Goal: Task Accomplishment & Management: Manage account settings

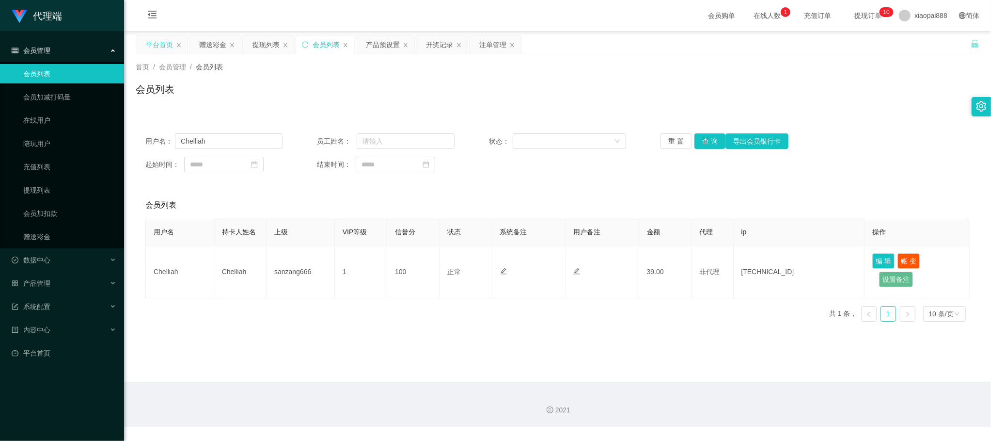
click at [158, 43] on div "平台首页" at bounding box center [159, 44] width 27 height 18
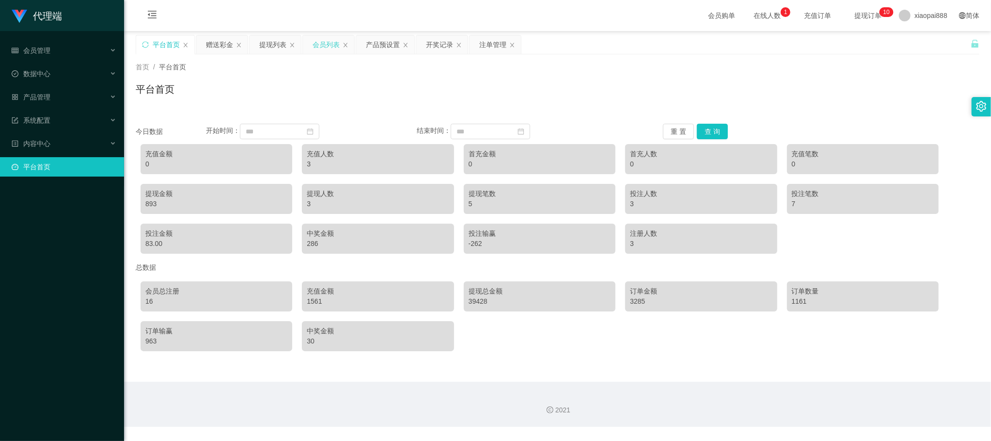
click at [326, 43] on div "会员列表" at bounding box center [326, 44] width 27 height 18
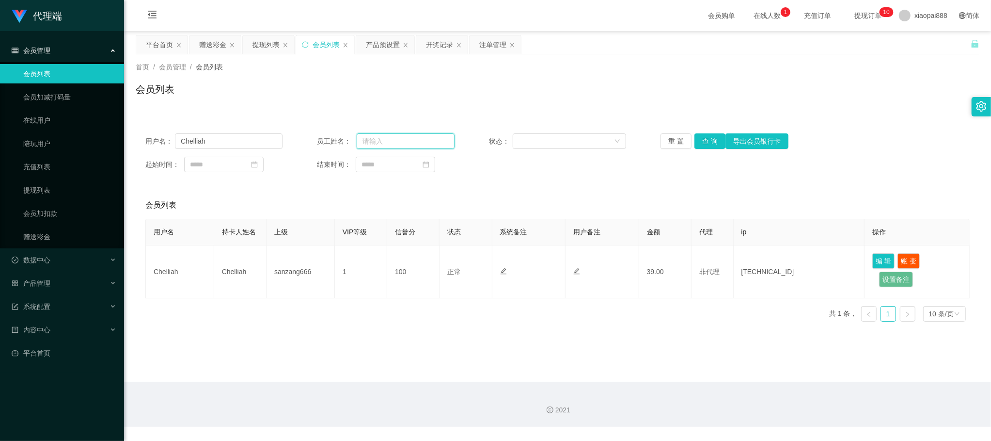
click at [421, 137] on input "text" at bounding box center [405, 141] width 97 height 16
click at [254, 138] on input "Chelliah" at bounding box center [229, 141] width 108 height 16
paste input "b"
type input "b"
click at [702, 140] on button "查 询" at bounding box center [710, 141] width 31 height 16
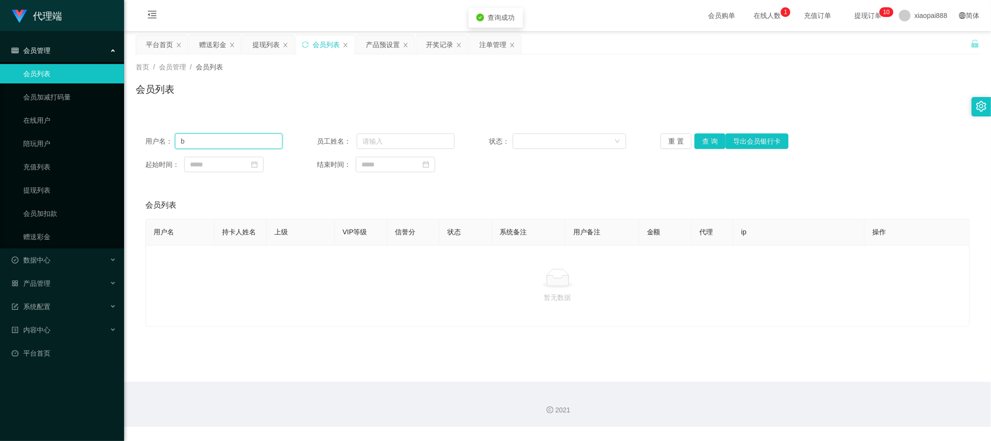
click at [243, 148] on input "b" at bounding box center [229, 141] width 108 height 16
paste input "text"
click at [396, 49] on div "产品预设置" at bounding box center [383, 44] width 34 height 18
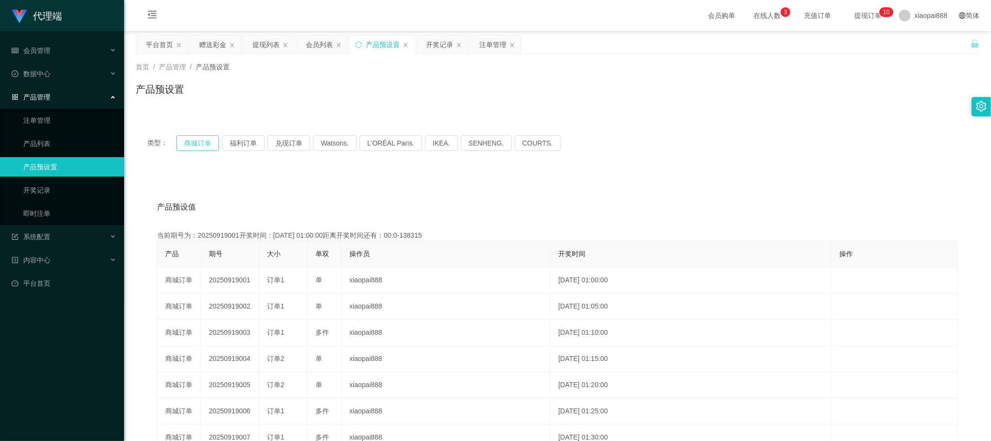
click at [194, 139] on button "商城订单" at bounding box center [197, 143] width 43 height 16
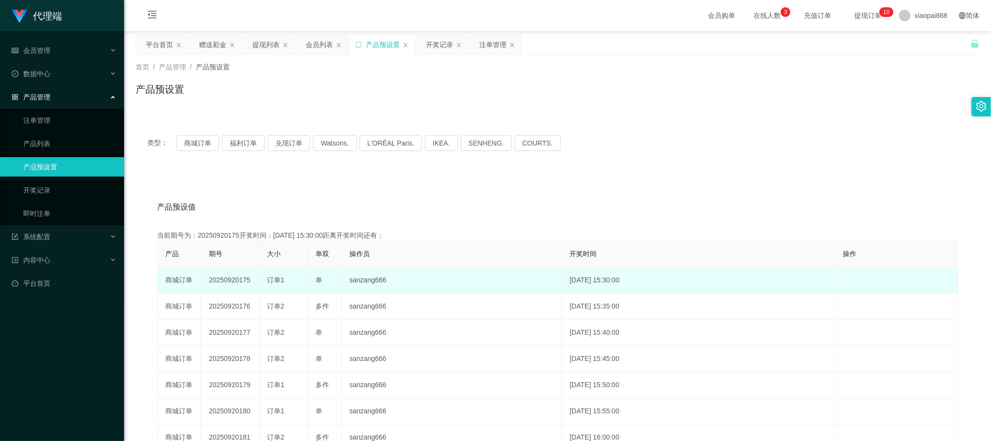
click at [209, 276] on td "20250920175" at bounding box center [230, 280] width 58 height 26
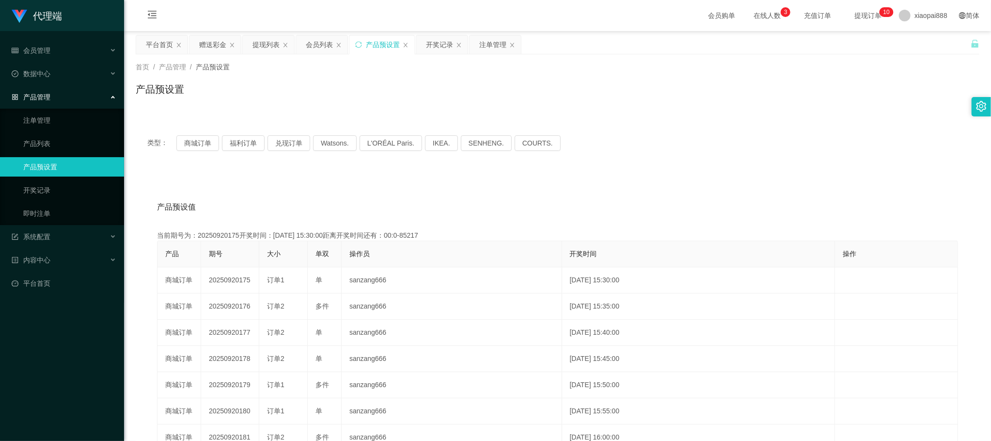
drag, startPoint x: 209, startPoint y: 276, endPoint x: 285, endPoint y: 245, distance: 82.2
click at [210, 275] on td "20250920175" at bounding box center [230, 280] width 58 height 26
copy td "20250920175"
click at [826, 204] on div "产品预设值 添加期号" at bounding box center [557, 206] width 801 height 27
click at [266, 39] on div "提现列表" at bounding box center [266, 44] width 27 height 18
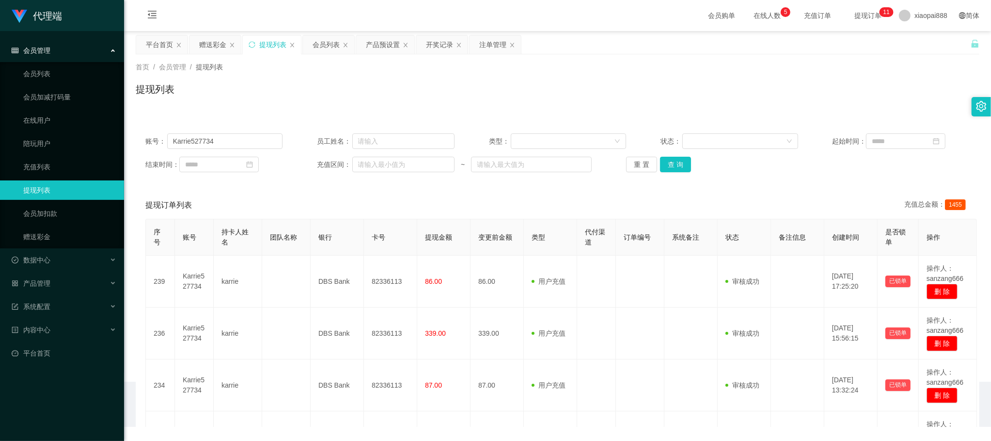
click at [189, 39] on div "平台首页 赠送彩金 提现列表 会员列表 产品预设置 开奖记录 注单管理" at bounding box center [329, 51] width 387 height 33
click at [483, 44] on div "注单管理" at bounding box center [492, 44] width 27 height 18
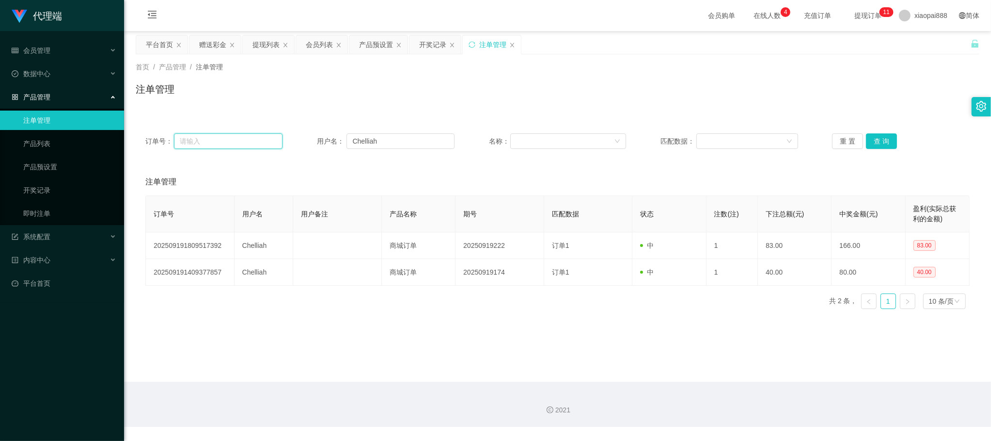
drag, startPoint x: 253, startPoint y: 143, endPoint x: 266, endPoint y: 139, distance: 14.4
click at [253, 143] on input "text" at bounding box center [228, 141] width 109 height 16
click at [398, 137] on input "Chelliah" at bounding box center [401, 141] width 108 height 16
paste input "Aa888000"
type input "Aa888000"
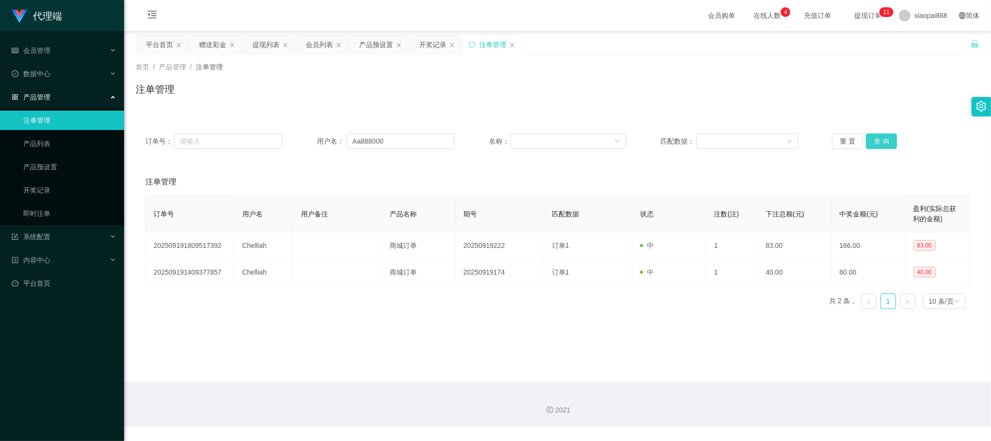
click at [871, 144] on button "查 询" at bounding box center [881, 141] width 31 height 16
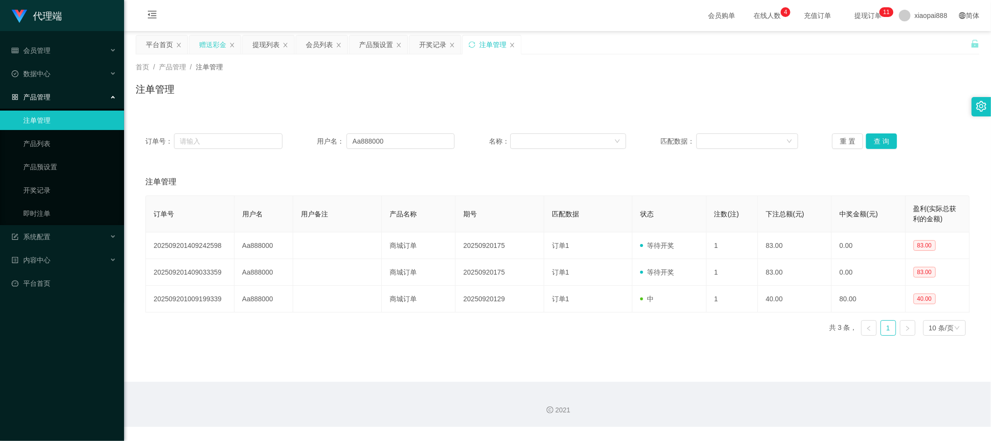
click at [210, 39] on div "赠送彩金" at bounding box center [212, 44] width 27 height 18
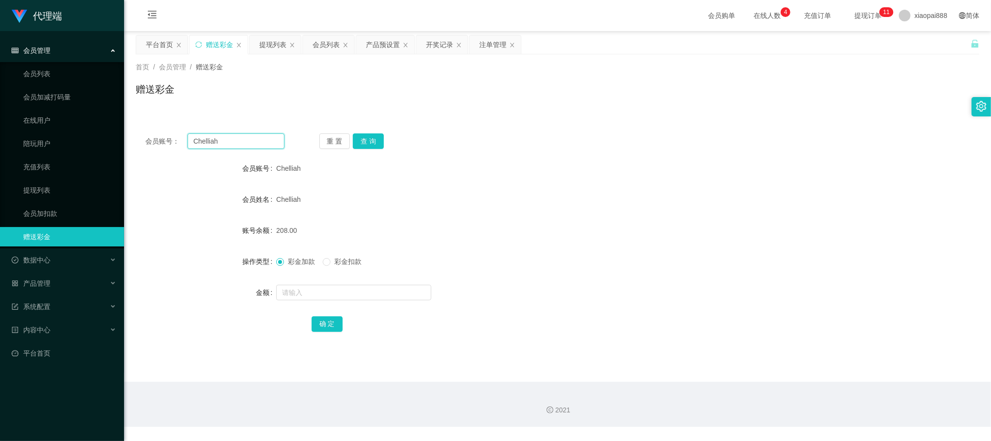
click at [269, 144] on input "Chelliah" at bounding box center [236, 141] width 97 height 16
paste input "Aa888000"
type input "Aa888000"
drag, startPoint x: 366, startPoint y: 136, endPoint x: 61, endPoint y: 148, distance: 306.1
click at [366, 136] on button "查 询" at bounding box center [368, 141] width 31 height 16
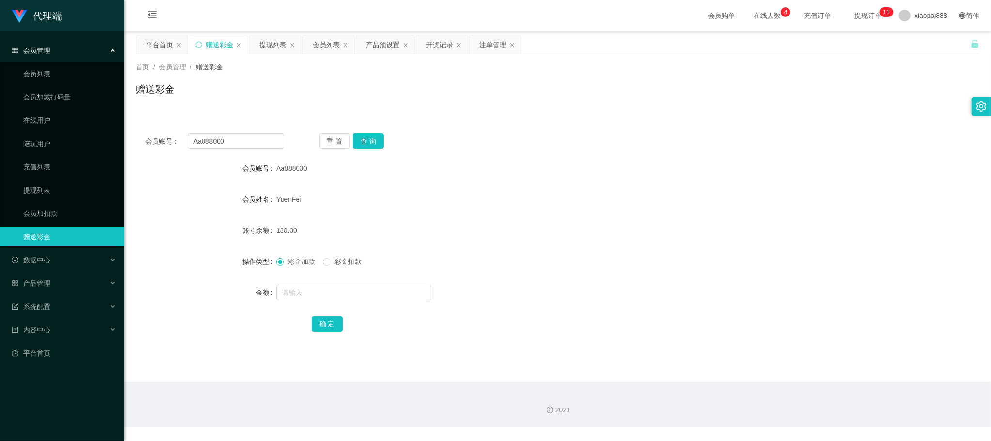
drag, startPoint x: 489, startPoint y: 48, endPoint x: 490, endPoint y: 57, distance: 8.3
click at [489, 47] on div "注单管理" at bounding box center [492, 44] width 27 height 18
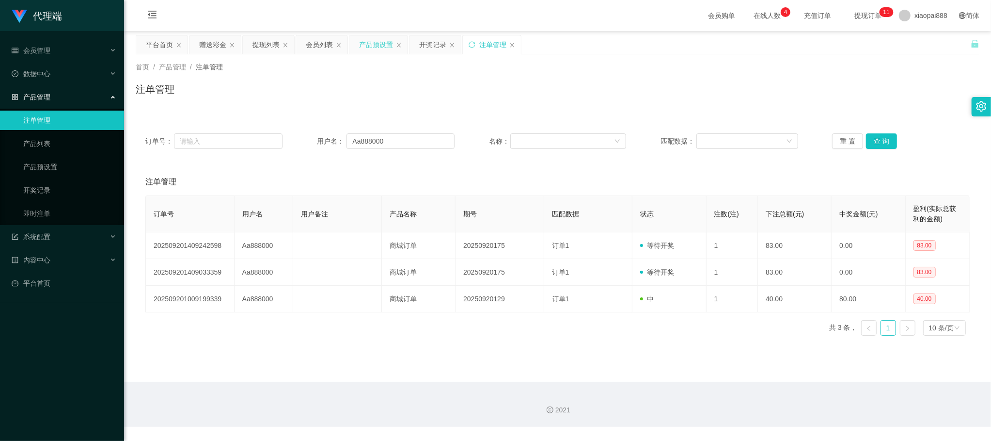
click at [369, 43] on div "产品预设置" at bounding box center [376, 44] width 34 height 18
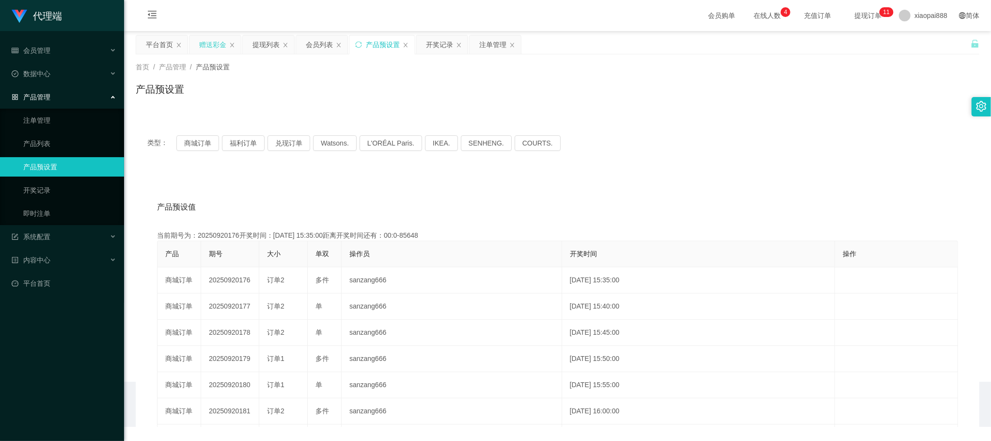
click at [225, 43] on div "赠送彩金" at bounding box center [212, 44] width 27 height 18
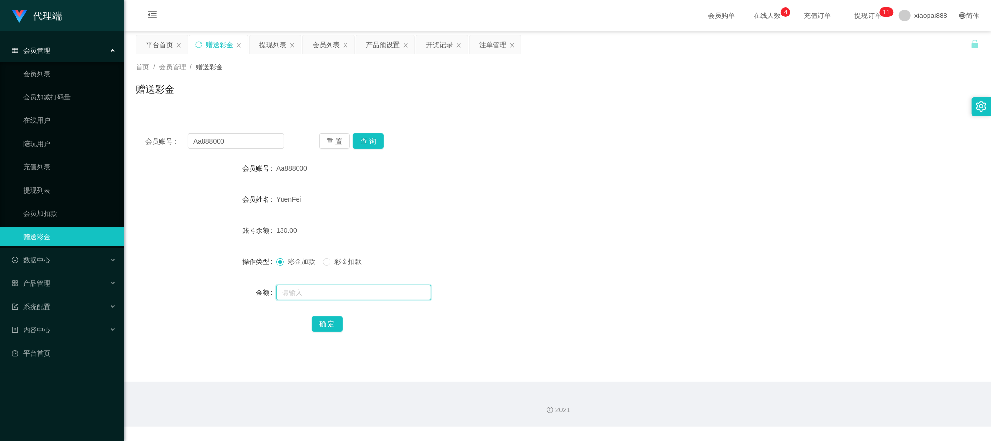
click at [302, 291] on input "text" at bounding box center [353, 292] width 155 height 16
type input "249"
click at [330, 324] on button "确 定" at bounding box center [327, 324] width 31 height 16
drag, startPoint x: 262, startPoint y: 145, endPoint x: 303, endPoint y: 113, distance: 52.5
click at [262, 145] on input "Aa888000" at bounding box center [236, 141] width 97 height 16
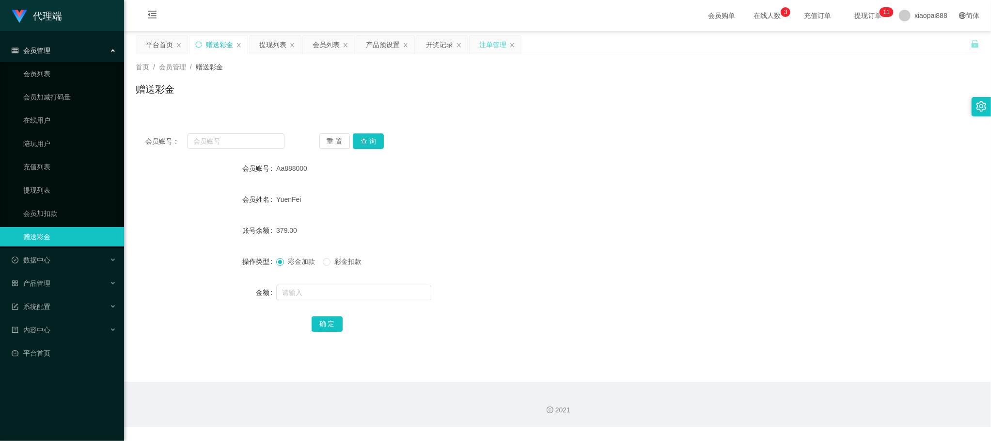
click at [483, 46] on div "注单管理" at bounding box center [492, 44] width 27 height 18
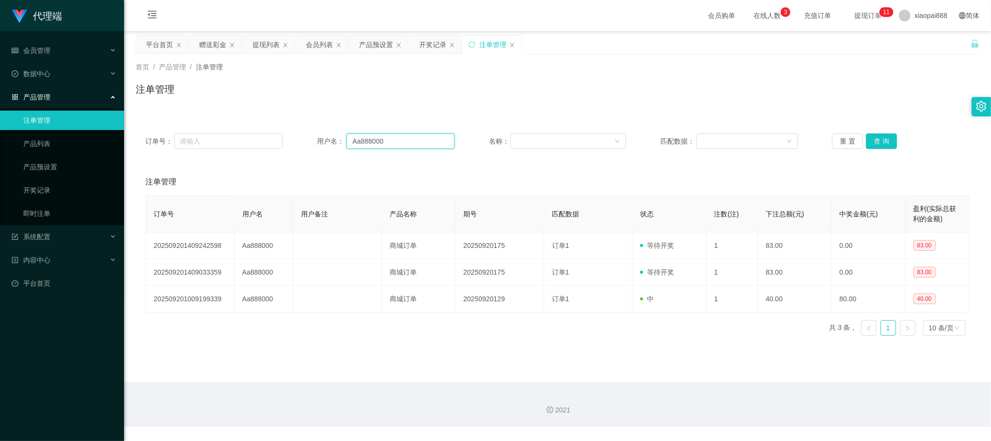
click at [419, 143] on input "Aa888000" at bounding box center [401, 141] width 108 height 16
click at [875, 142] on button "查 询" at bounding box center [881, 141] width 31 height 16
click at [66, 64] on div "数据中心" at bounding box center [62, 73] width 124 height 19
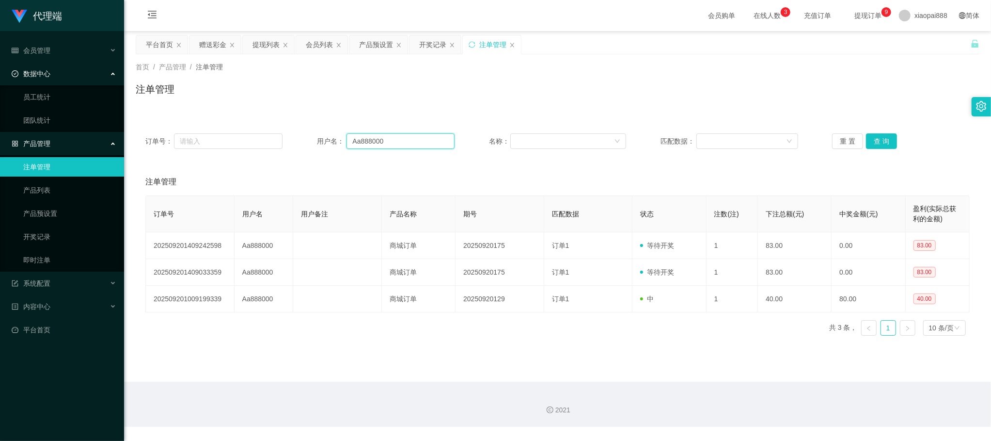
click at [382, 142] on input "Aa888000" at bounding box center [401, 141] width 108 height 16
click at [320, 43] on div "会员列表" at bounding box center [319, 44] width 27 height 18
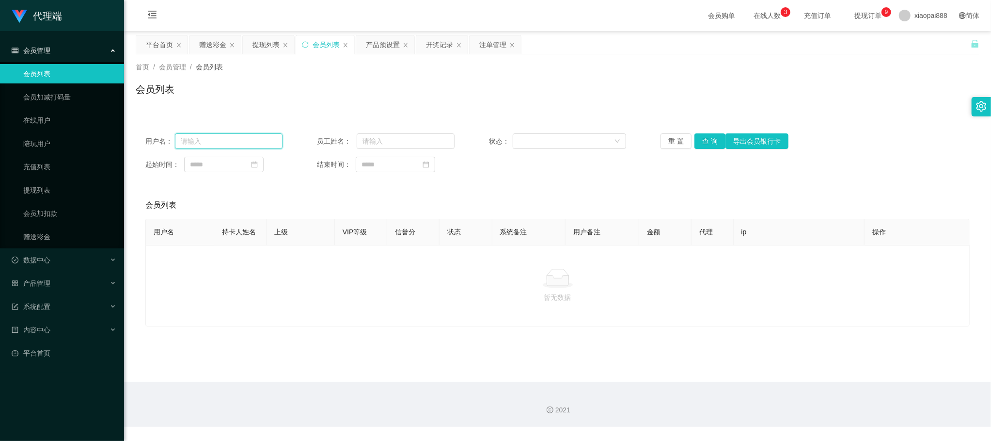
click at [252, 142] on input "text" at bounding box center [229, 141] width 108 height 16
paste input "Aa888000"
type input "Aa888000"
click at [710, 142] on button "查 询" at bounding box center [710, 141] width 31 height 16
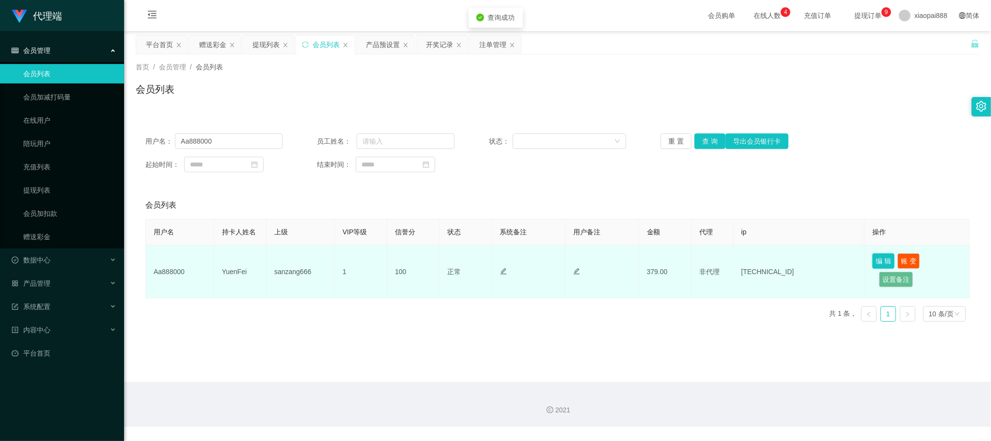
click at [880, 260] on button "编 辑" at bounding box center [883, 261] width 22 height 16
type input "Aa888000"
type input "YuenFei"
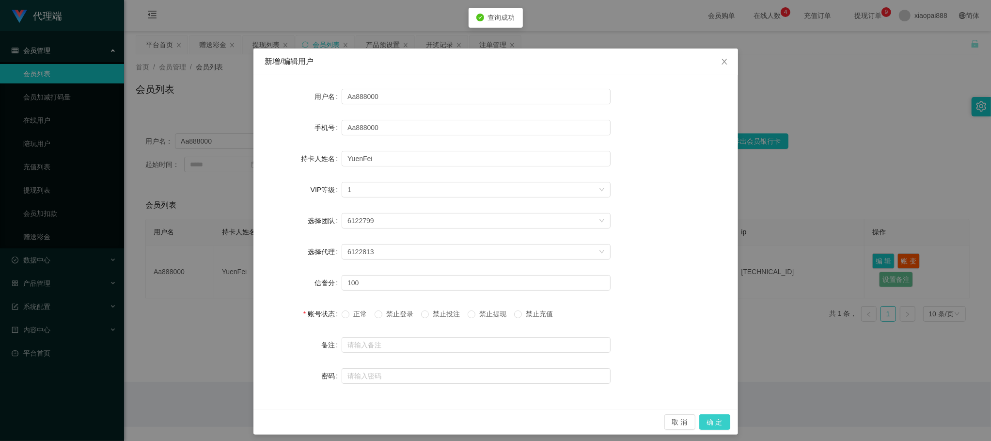
click at [711, 421] on button "确 定" at bounding box center [714, 422] width 31 height 16
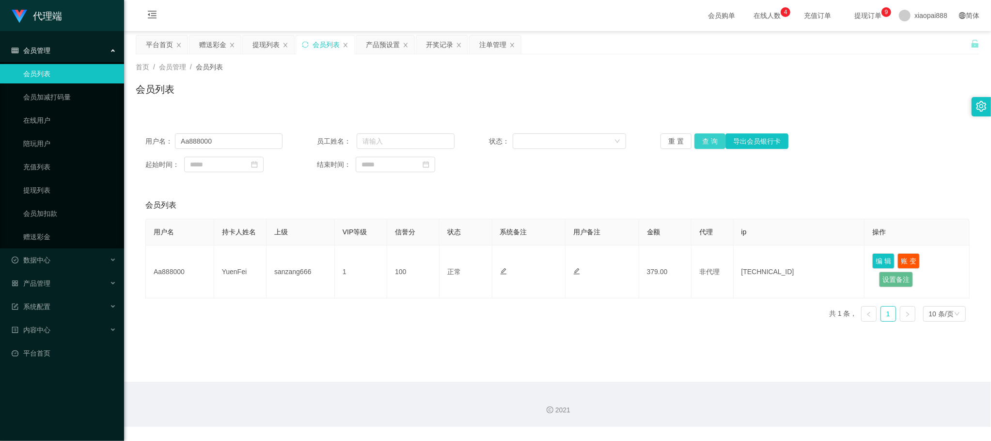
click at [700, 146] on button "查 询" at bounding box center [710, 141] width 31 height 16
drag, startPoint x: 416, startPoint y: 321, endPoint x: 755, endPoint y: 196, distance: 361.1
click at [417, 321] on div "用户名 持卡人姓名 上级 VIP等级 信誉分 状态 系统备注 用户备注 金额 代理 ip 操作 Aa888000 YuenFei sanzang666 1 1…" at bounding box center [557, 274] width 824 height 111
click at [710, 142] on button "查 询" at bounding box center [710, 141] width 31 height 16
click at [976, 86] on div "首页 / 会员管理 / 会员列表 / 会员列表" at bounding box center [557, 83] width 867 height 58
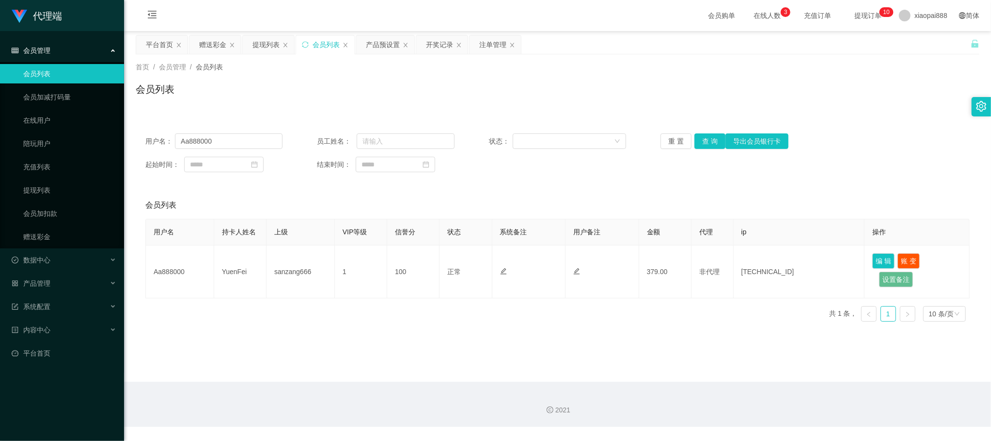
click at [282, 145] on div "用户名： Aa888000 员工姓名： 状态： 重 置 查 询 导出会员银行卡" at bounding box center [557, 141] width 824 height 16
click at [272, 140] on input "Aa888000" at bounding box center [229, 141] width 108 height 16
paste input "liewdes"
type input "liewdes"
click at [708, 136] on button "查 询" at bounding box center [710, 141] width 31 height 16
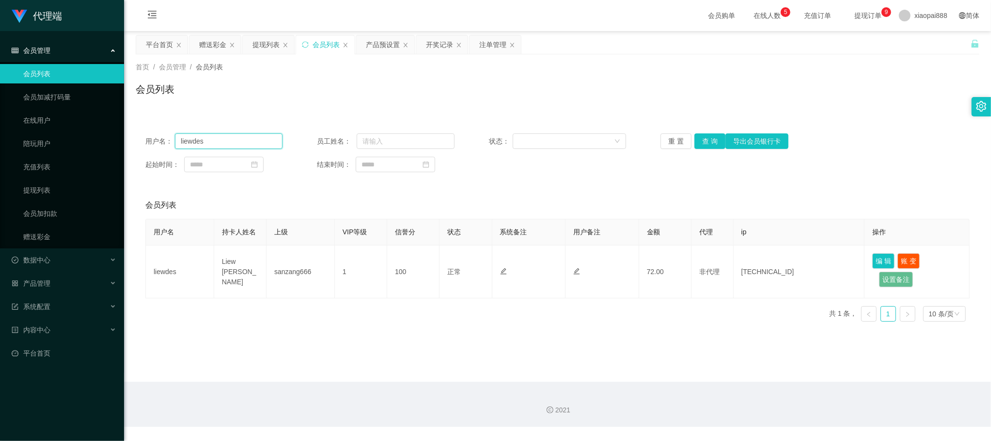
click at [252, 142] on input "liewdes" at bounding box center [229, 141] width 108 height 16
click at [708, 143] on button "查 询" at bounding box center [710, 141] width 31 height 16
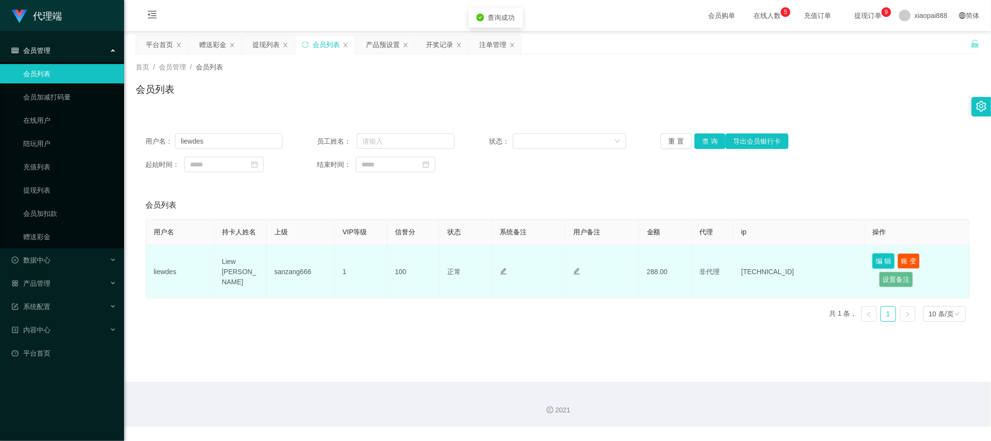
click at [881, 261] on button "编 辑" at bounding box center [883, 261] width 22 height 16
type input "liewdes"
type input "Liew [PERSON_NAME]"
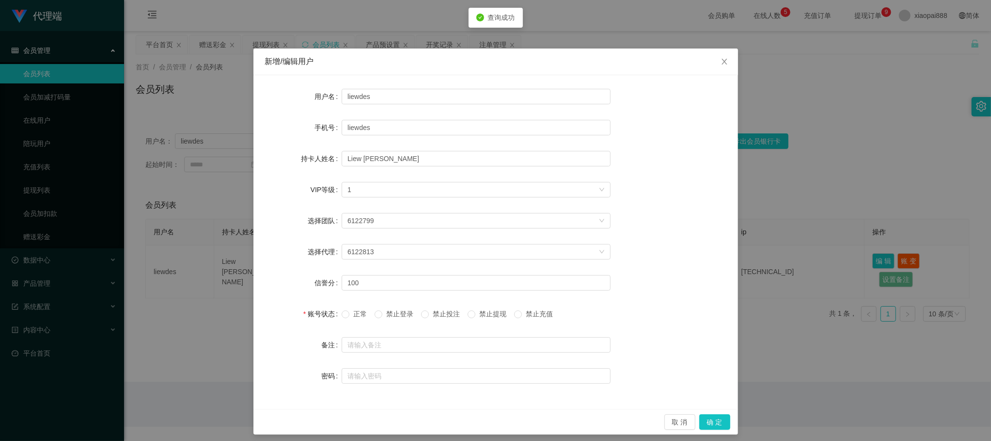
click at [426, 310] on label "禁止投注" at bounding box center [442, 314] width 43 height 10
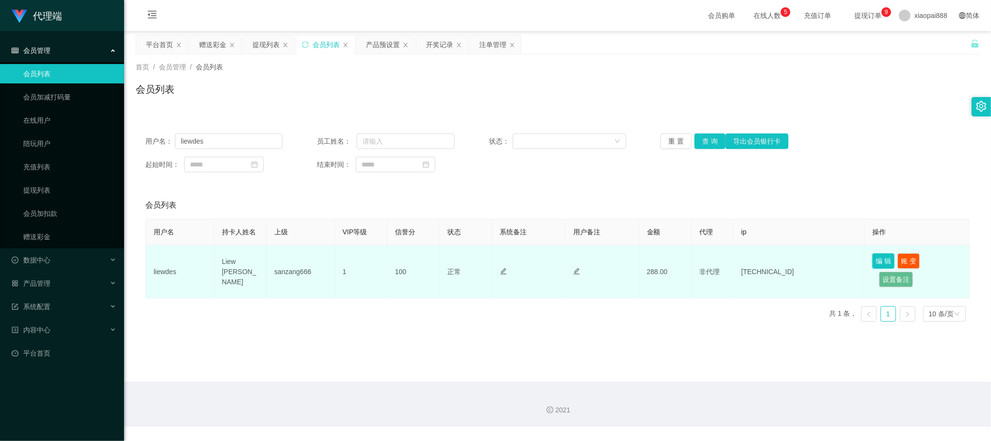
click at [875, 260] on button "编 辑" at bounding box center [883, 261] width 22 height 16
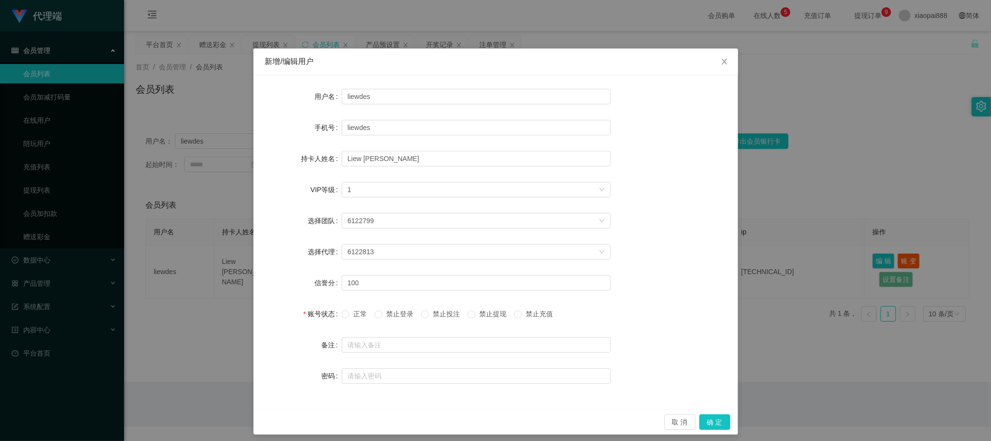
click at [479, 319] on div "正常 禁止登录 禁止投注 禁止提现 禁止充值" at bounding box center [476, 313] width 269 height 19
click at [480, 316] on span "禁止提现" at bounding box center [492, 314] width 35 height 8
drag, startPoint x: 708, startPoint y: 421, endPoint x: 738, endPoint y: 421, distance: 29.6
click at [708, 421] on button "确 定" at bounding box center [714, 422] width 31 height 16
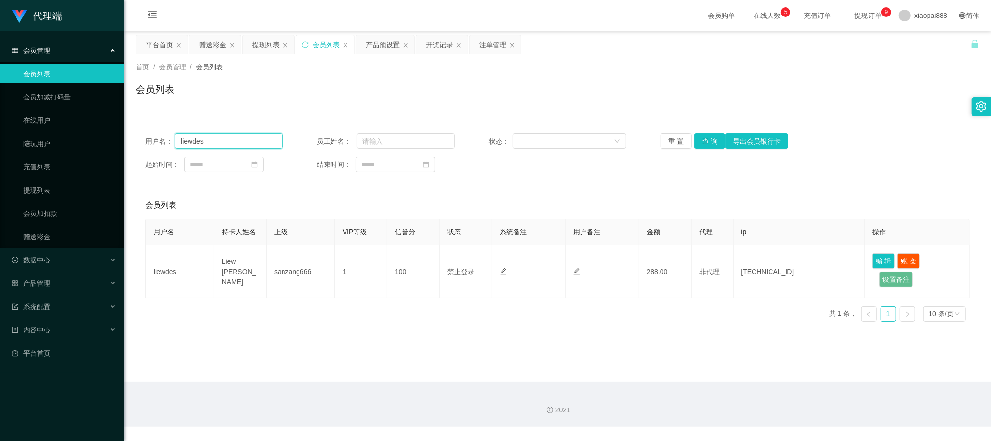
click at [260, 139] on input "liewdes" at bounding box center [229, 141] width 108 height 16
click at [711, 142] on button "查 询" at bounding box center [710, 141] width 31 height 16
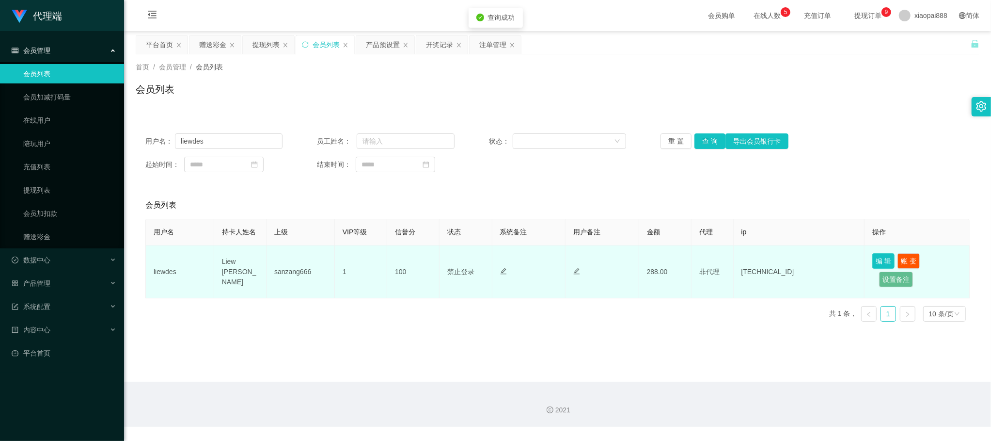
click at [880, 260] on button "编 辑" at bounding box center [883, 261] width 22 height 16
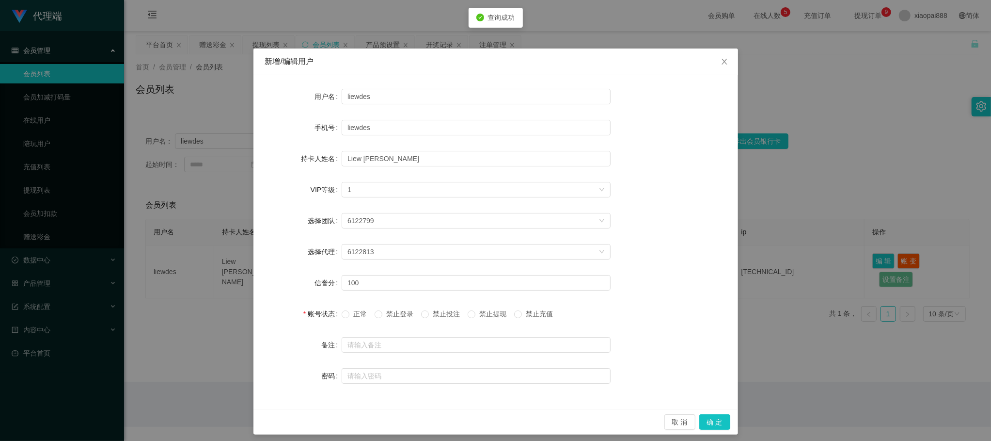
click at [349, 316] on span "正常" at bounding box center [359, 314] width 21 height 8
click at [706, 419] on button "确 定" at bounding box center [714, 422] width 31 height 16
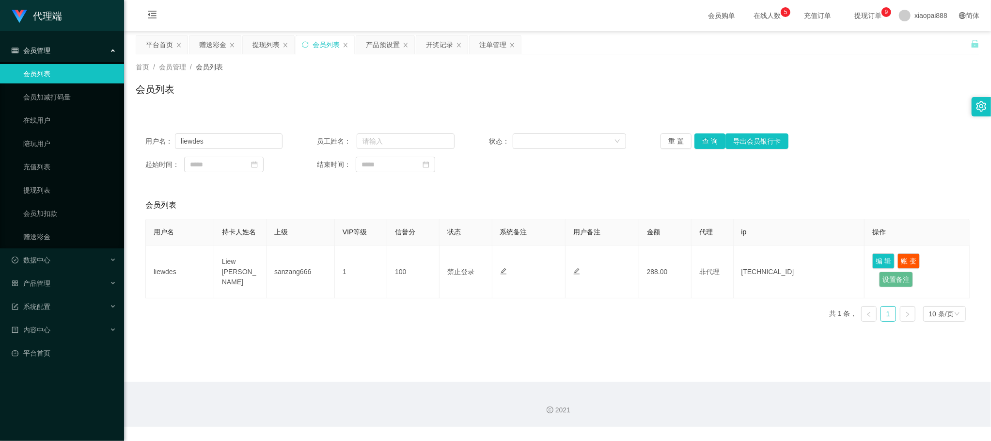
drag, startPoint x: 555, startPoint y: 194, endPoint x: 585, endPoint y: 178, distance: 33.4
click at [555, 194] on div "会员列表" at bounding box center [557, 204] width 824 height 27
click at [708, 143] on button "查 询" at bounding box center [710, 141] width 31 height 16
click at [240, 141] on input "liewdes" at bounding box center [229, 141] width 108 height 16
click at [876, 256] on button "编 辑" at bounding box center [883, 261] width 22 height 16
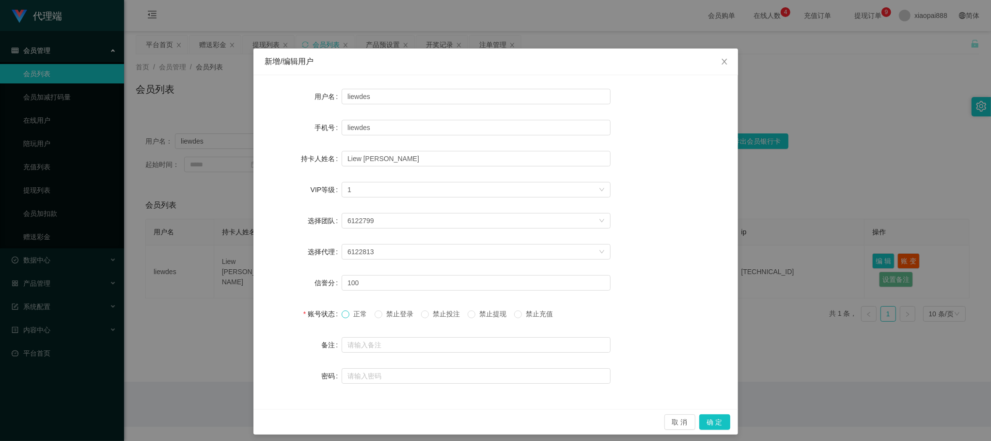
click at [343, 318] on span at bounding box center [346, 314] width 8 height 8
click at [488, 317] on span "禁止提现" at bounding box center [492, 314] width 35 height 8
click at [701, 418] on button "确 定" at bounding box center [714, 422] width 31 height 16
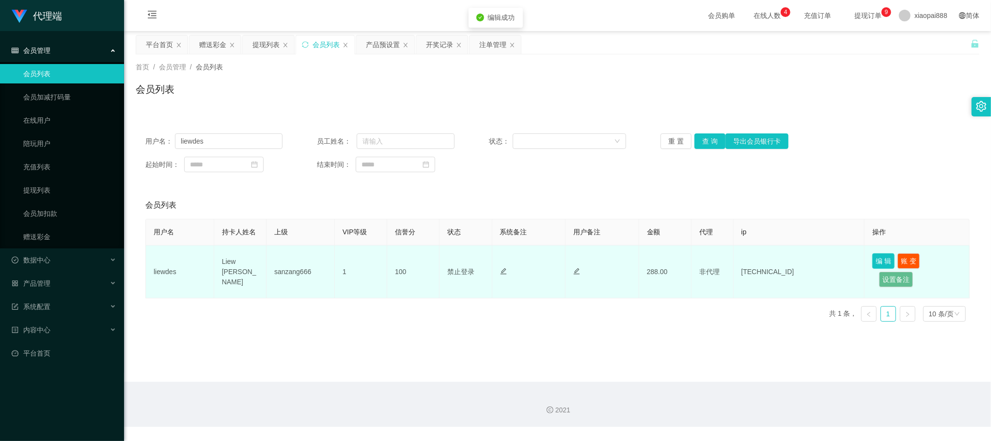
click at [884, 257] on button "编 辑" at bounding box center [883, 261] width 22 height 16
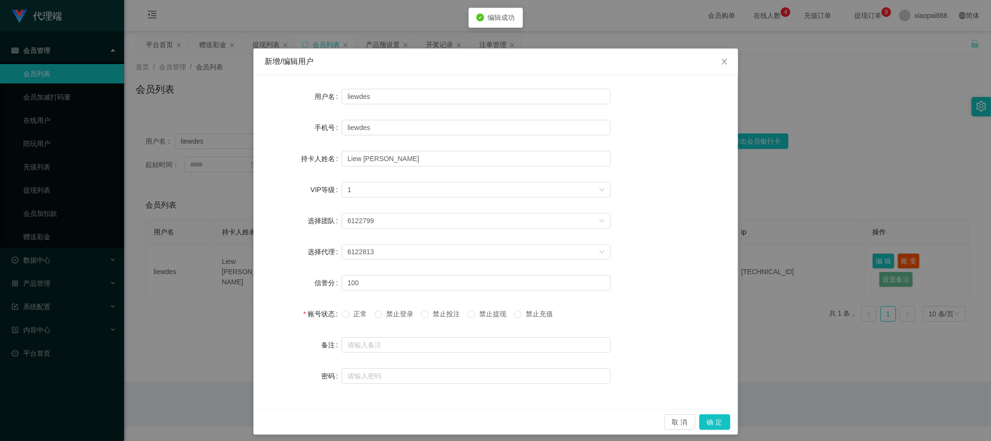
click at [346, 309] on label "正常" at bounding box center [356, 314] width 29 height 10
click at [719, 421] on button "确 定" at bounding box center [714, 422] width 31 height 16
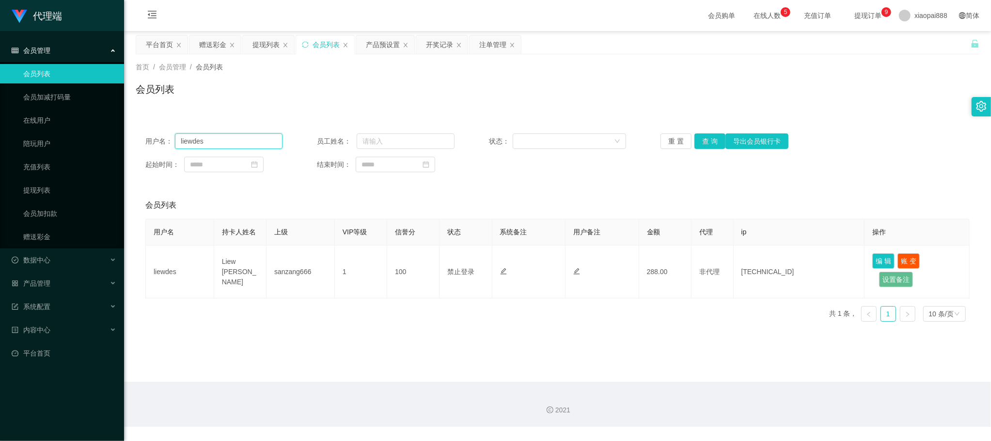
click at [231, 144] on input "liewdes" at bounding box center [229, 141] width 108 height 16
click at [708, 136] on button "查 询" at bounding box center [710, 141] width 31 height 16
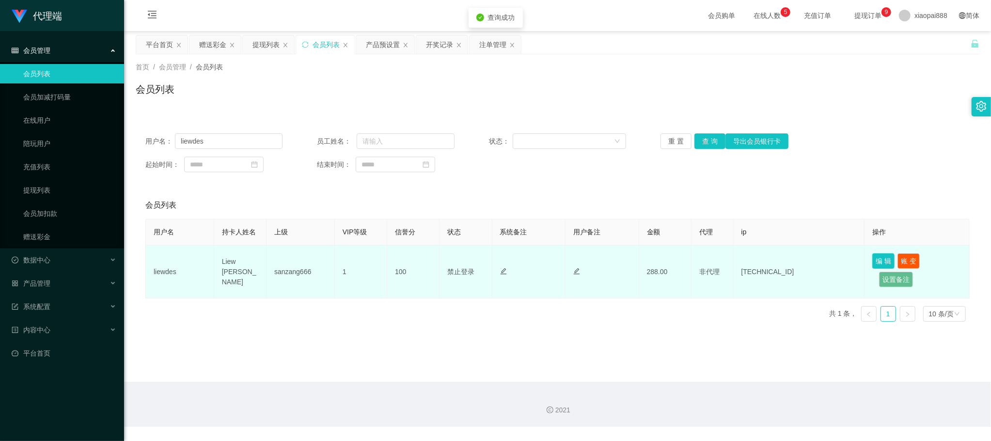
click at [878, 257] on button "编 辑" at bounding box center [883, 261] width 22 height 16
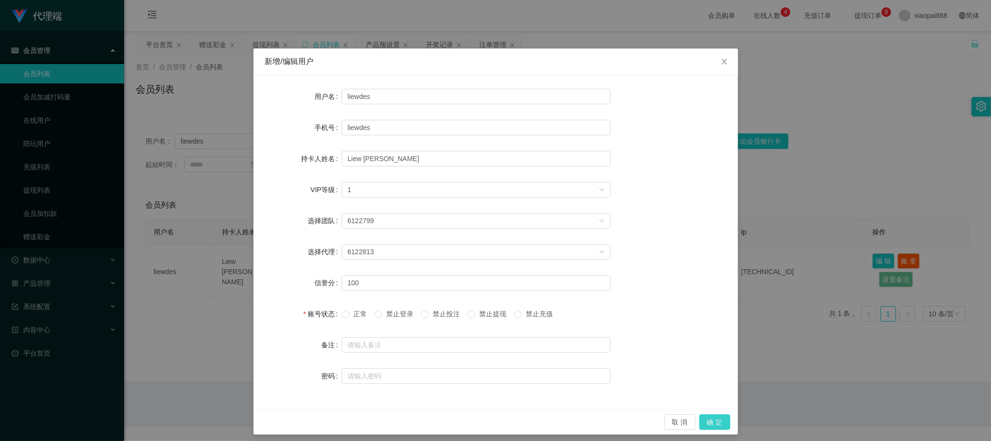
click at [706, 422] on button "确 定" at bounding box center [714, 422] width 31 height 16
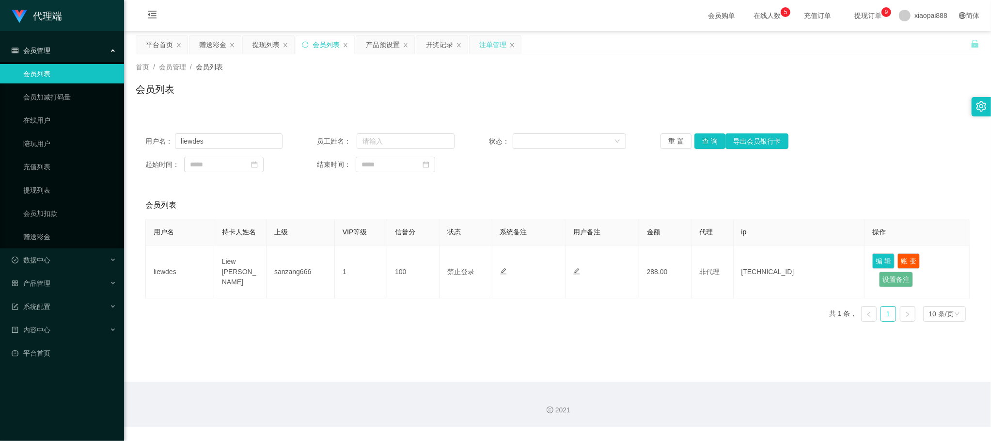
click at [496, 47] on div "注单管理" at bounding box center [492, 44] width 27 height 18
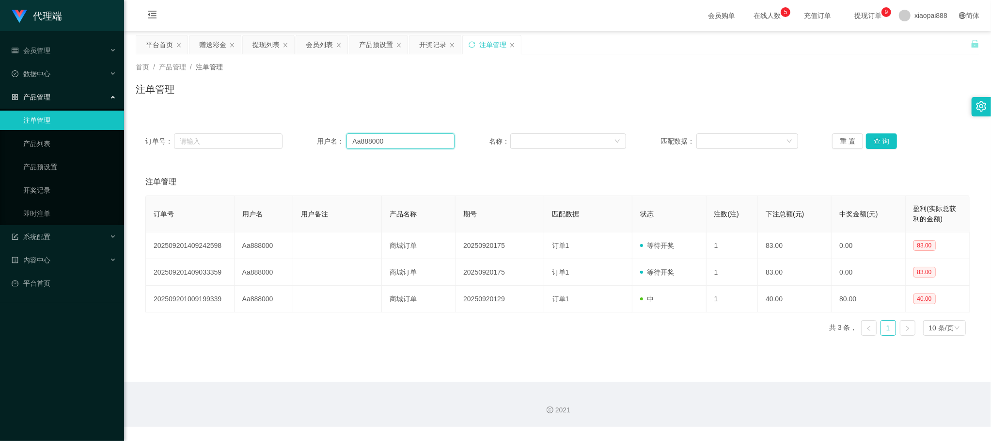
click at [442, 143] on input "Aa888000" at bounding box center [401, 141] width 108 height 16
click at [885, 145] on button "查 询" at bounding box center [881, 141] width 31 height 16
click at [886, 141] on button "查 询" at bounding box center [881, 141] width 31 height 16
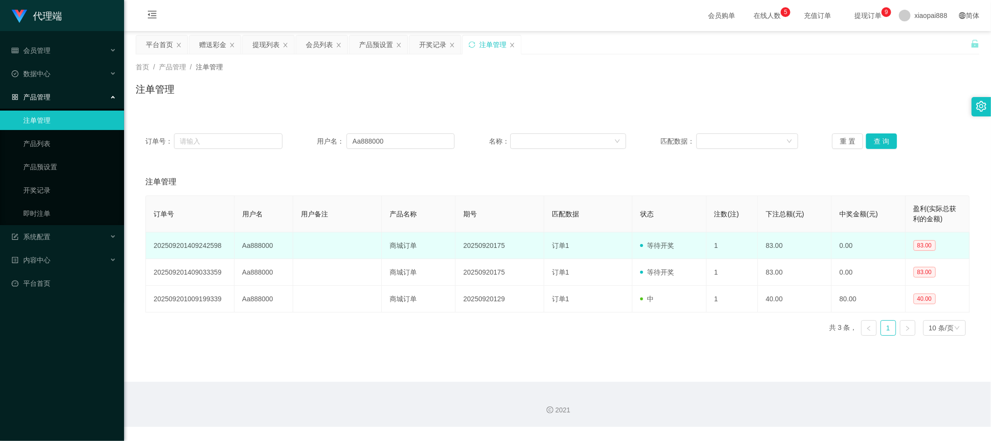
click at [612, 247] on td "订单1" at bounding box center [588, 245] width 89 height 27
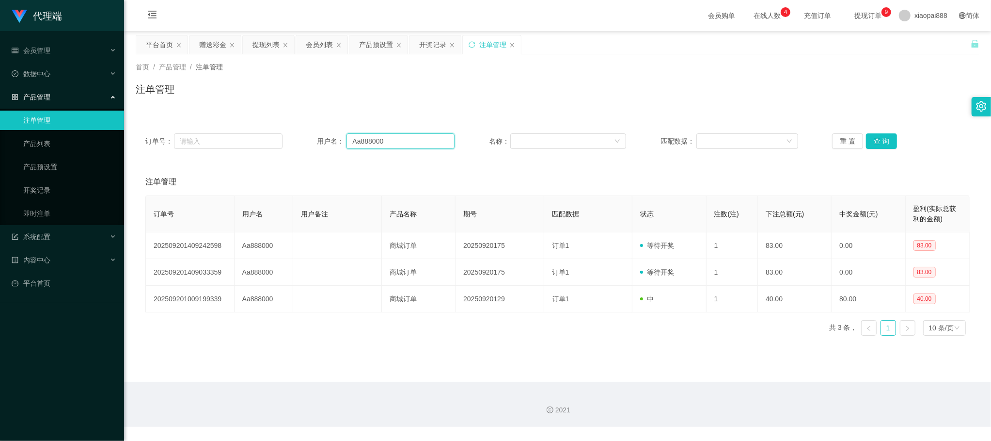
click at [399, 142] on input "Aa888000" at bounding box center [401, 141] width 108 height 16
click at [867, 141] on button "查 询" at bounding box center [881, 141] width 31 height 16
click at [850, 143] on button "重 置" at bounding box center [847, 141] width 31 height 16
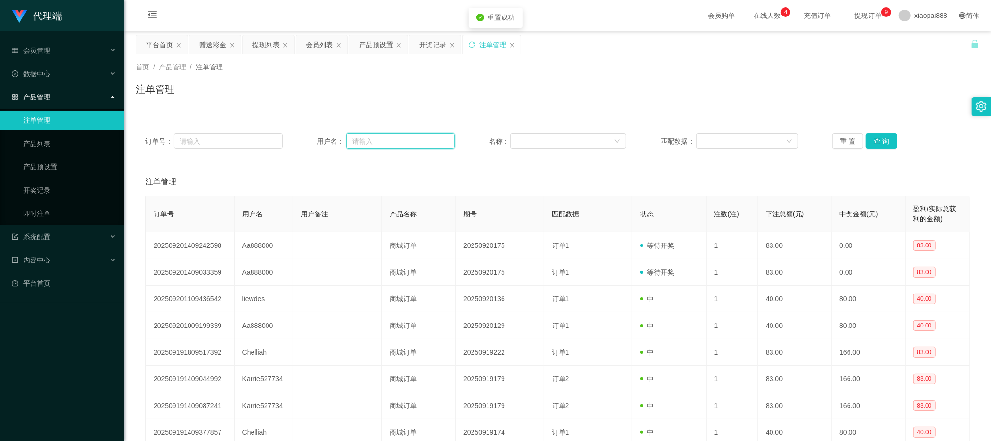
drag, startPoint x: 411, startPoint y: 144, endPoint x: 598, endPoint y: 124, distance: 187.2
click at [411, 144] on input "text" at bounding box center [401, 141] width 108 height 16
paste input "Aa888000"
type input "Aa888000"
click at [880, 139] on button "查 询" at bounding box center [881, 141] width 31 height 16
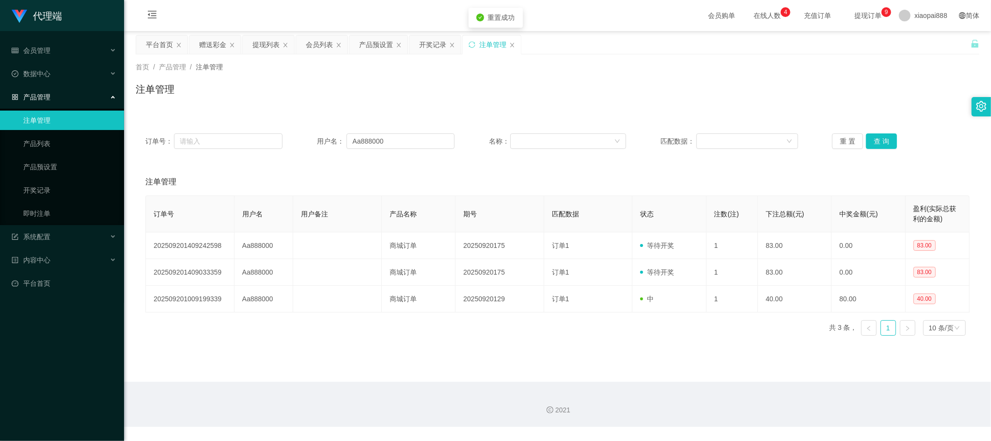
click at [690, 168] on div "注单管理" at bounding box center [557, 181] width 824 height 27
click at [308, 48] on div "会员列表" at bounding box center [319, 44] width 27 height 18
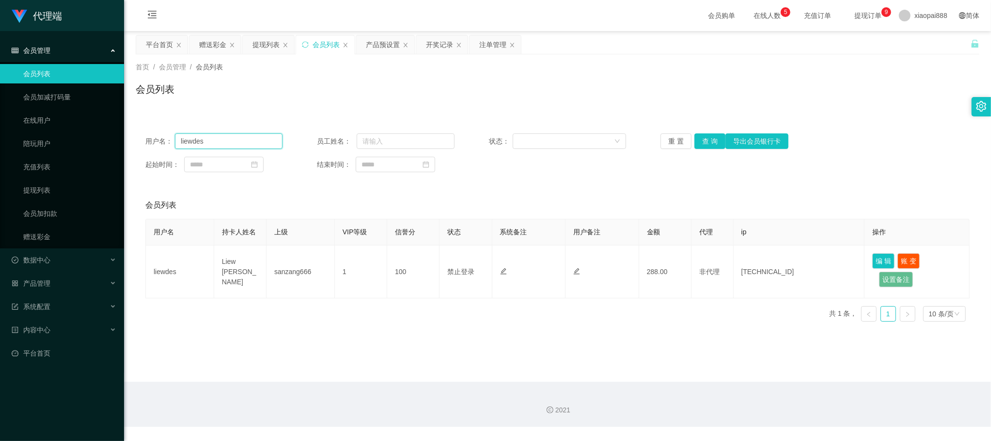
click at [260, 142] on input "liewdes" at bounding box center [229, 141] width 108 height 16
click at [718, 144] on button "查 询" at bounding box center [710, 141] width 31 height 16
click at [893, 199] on div "会员列表" at bounding box center [557, 204] width 824 height 27
click at [368, 72] on div "首页 / 会员管理 / 会员列表 / 会员列表" at bounding box center [558, 83] width 844 height 42
click at [328, 82] on div "会员列表" at bounding box center [558, 93] width 844 height 22
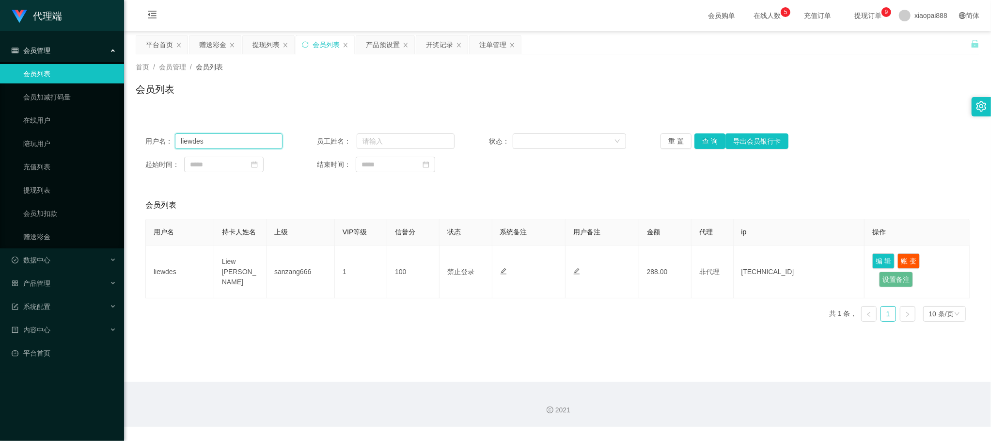
drag, startPoint x: 253, startPoint y: 140, endPoint x: 488, endPoint y: 134, distance: 235.1
click at [253, 140] on input "liewdes" at bounding box center [229, 141] width 108 height 16
drag, startPoint x: 714, startPoint y: 144, endPoint x: 718, endPoint y: 148, distance: 5.5
click at [714, 144] on button "查 询" at bounding box center [710, 141] width 31 height 16
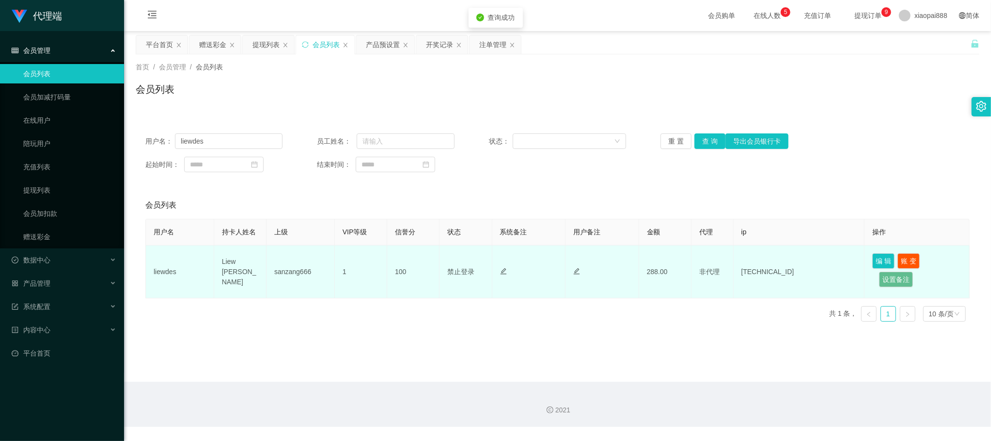
click at [874, 252] on td "编 辑 账 变 设置备注" at bounding box center [917, 271] width 105 height 53
click at [877, 254] on button "编 辑" at bounding box center [883, 261] width 22 height 16
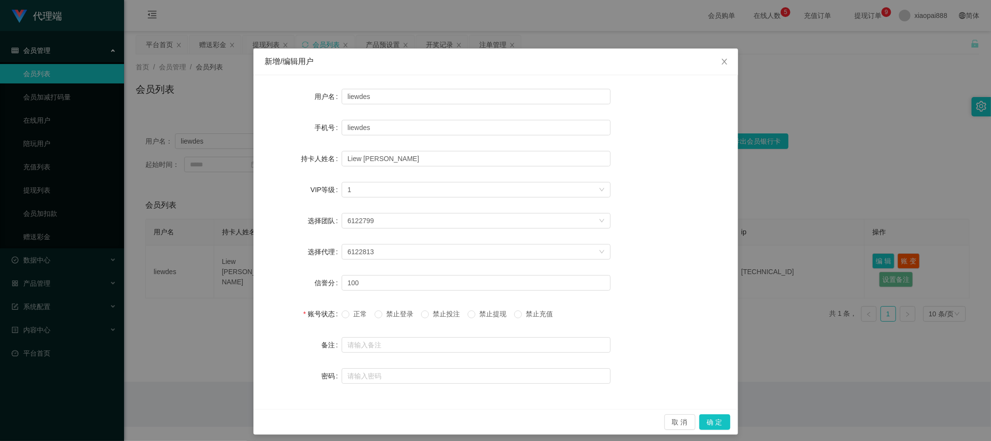
click at [481, 317] on span "禁止提现" at bounding box center [492, 314] width 35 height 8
click at [706, 423] on button "确 定" at bounding box center [714, 422] width 31 height 16
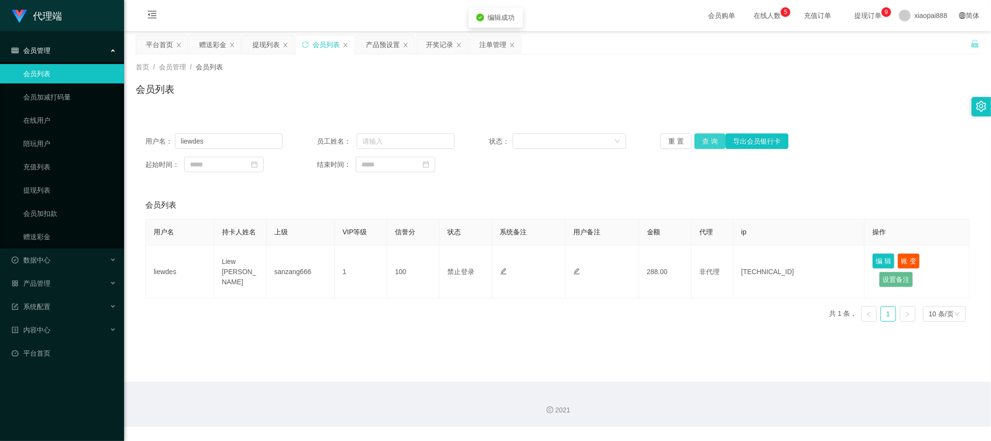
click at [696, 141] on button "查 询" at bounding box center [710, 141] width 31 height 16
drag, startPoint x: 407, startPoint y: 199, endPoint x: 392, endPoint y: 179, distance: 24.9
click at [407, 199] on div "会员列表" at bounding box center [557, 204] width 824 height 27
click at [278, 144] on input "liewdes" at bounding box center [229, 141] width 108 height 16
click at [46, 124] on link "在线用户" at bounding box center [69, 120] width 93 height 19
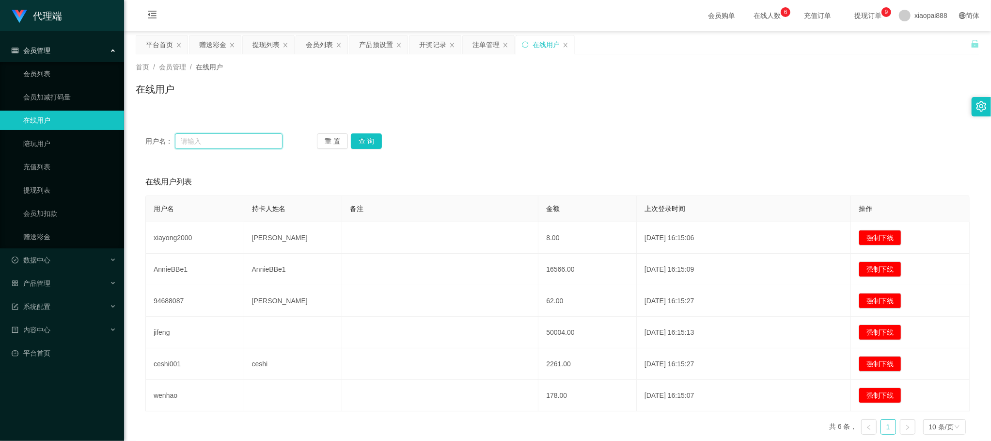
click at [224, 144] on input "text" at bounding box center [229, 141] width 108 height 16
paste input "liewdes"
type input "liewdes"
click at [371, 143] on button "查 询" at bounding box center [366, 141] width 31 height 16
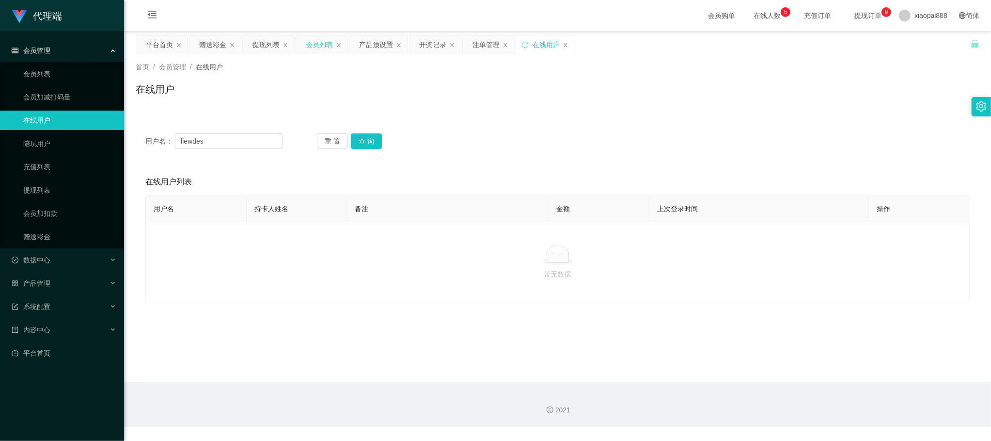
click at [326, 47] on div "会员列表" at bounding box center [319, 44] width 27 height 18
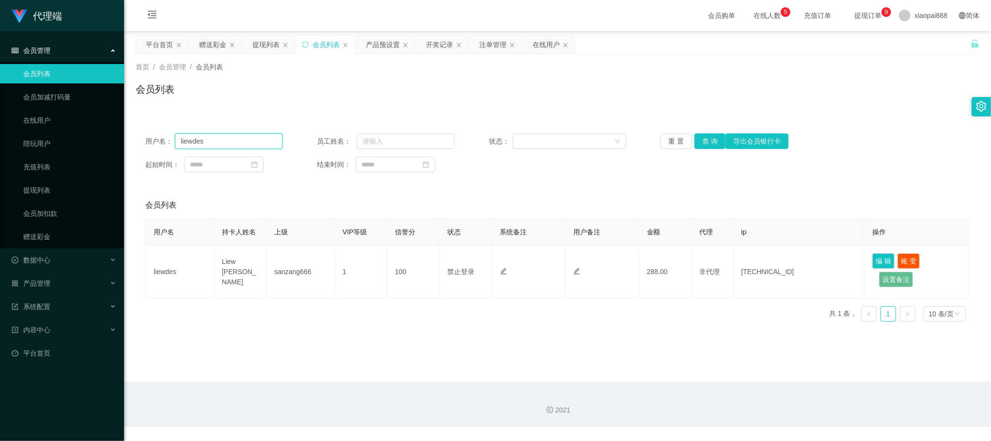
click at [231, 137] on input "liewdes" at bounding box center [229, 141] width 108 height 16
click at [700, 140] on button "查 询" at bounding box center [710, 141] width 31 height 16
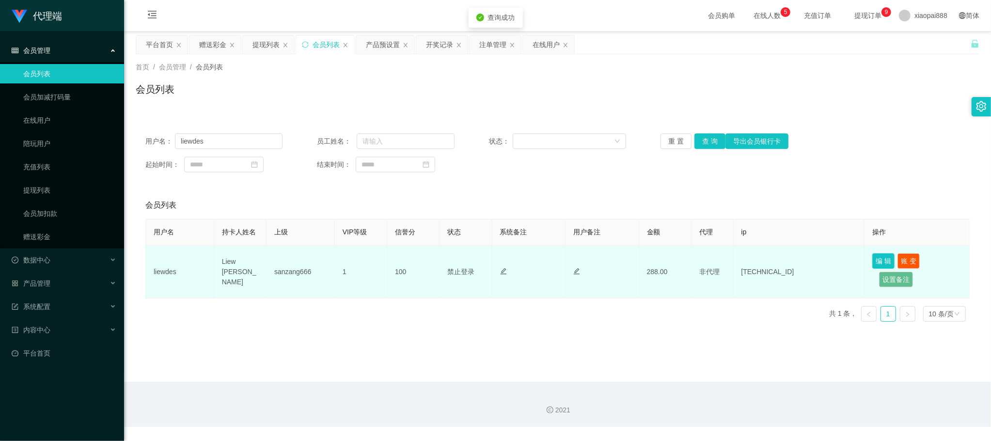
click at [875, 254] on button "编 辑" at bounding box center [883, 261] width 22 height 16
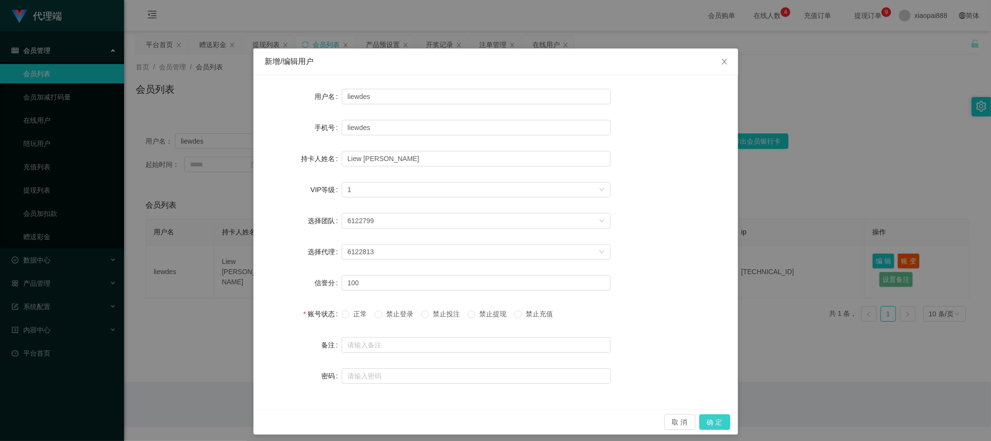
click at [711, 425] on button "确 定" at bounding box center [714, 422] width 31 height 16
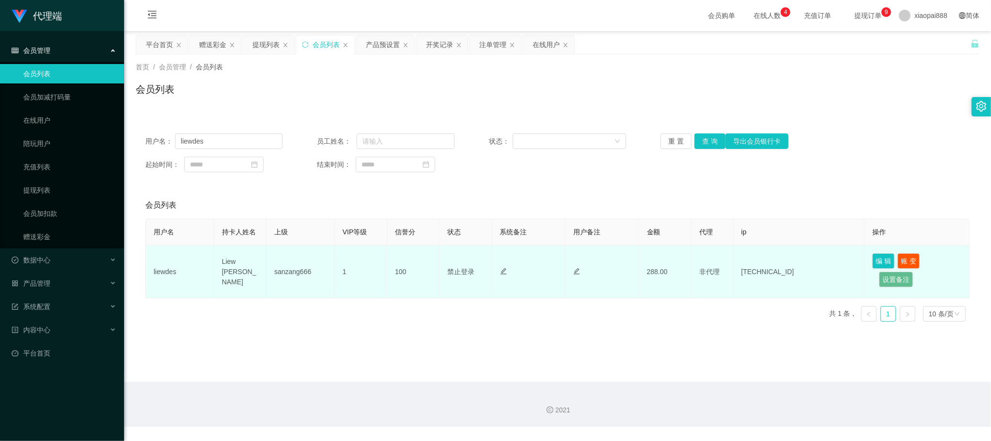
click at [452, 268] on span "禁止登录" at bounding box center [460, 272] width 27 height 8
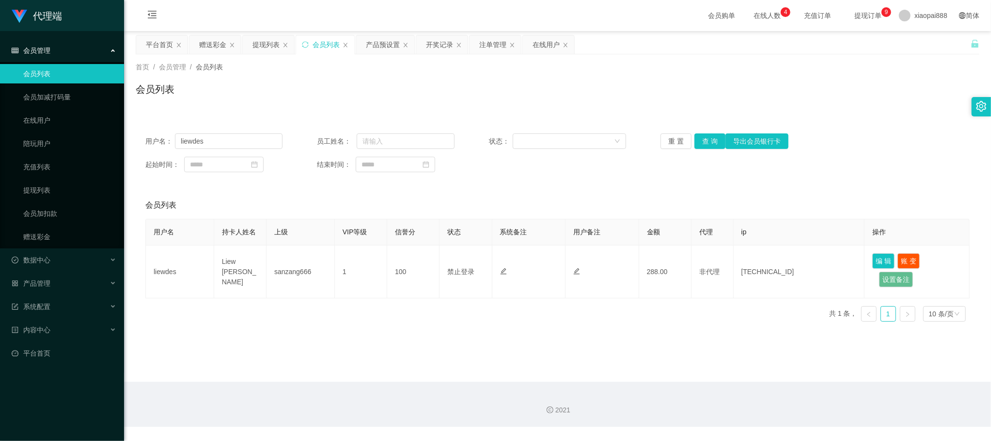
click at [646, 299] on div "用户名 持卡人姓名 上级 VIP等级 信誉分 状态 系统备注 用户备注 金额 代理 ip 操作 liewdes Liew [PERSON_NAME] sanz…" at bounding box center [557, 274] width 824 height 111
click at [708, 138] on button "查 询" at bounding box center [710, 141] width 31 height 16
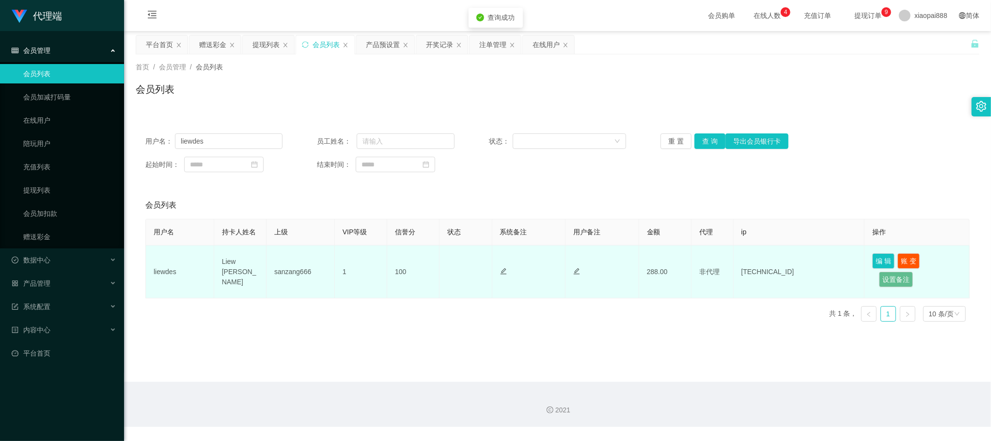
click at [463, 252] on td "正常 禁止登录 禁止投注" at bounding box center [466, 271] width 52 height 53
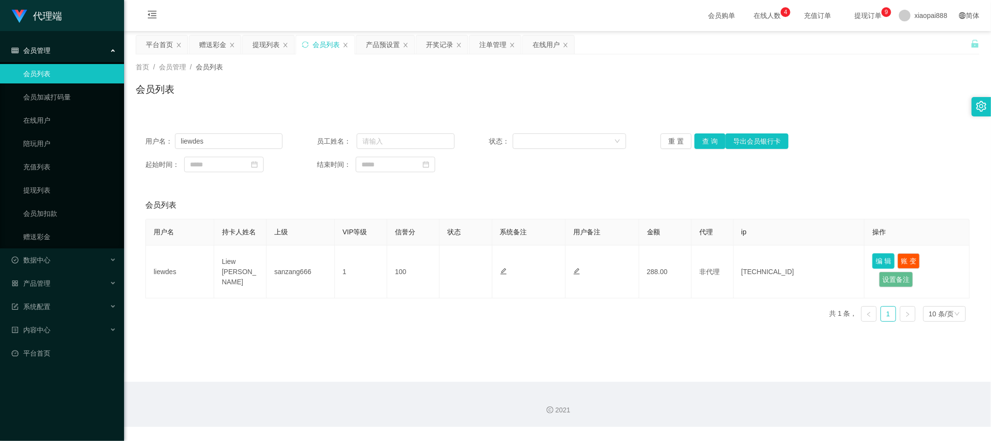
click at [884, 259] on button "编 辑" at bounding box center [883, 261] width 22 height 16
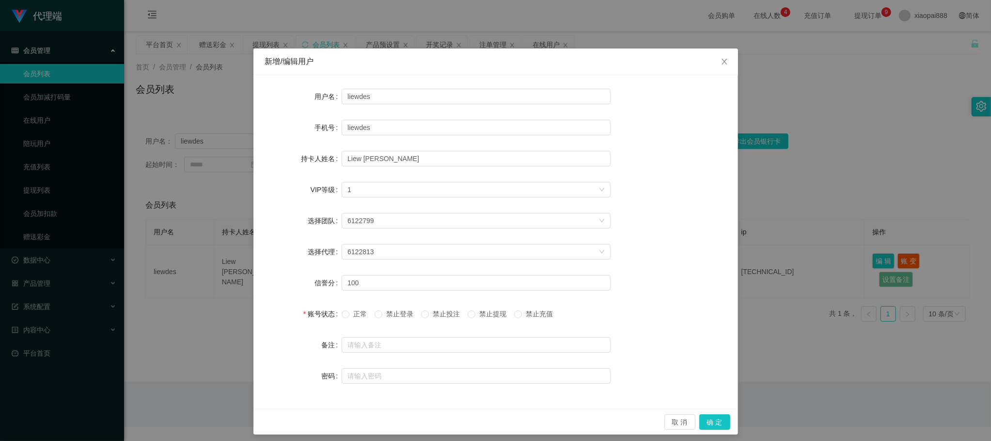
click at [489, 315] on span "禁止提现" at bounding box center [492, 314] width 35 height 8
click at [718, 422] on button "确 定" at bounding box center [714, 422] width 31 height 16
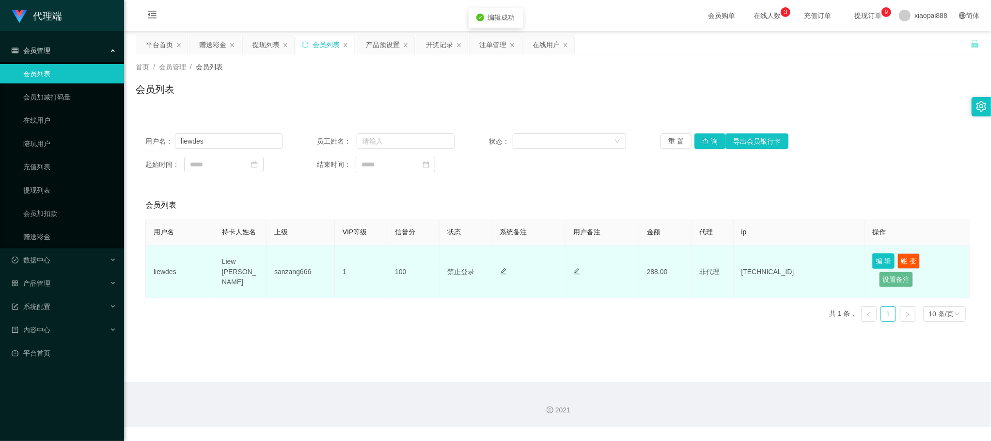
click at [878, 259] on button "编 辑" at bounding box center [883, 261] width 22 height 16
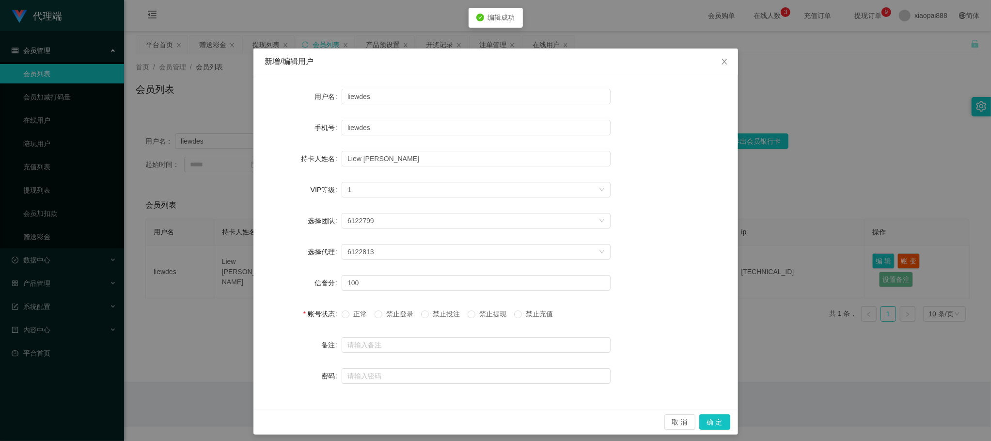
click at [349, 317] on span "正常" at bounding box center [359, 314] width 21 height 8
click at [717, 427] on button "确 定" at bounding box center [714, 422] width 31 height 16
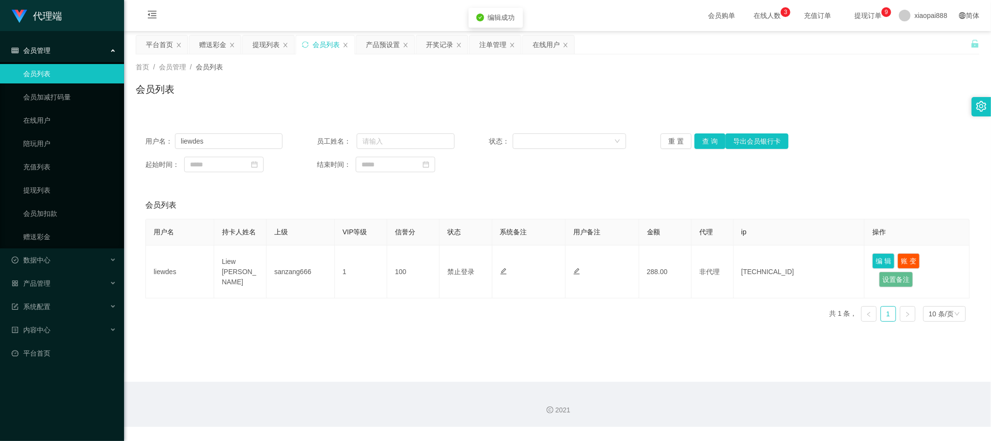
click at [644, 344] on main "关闭左侧 关闭右侧 关闭其它 刷新页面 平台首页 赠送彩金 提现列表 会员列表 产品预设置 开奖记录 注单管理 在线用户 首页 / 会员管理 / 会员列表 /…" at bounding box center [557, 206] width 867 height 350
click at [695, 140] on button "查 询" at bounding box center [710, 141] width 31 height 16
click at [468, 363] on main "关闭左侧 关闭右侧 关闭其它 刷新页面 平台首页 赠送彩金 提现列表 会员列表 产品预设置 开奖记录 注单管理 在线用户 首页 / 会员管理 / 会员列表 /…" at bounding box center [557, 206] width 867 height 350
click at [768, 348] on main "关闭左侧 关闭右侧 关闭其它 刷新页面 平台首页 赠送彩金 提现列表 会员列表 产品预设置 开奖记录 注单管理 在线用户 首页 / 会员管理 / 会员列表 /…" at bounding box center [557, 206] width 867 height 350
click at [234, 143] on input "liewdes" at bounding box center [229, 141] width 108 height 16
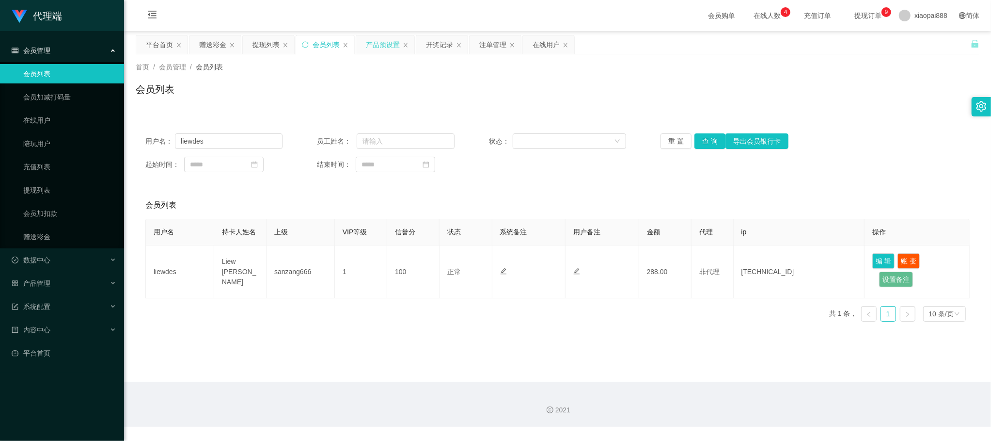
click at [385, 41] on div "产品预设置" at bounding box center [383, 44] width 34 height 18
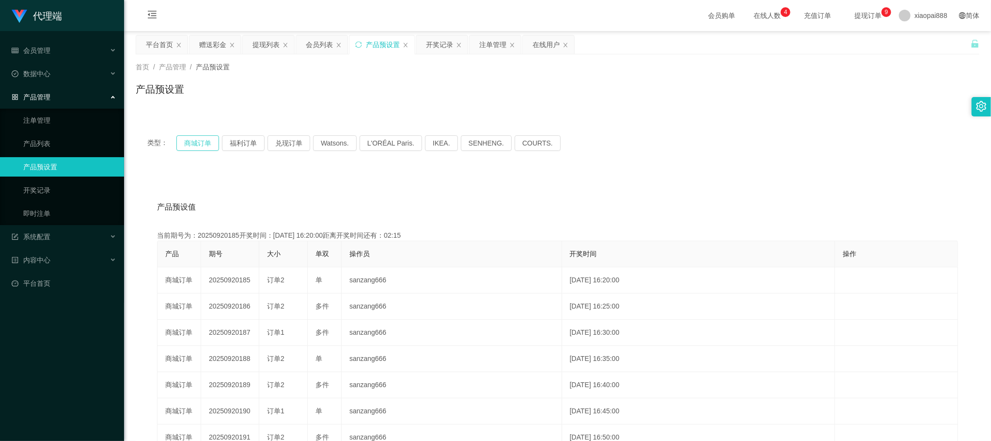
click at [198, 146] on button "商城订单" at bounding box center [197, 143] width 43 height 16
click at [183, 138] on button "商城订单" at bounding box center [197, 143] width 43 height 16
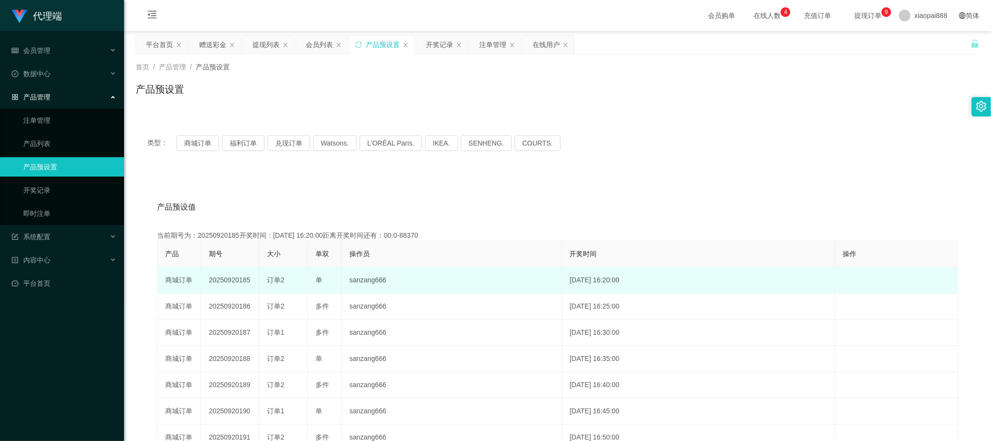
click at [223, 275] on td "20250920185" at bounding box center [230, 280] width 58 height 26
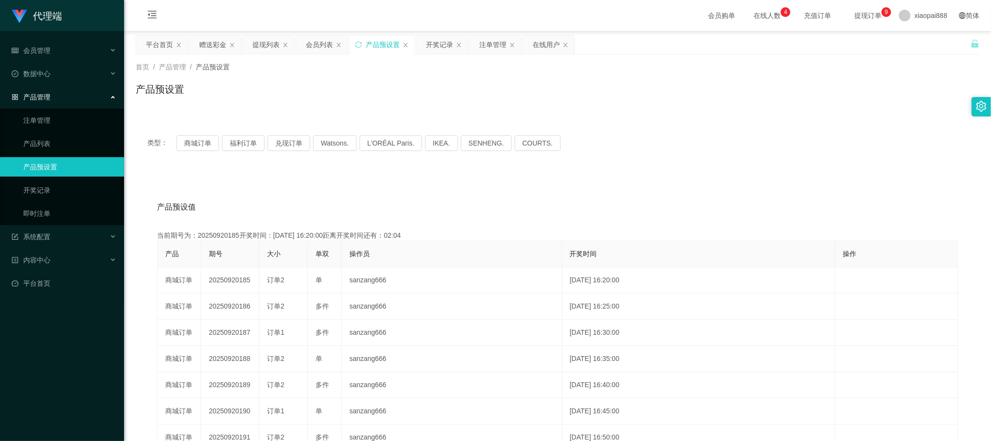
copy td "20250920185"
click at [741, 184] on div "产品预设值 添加期号 当前期号为：20250920185开奖时间：[DATE] 16:20:00距离开奖时间还有：01:59 产品 期号 大小 单双 操作员 …" at bounding box center [558, 371] width 844 height 399
click at [320, 43] on div "会员列表" at bounding box center [319, 44] width 27 height 18
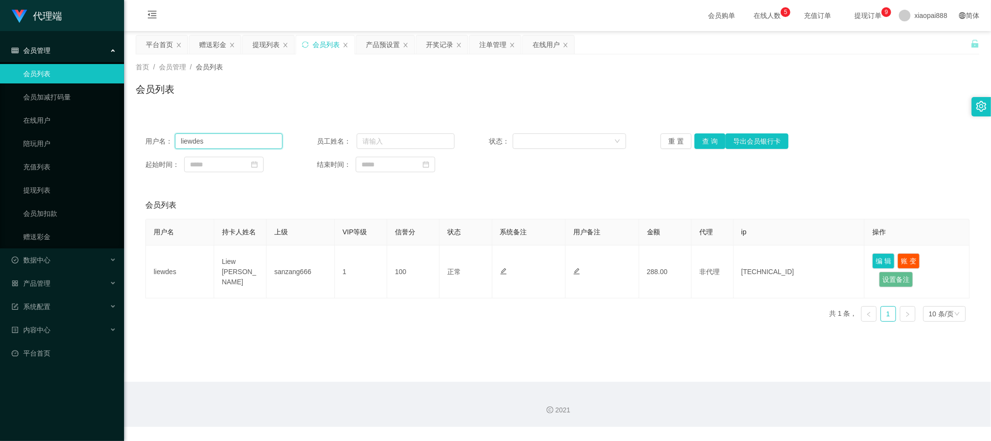
click at [239, 142] on input "liewdes" at bounding box center [229, 141] width 108 height 16
type input "AnnieBBe1"
click at [700, 142] on button "查 询" at bounding box center [710, 141] width 31 height 16
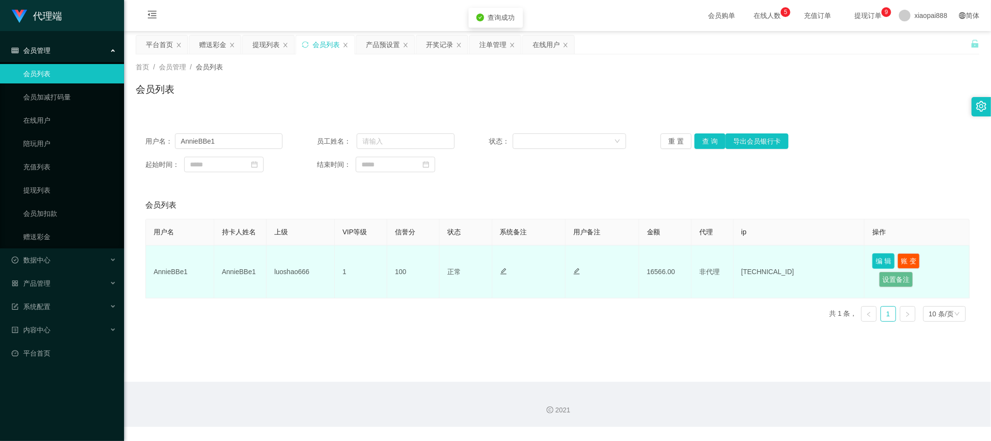
click at [886, 259] on button "编 辑" at bounding box center [883, 261] width 22 height 16
type input "AnnieBBe1"
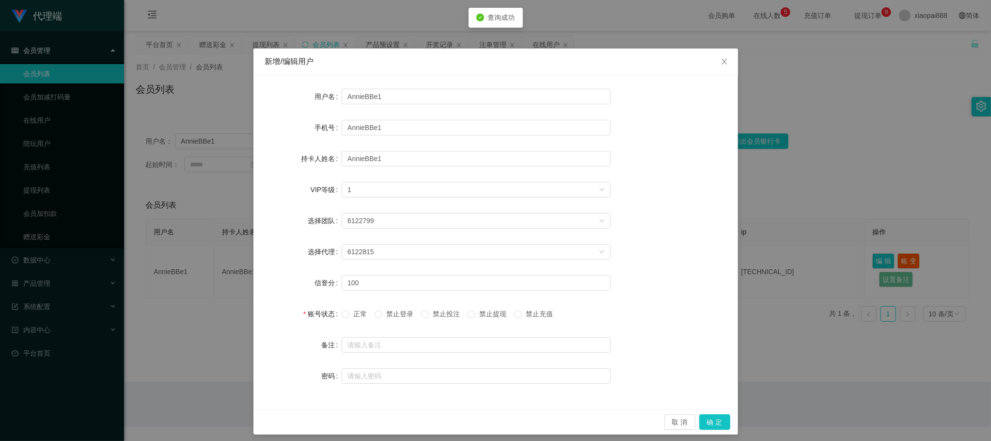
click at [491, 313] on span "禁止提现" at bounding box center [492, 314] width 35 height 8
click at [711, 422] on button "确 定" at bounding box center [714, 422] width 31 height 16
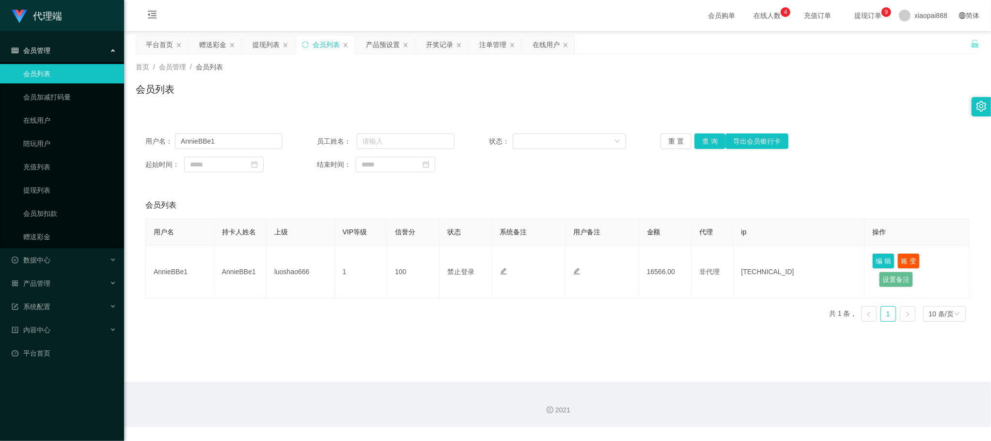
click at [869, 124] on div "用户名： AnnieBBe1 员工姓名： 状态： 重 置 查 询 导出会员银行卡 起始时间： 结束时间：" at bounding box center [558, 153] width 844 height 58
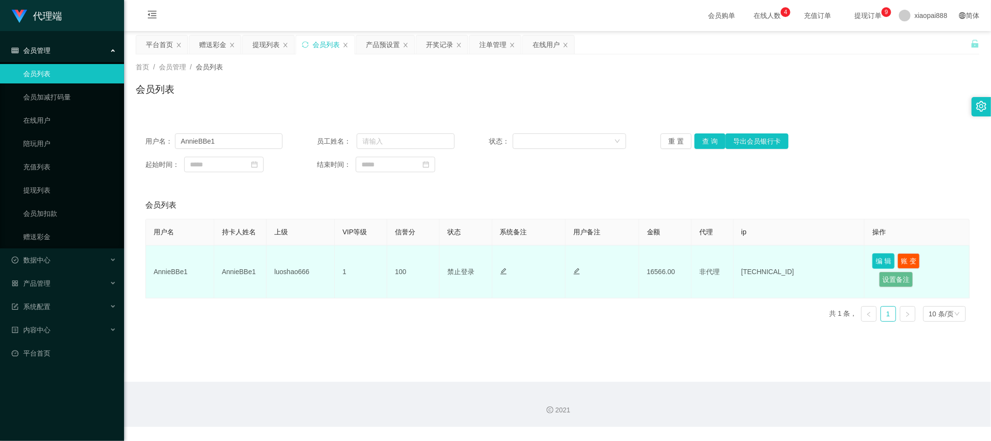
click at [880, 256] on button "编 辑" at bounding box center [883, 261] width 22 height 16
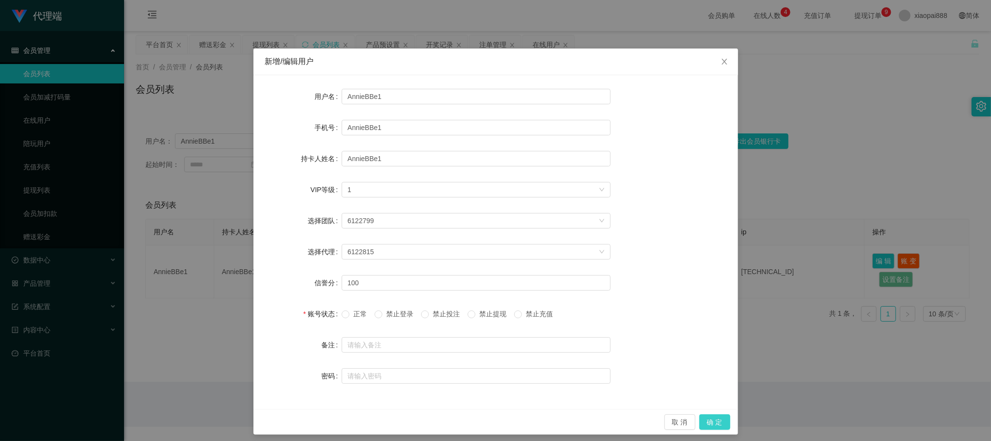
click at [711, 421] on button "确 定" at bounding box center [714, 422] width 31 height 16
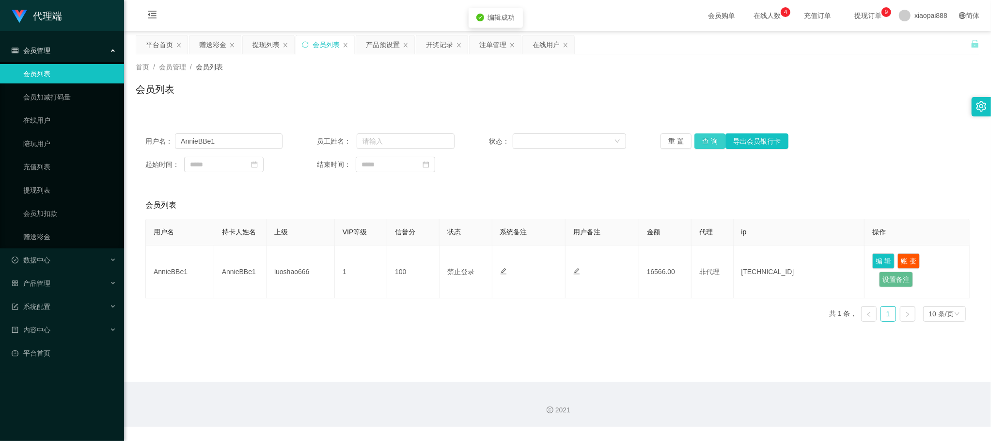
click at [708, 143] on button "查 询" at bounding box center [710, 141] width 31 height 16
click at [242, 142] on input "AnnieBBe1" at bounding box center [229, 141] width 108 height 16
click at [701, 140] on button "查 询" at bounding box center [710, 141] width 31 height 16
click at [227, 146] on input "AnnieBBe1" at bounding box center [229, 141] width 108 height 16
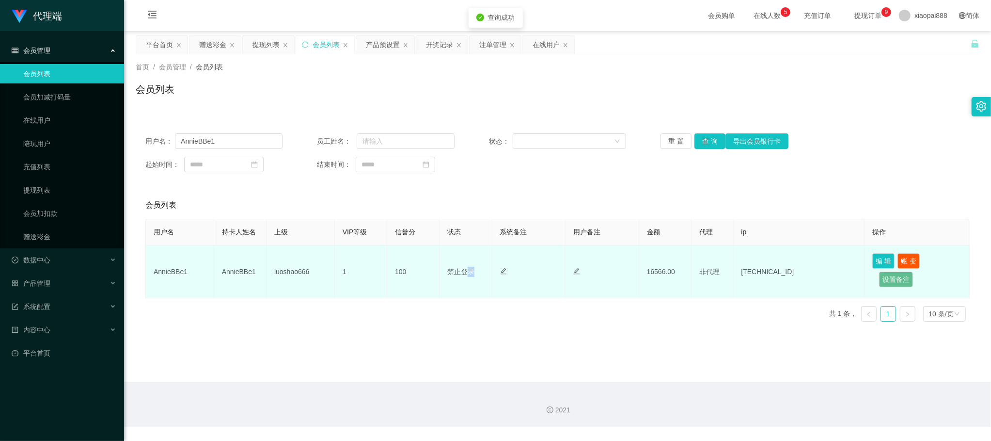
click at [468, 268] on span "禁止登录" at bounding box center [460, 272] width 27 height 8
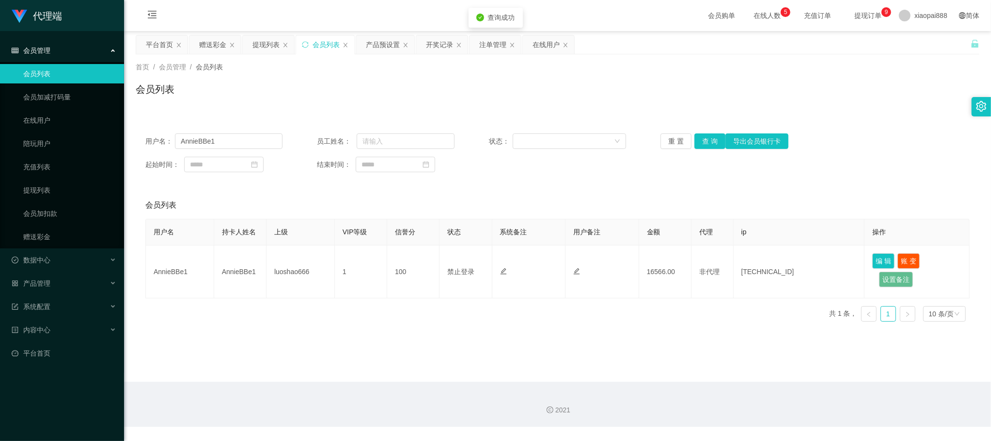
click at [619, 206] on div "会员列表" at bounding box center [557, 204] width 824 height 27
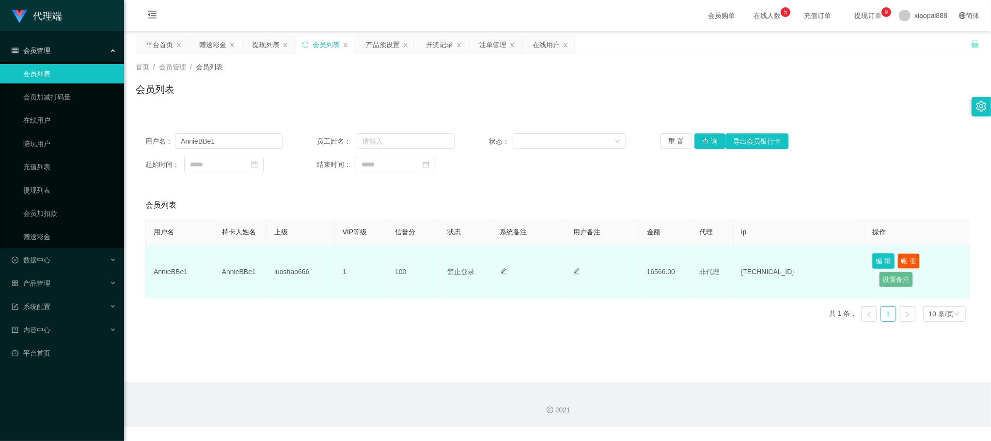
click at [880, 258] on button "编 辑" at bounding box center [883, 261] width 22 height 16
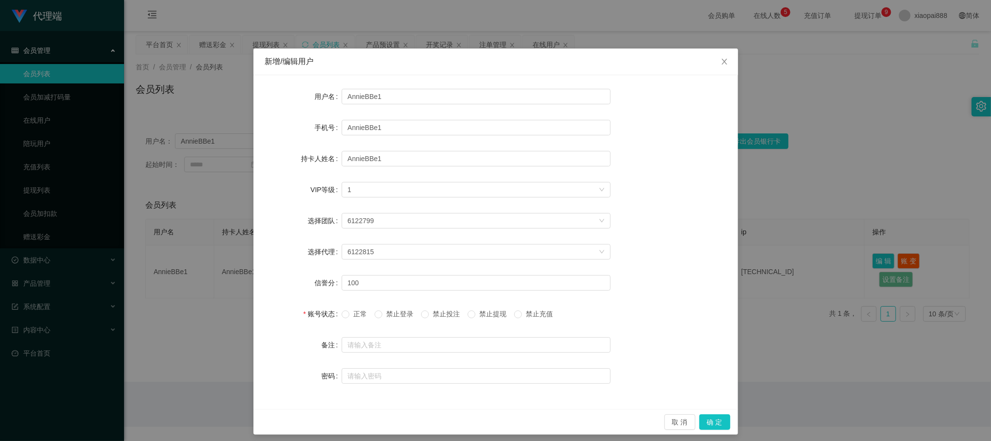
click at [352, 310] on span "正常" at bounding box center [359, 314] width 21 height 8
click at [352, 311] on span "正常" at bounding box center [359, 314] width 21 height 8
click at [706, 418] on button "确 定" at bounding box center [714, 422] width 31 height 16
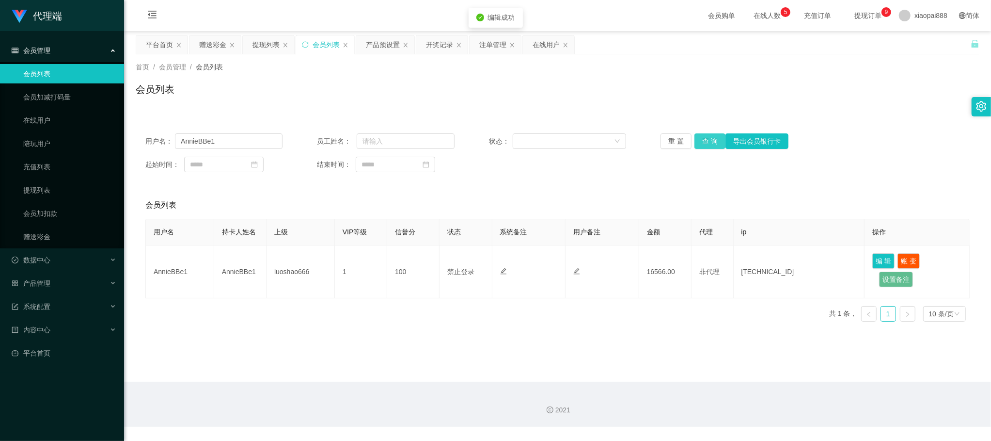
click at [702, 139] on button "查 询" at bounding box center [710, 141] width 31 height 16
click at [700, 140] on button "查 询" at bounding box center [710, 141] width 31 height 16
click at [828, 84] on div "会员列表" at bounding box center [558, 93] width 844 height 22
click at [714, 140] on button "查 询" at bounding box center [710, 141] width 31 height 16
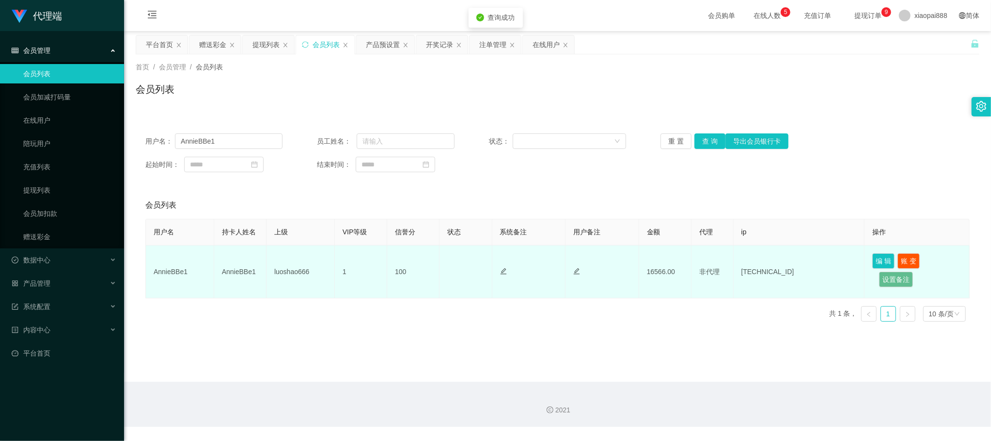
click at [881, 252] on td "编 辑 账 变 设置备注" at bounding box center [917, 271] width 105 height 53
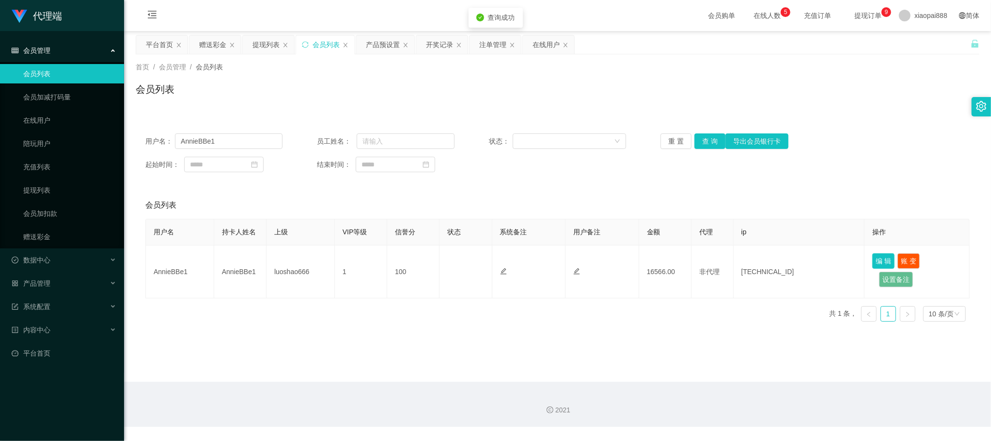
click at [881, 258] on button "编 辑" at bounding box center [883, 261] width 22 height 16
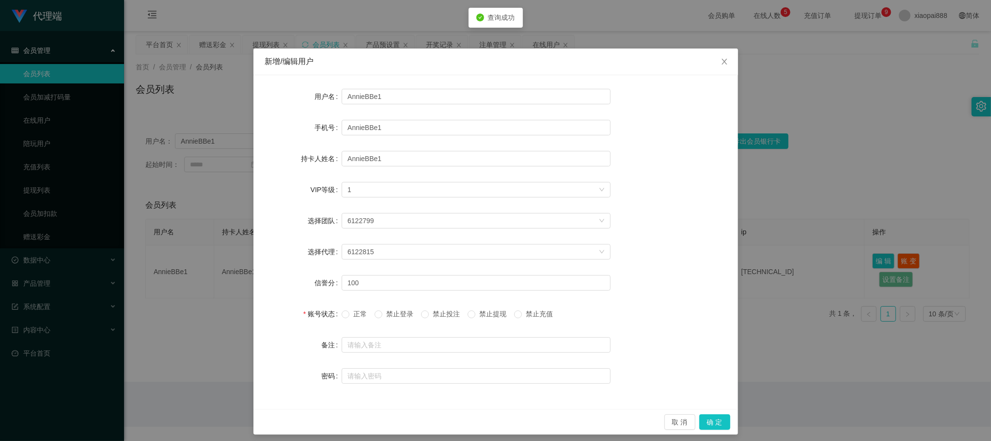
click at [490, 316] on span "禁止提现" at bounding box center [492, 314] width 35 height 8
click at [709, 427] on button "确 定" at bounding box center [714, 422] width 31 height 16
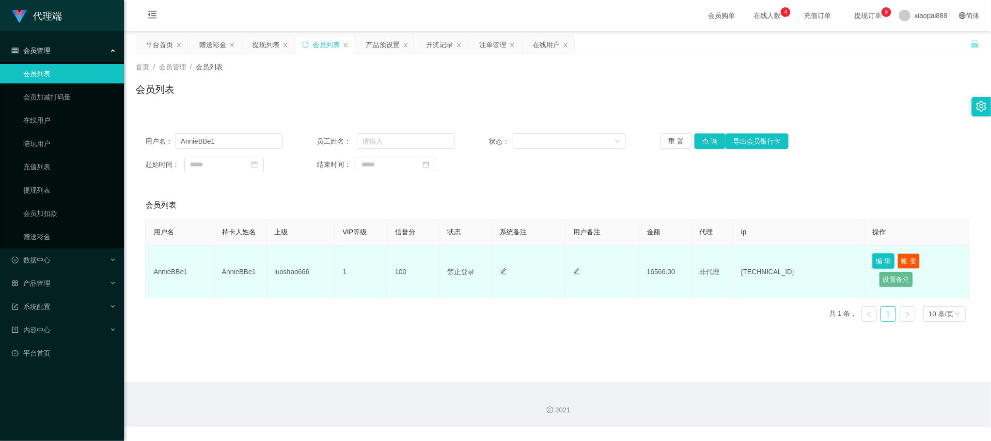
click at [883, 257] on button "编 辑" at bounding box center [883, 261] width 22 height 16
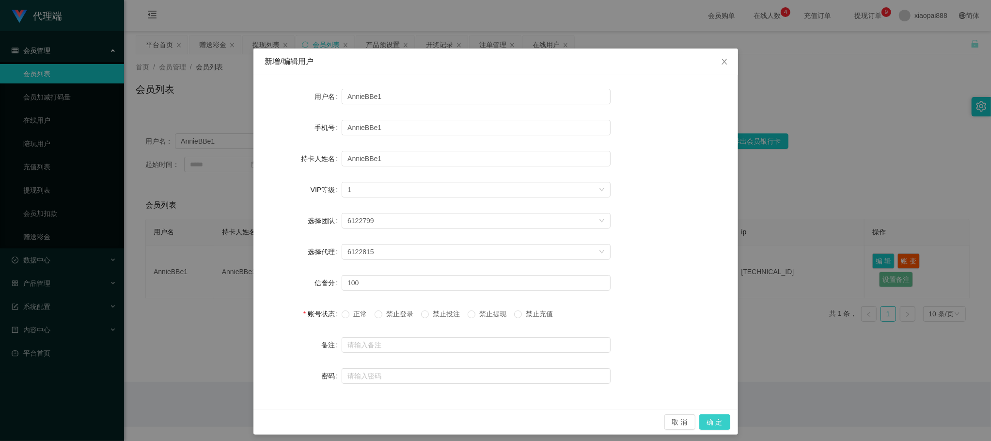
click at [712, 421] on button "确 定" at bounding box center [714, 422] width 31 height 16
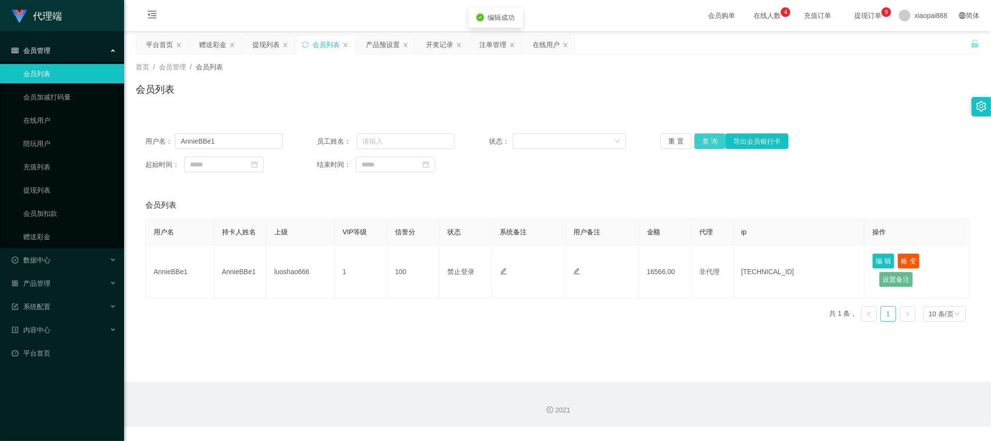
click at [711, 144] on button "查 询" at bounding box center [710, 141] width 31 height 16
click at [711, 144] on div "重 置 查 询 导出会员银行卡" at bounding box center [729, 141] width 137 height 16
click at [711, 144] on button "查 询" at bounding box center [710, 141] width 31 height 16
click at [711, 144] on div "重 置 查 询 导出会员银行卡" at bounding box center [729, 141] width 137 height 16
click at [711, 144] on button "查 询" at bounding box center [710, 141] width 31 height 16
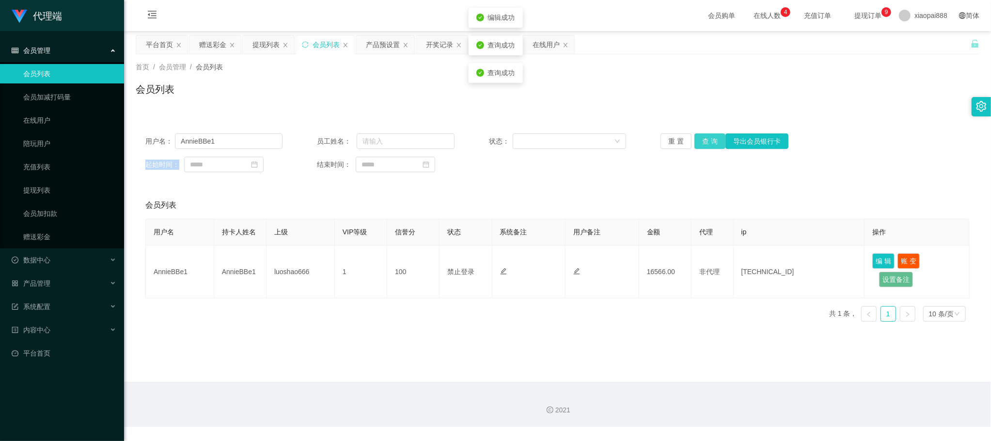
click at [711, 144] on div "重 置 查 询 导出会员银行卡" at bounding box center [729, 141] width 137 height 16
click at [711, 144] on button "查 询" at bounding box center [710, 141] width 31 height 16
click at [711, 144] on div "重 置 查 询 导出会员银行卡" at bounding box center [729, 141] width 137 height 16
click at [705, 138] on button "查 询" at bounding box center [710, 141] width 31 height 16
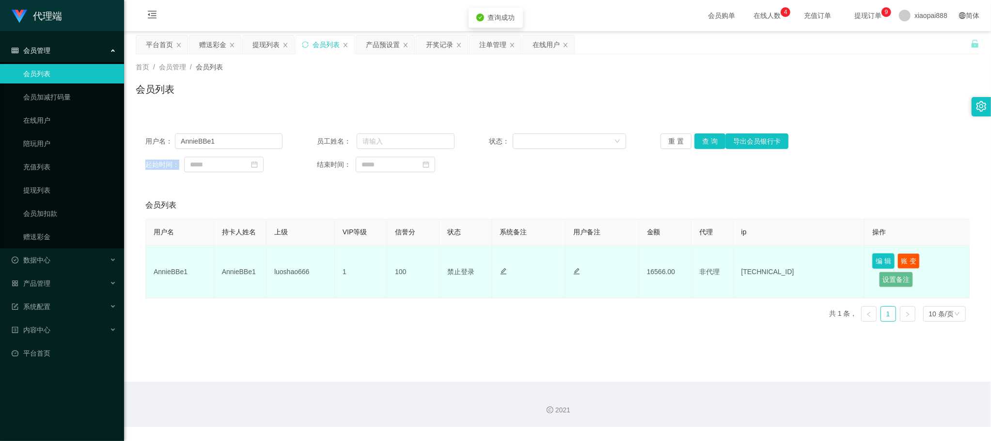
click at [883, 259] on button "编 辑" at bounding box center [883, 261] width 22 height 16
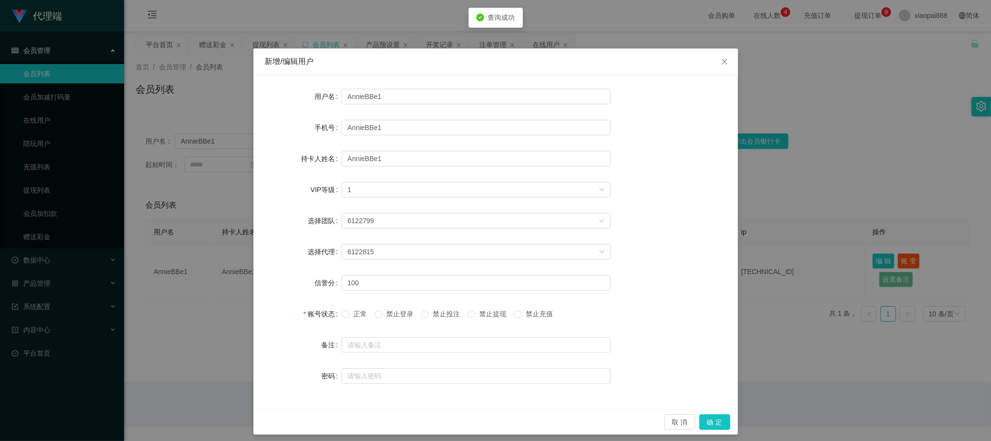
click at [349, 315] on span "正常" at bounding box center [359, 314] width 21 height 8
click at [721, 421] on button "确 定" at bounding box center [714, 422] width 31 height 16
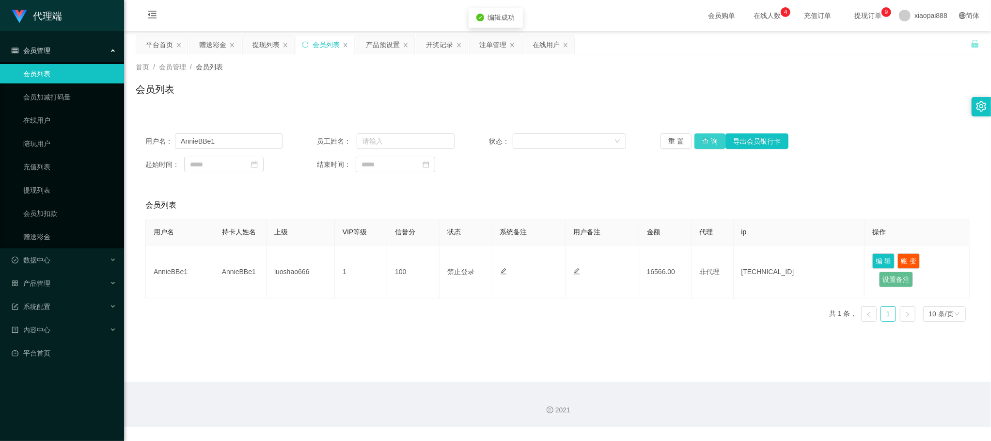
click at [698, 142] on button "查 询" at bounding box center [710, 141] width 31 height 16
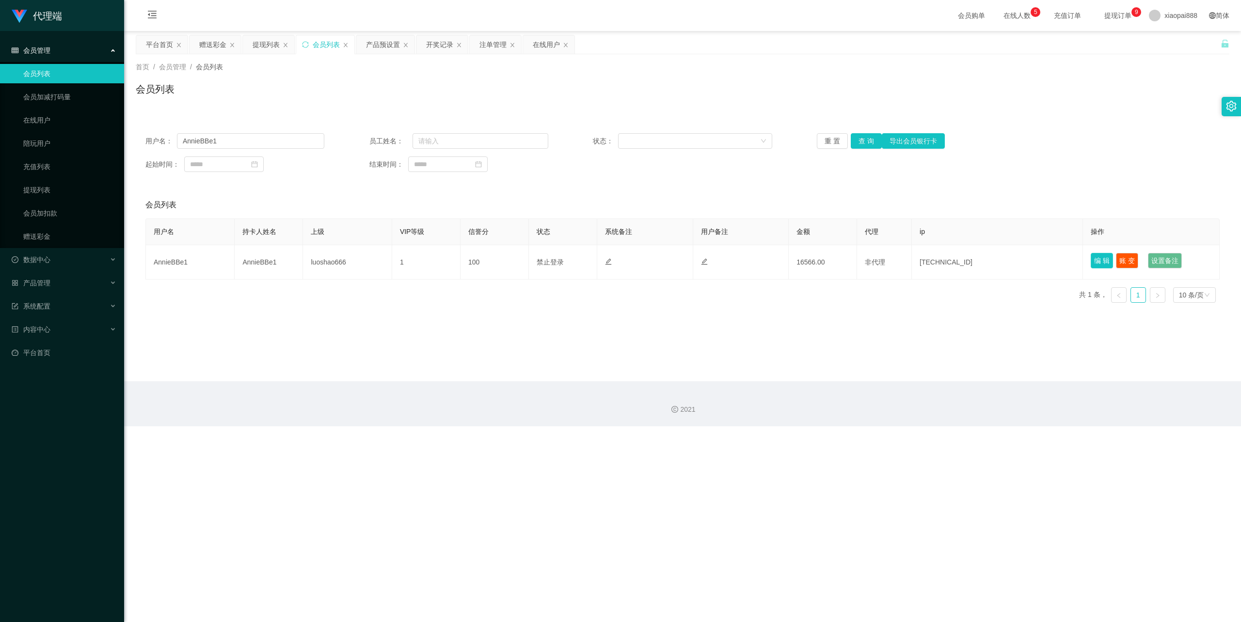
click at [991, 259] on button "编 辑" at bounding box center [1101, 261] width 22 height 16
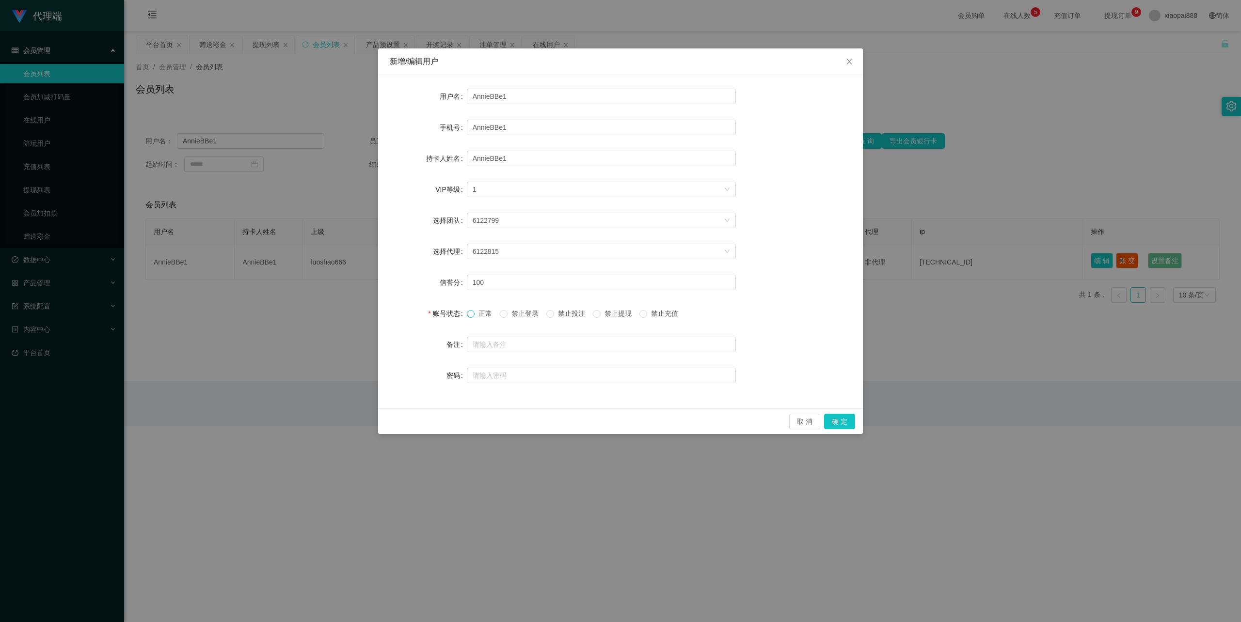
click at [468, 317] on span at bounding box center [471, 314] width 8 height 8
click at [847, 420] on button "确 定" at bounding box center [839, 422] width 31 height 16
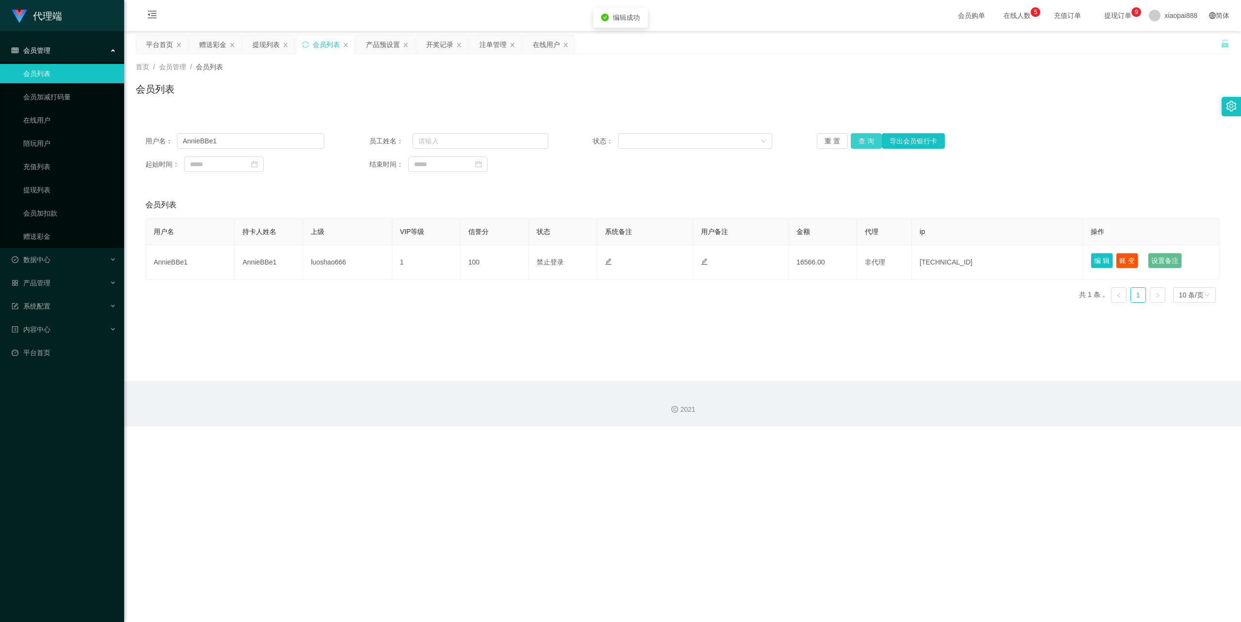
click at [863, 139] on button "查 询" at bounding box center [866, 141] width 31 height 16
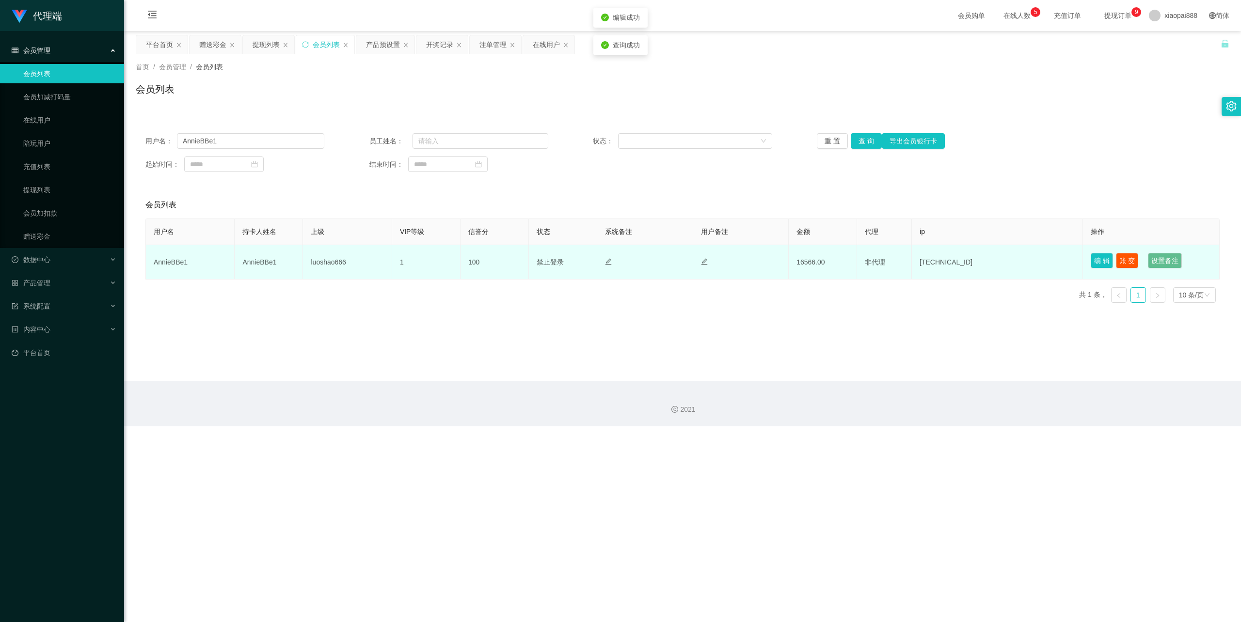
click at [507, 245] on td "100" at bounding box center [494, 262] width 68 height 34
click at [541, 256] on td "正常 禁止登录 禁止投注" at bounding box center [563, 262] width 68 height 34
click at [545, 262] on span "禁止登录" at bounding box center [550, 262] width 27 height 8
click at [546, 262] on span "禁止登录" at bounding box center [550, 262] width 27 height 8
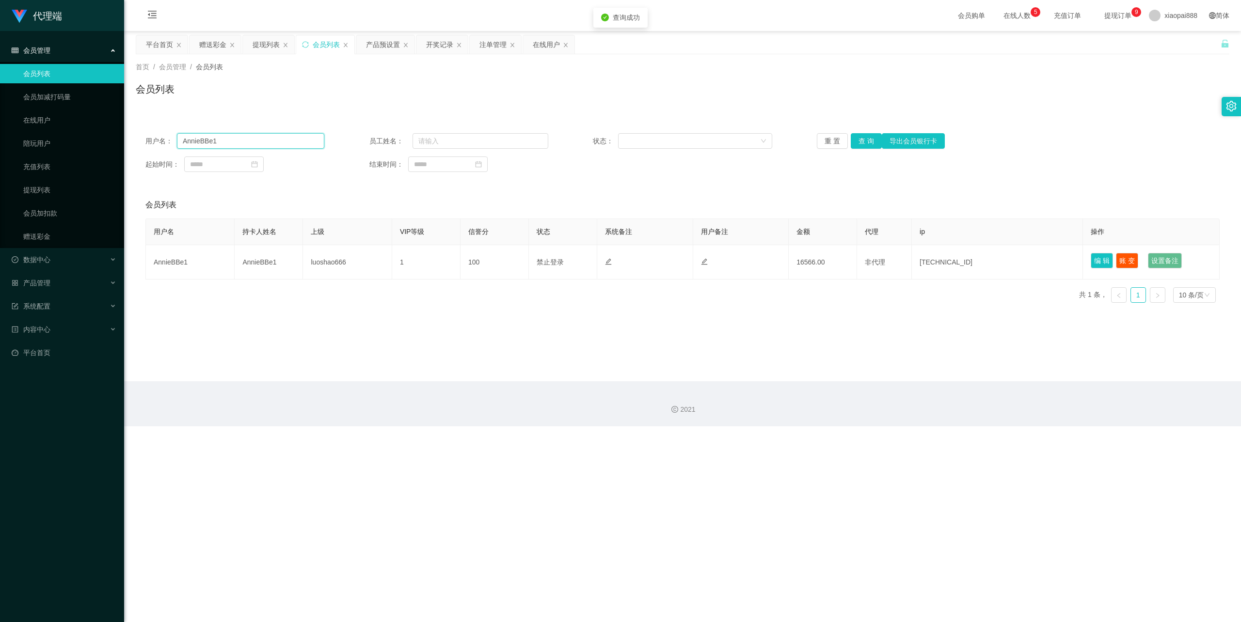
click at [257, 140] on input "AnnieBBe1" at bounding box center [250, 141] width 147 height 16
click at [279, 132] on div "用户名： AnnieBBe1 员工姓名： 状态： 重 置 查 询 导出会员银行卡 起始时间： 结束时间：" at bounding box center [682, 153] width 1093 height 58
click at [834, 140] on button "重 置" at bounding box center [832, 141] width 31 height 16
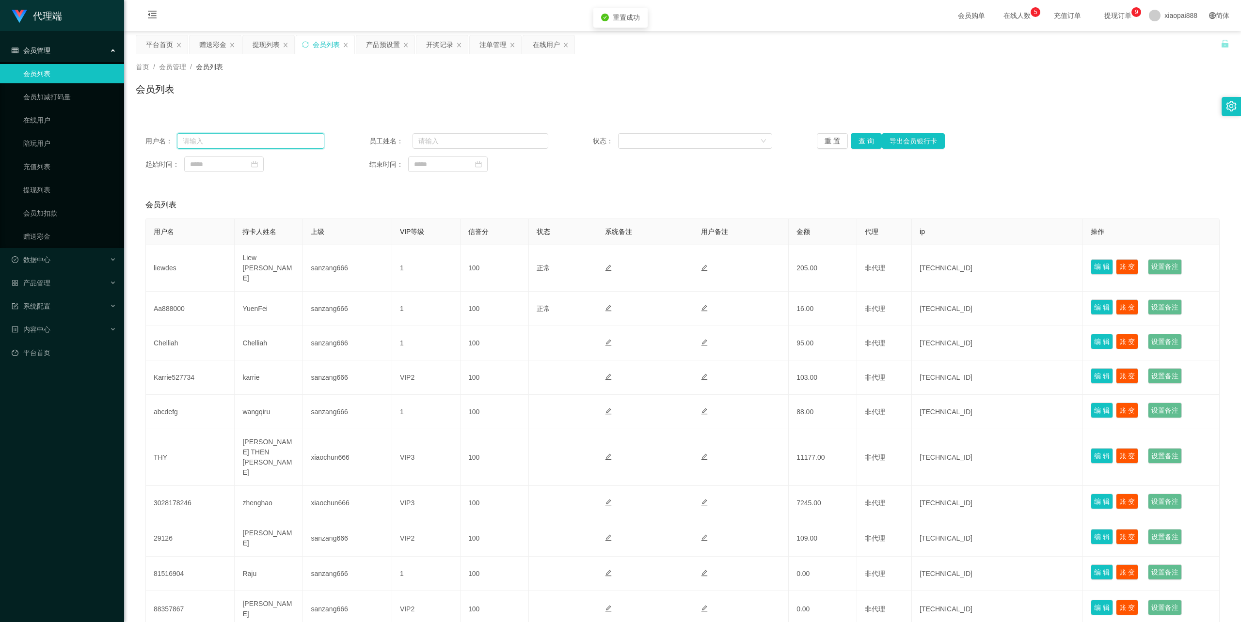
click at [248, 144] on input "text" at bounding box center [250, 141] width 147 height 16
type input "AnnieBBe1"
click at [861, 140] on button "查 询" at bounding box center [866, 141] width 31 height 16
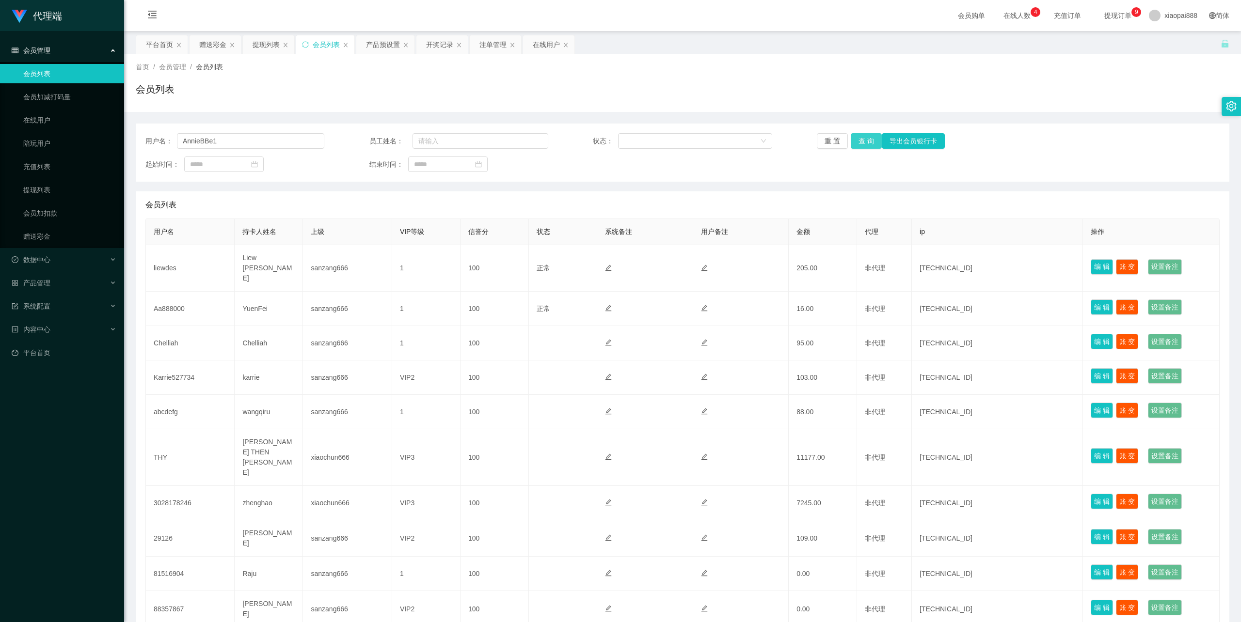
click at [869, 138] on button "查 询" at bounding box center [866, 141] width 31 height 16
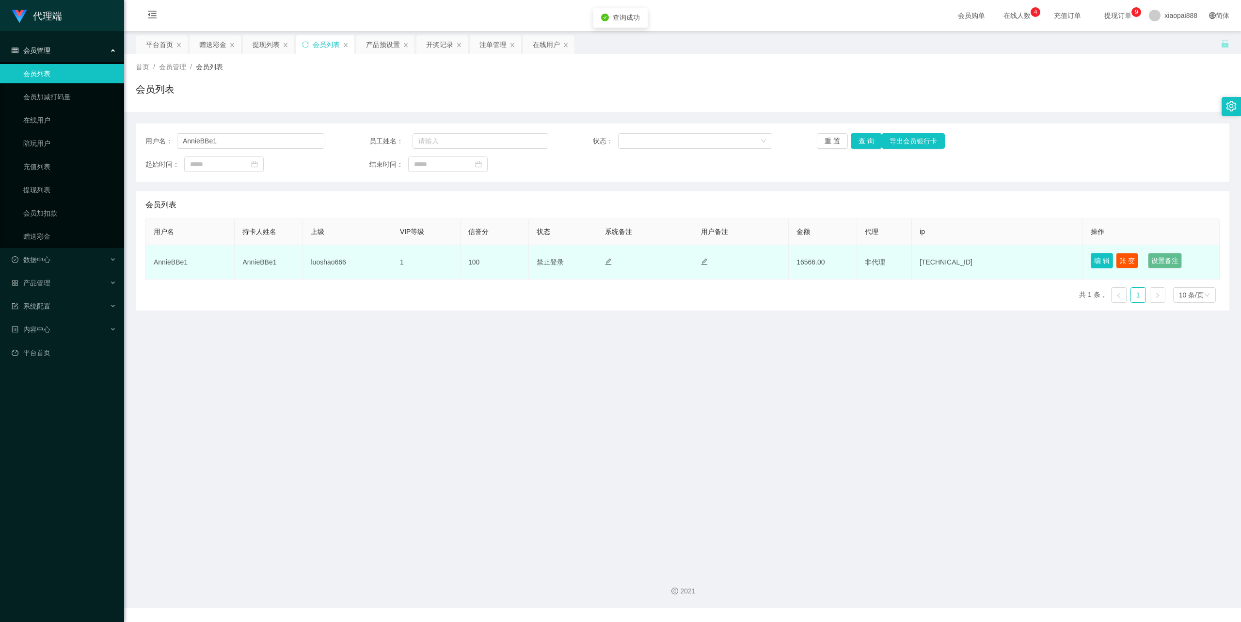
click at [1097, 260] on button "编 辑" at bounding box center [1101, 261] width 22 height 16
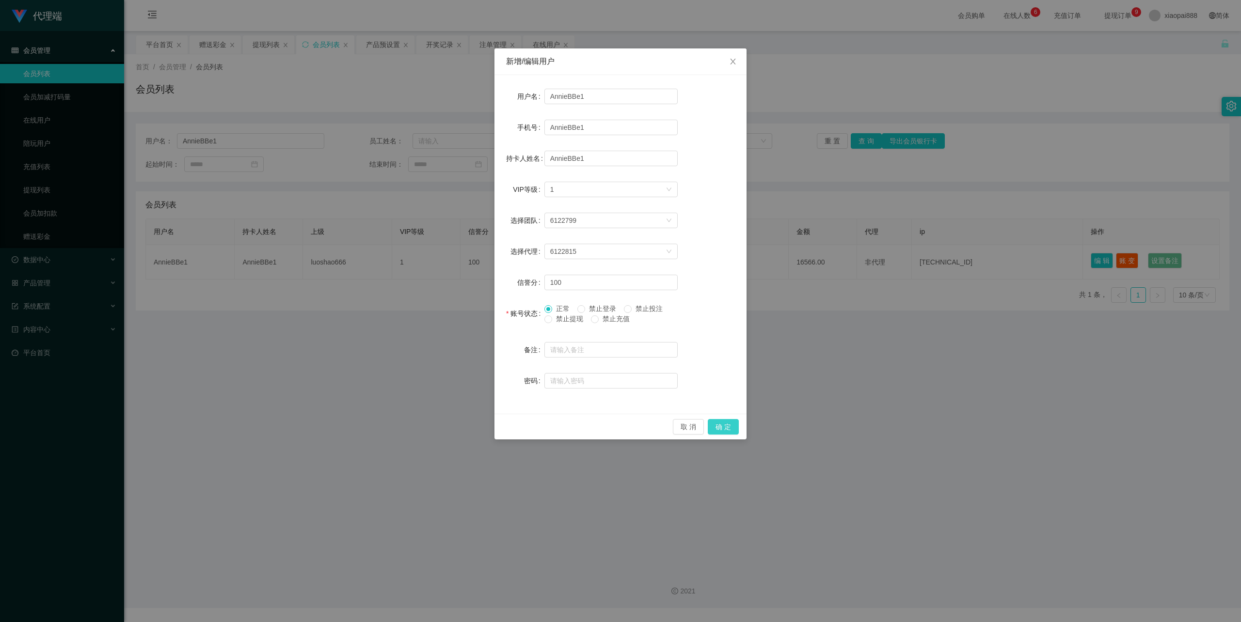
click at [727, 429] on button "确 定" at bounding box center [723, 427] width 31 height 16
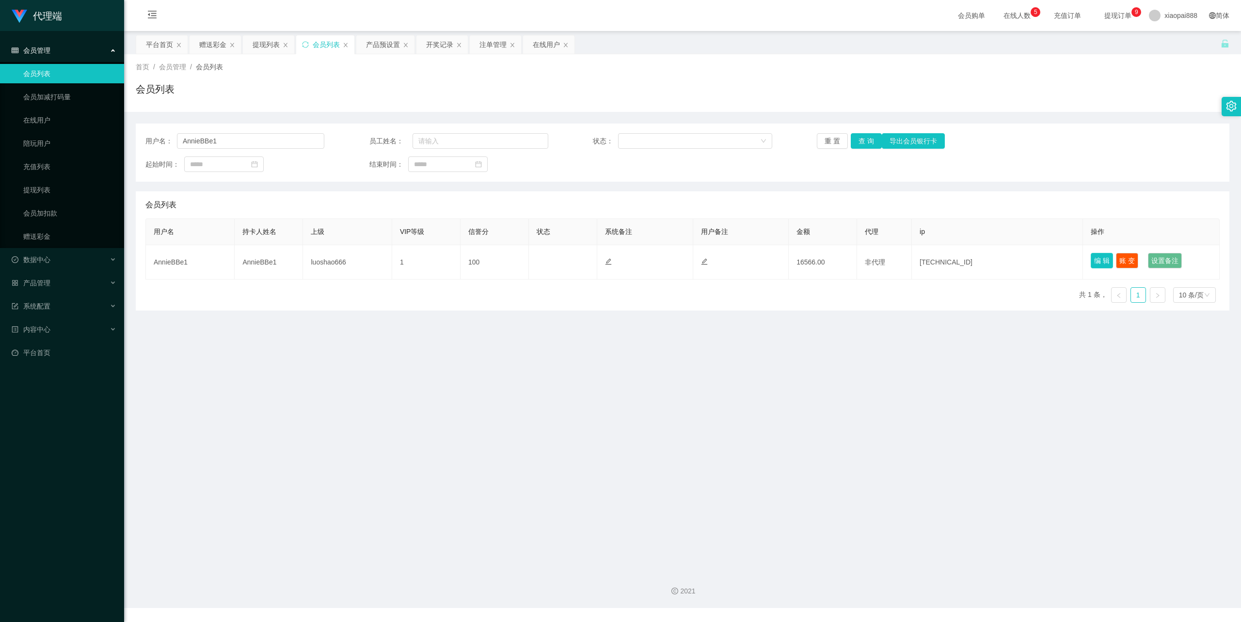
drag, startPoint x: 1100, startPoint y: 261, endPoint x: 895, endPoint y: 273, distance: 205.4
click at [1099, 261] on button "编 辑" at bounding box center [1101, 261] width 22 height 16
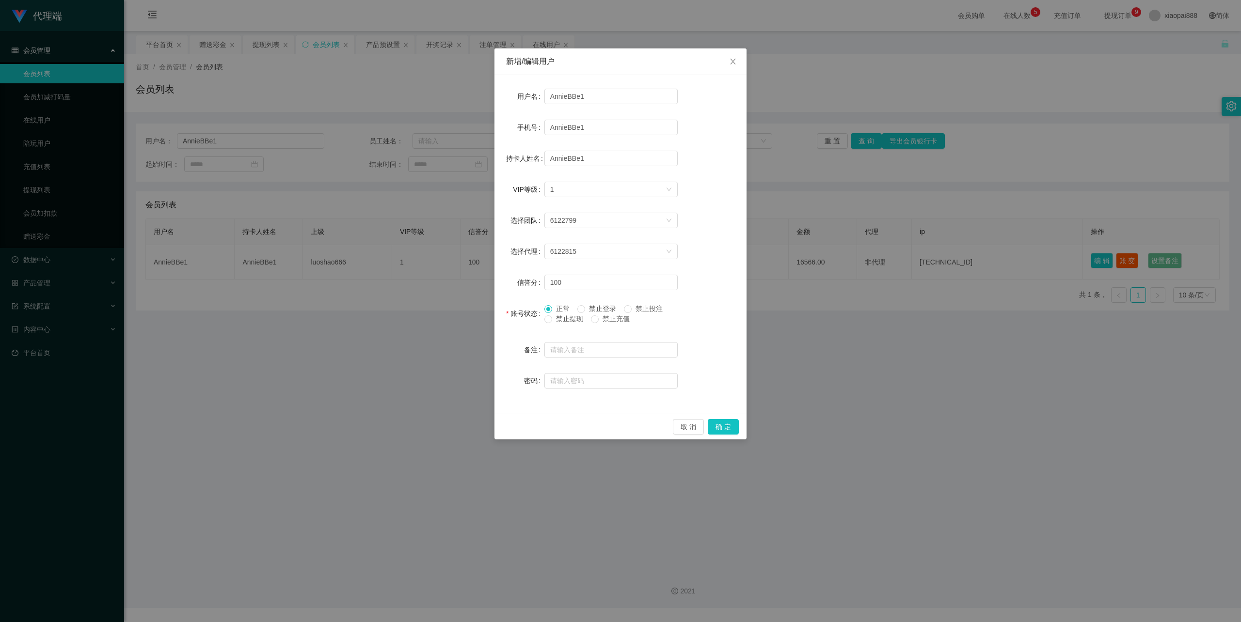
click at [560, 320] on span "禁止提现" at bounding box center [569, 319] width 35 height 8
click at [726, 425] on button "确 定" at bounding box center [723, 427] width 31 height 16
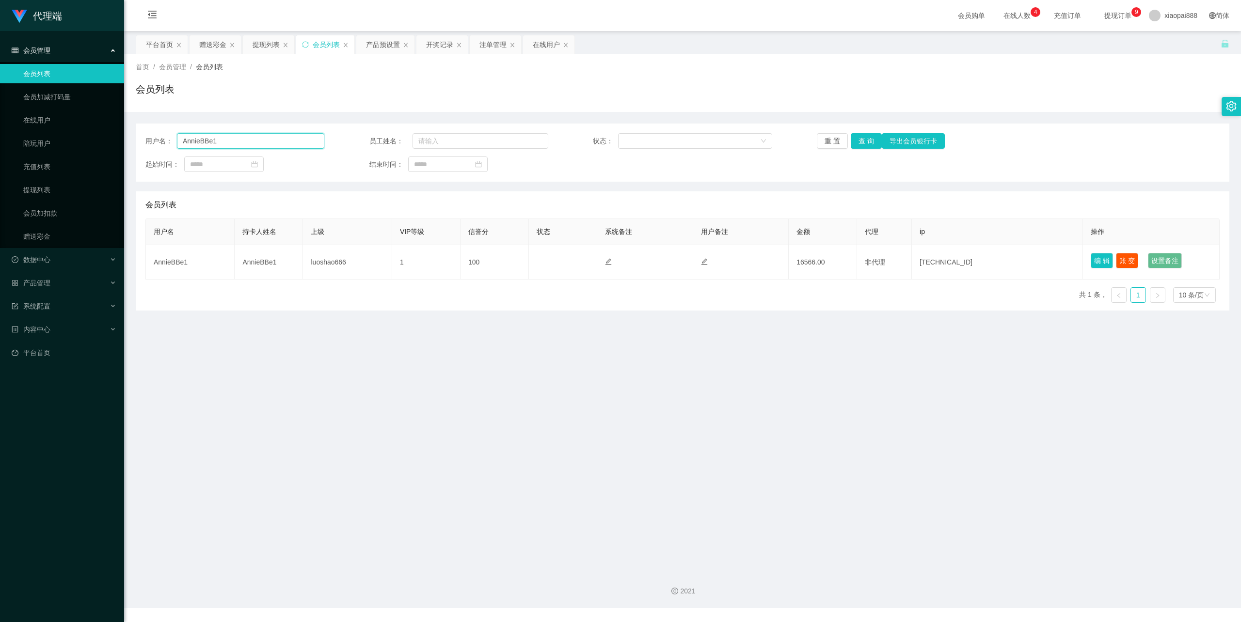
click at [270, 138] on input "AnnieBBe1" at bounding box center [250, 141] width 147 height 16
paste input "liewdes"
type input "liewdes"
click at [852, 141] on button "查 询" at bounding box center [866, 141] width 31 height 16
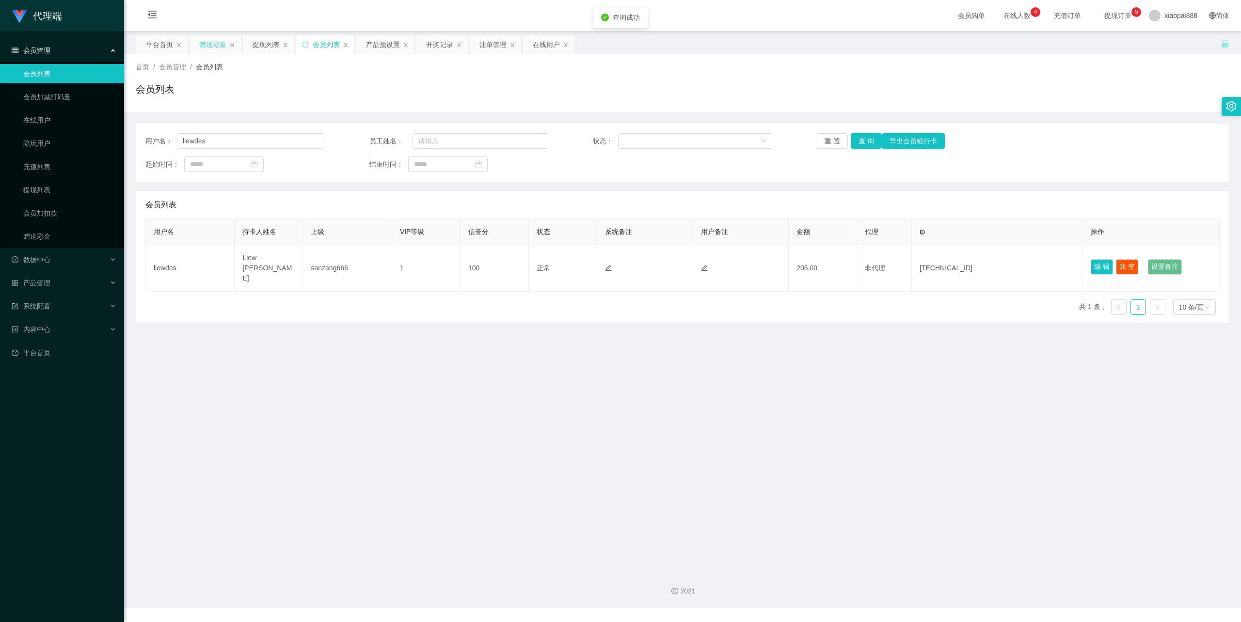
click at [208, 41] on div "赠送彩金" at bounding box center [212, 44] width 27 height 18
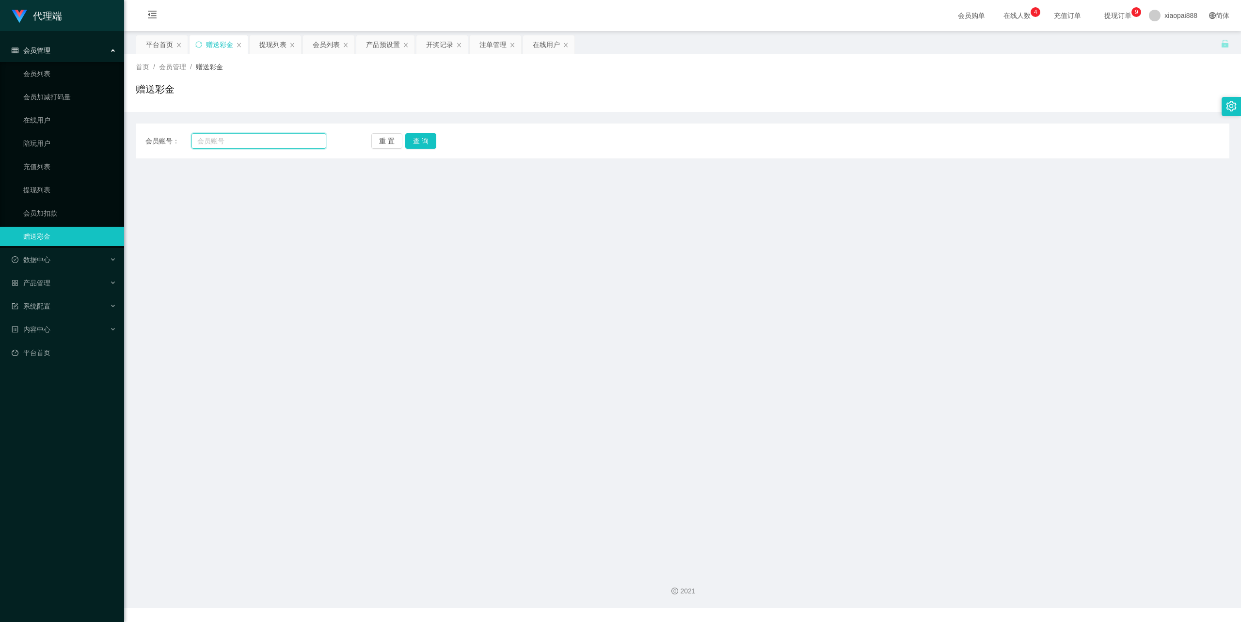
click at [270, 138] on input "text" at bounding box center [258, 141] width 135 height 16
paste input "liewdes"
type input "liewdes"
click at [429, 145] on button "查 询" at bounding box center [420, 141] width 31 height 16
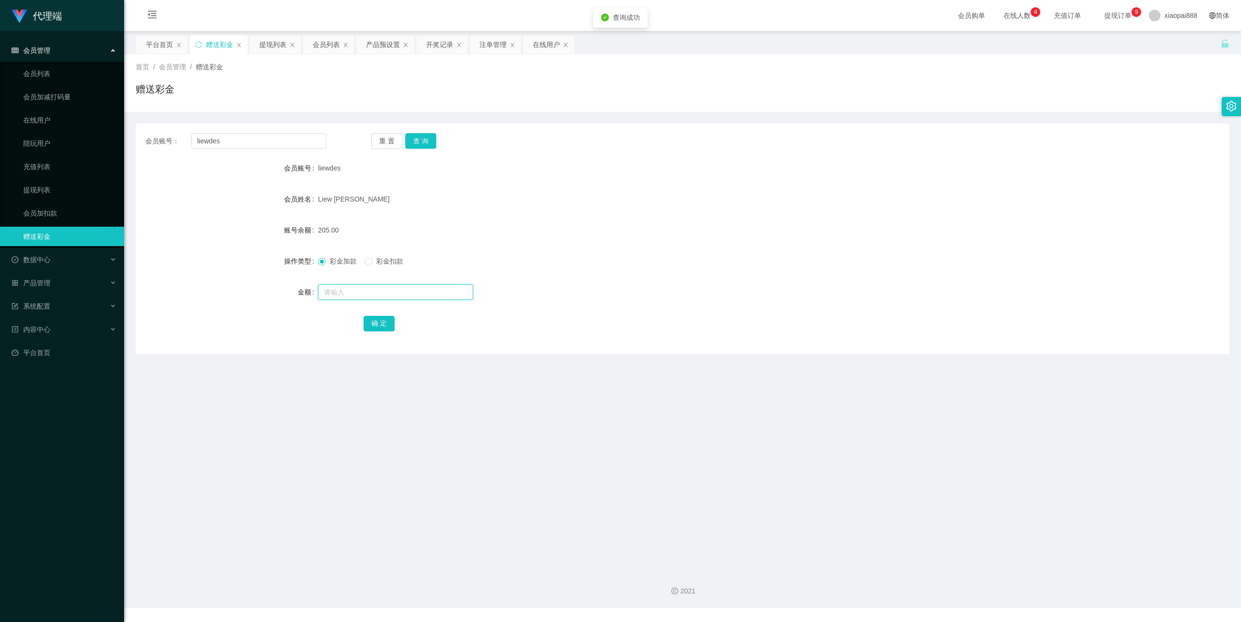
click at [357, 292] on input "text" at bounding box center [395, 292] width 155 height 16
type input "166"
click at [379, 330] on button "确 定" at bounding box center [378, 324] width 31 height 16
click at [426, 147] on button "查 询" at bounding box center [420, 141] width 31 height 16
click at [289, 146] on input "liewdes" at bounding box center [258, 141] width 135 height 16
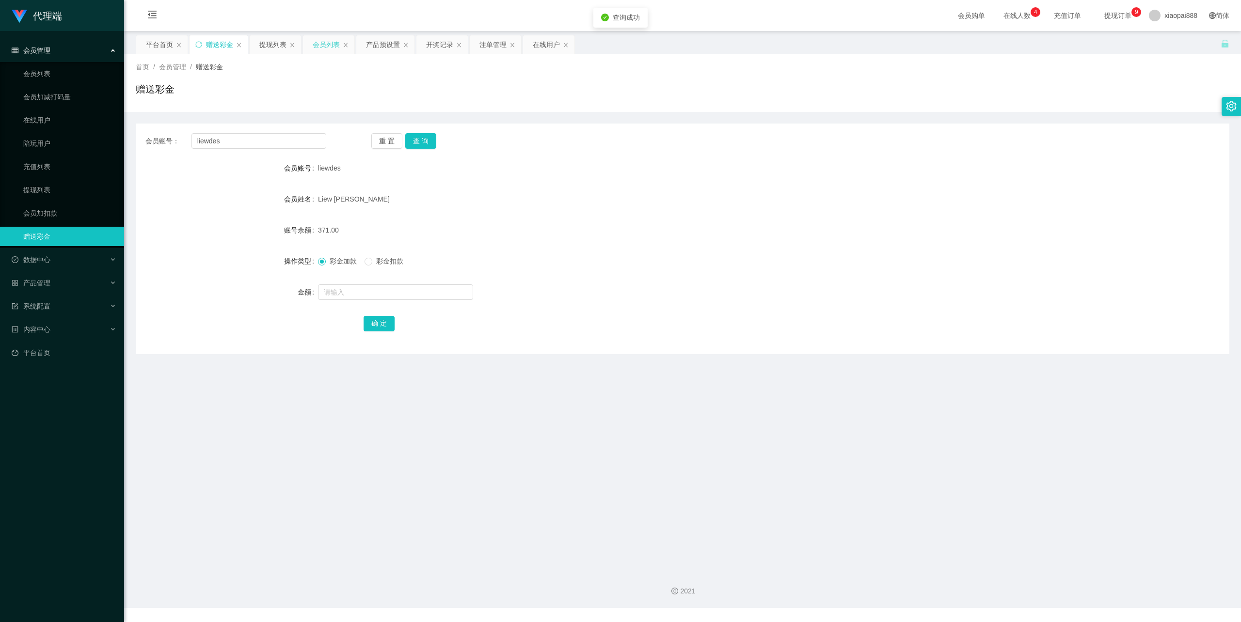
click at [332, 43] on div "会员列表" at bounding box center [326, 44] width 27 height 18
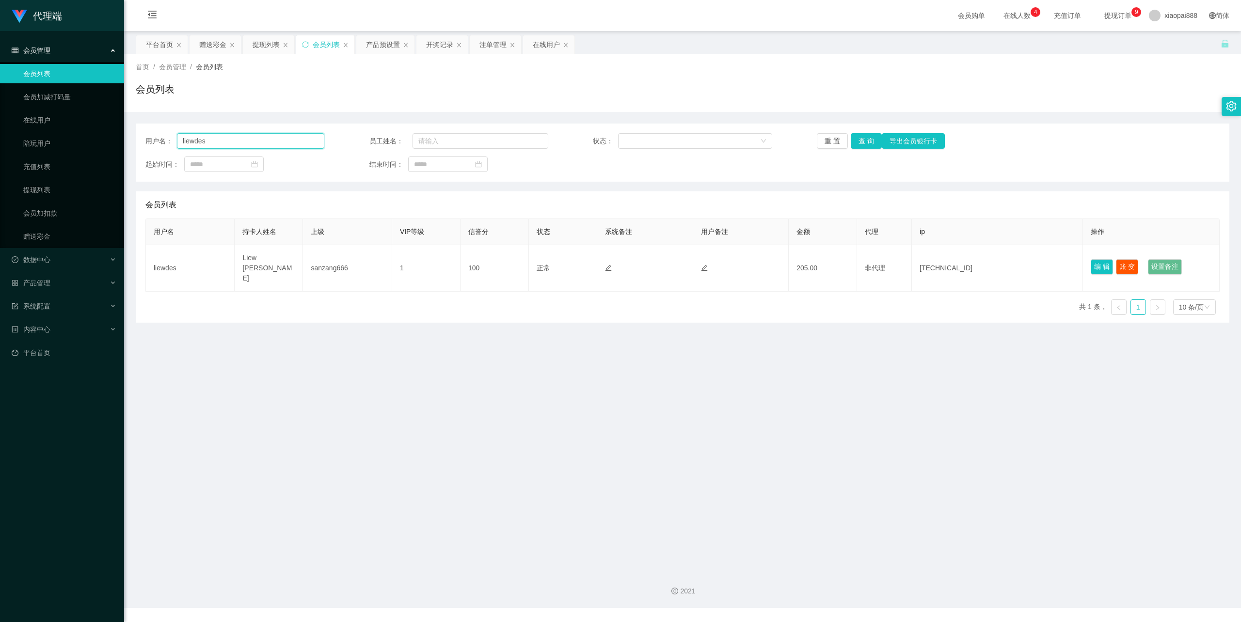
click at [247, 138] on input "liewdes" at bounding box center [250, 141] width 147 height 16
click at [861, 142] on button "查 询" at bounding box center [866, 141] width 31 height 16
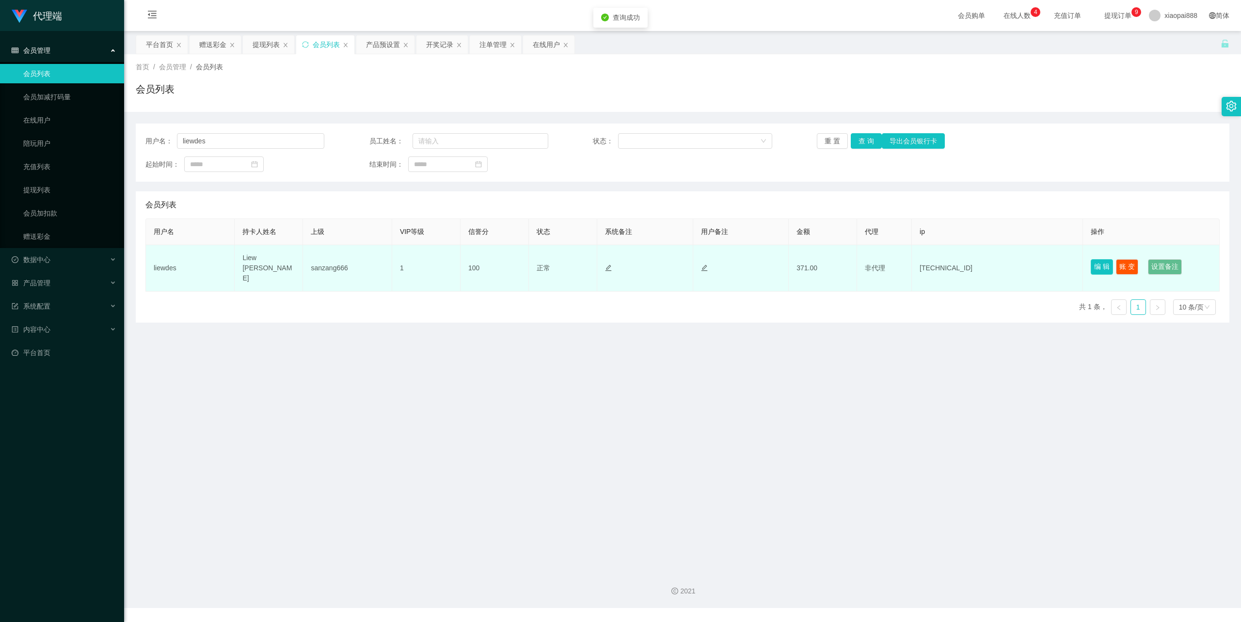
click at [1100, 260] on button "编 辑" at bounding box center [1101, 267] width 22 height 16
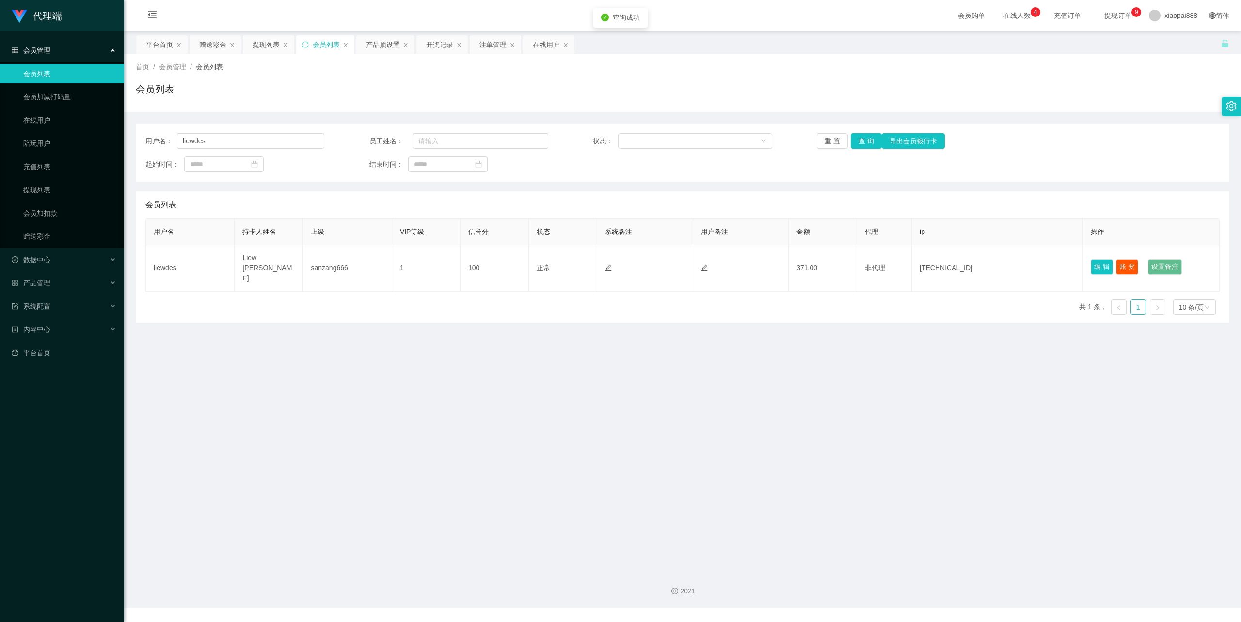
type input "liewdes"
type input "Liew [PERSON_NAME]"
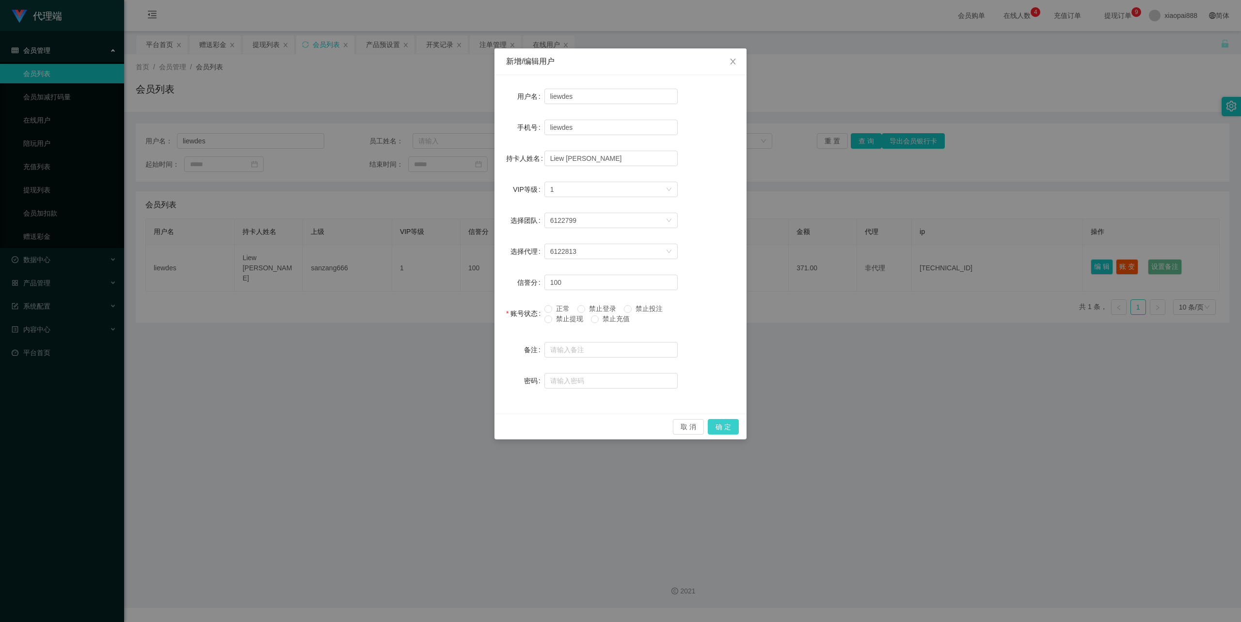
click at [723, 427] on button "确 定" at bounding box center [723, 427] width 31 height 16
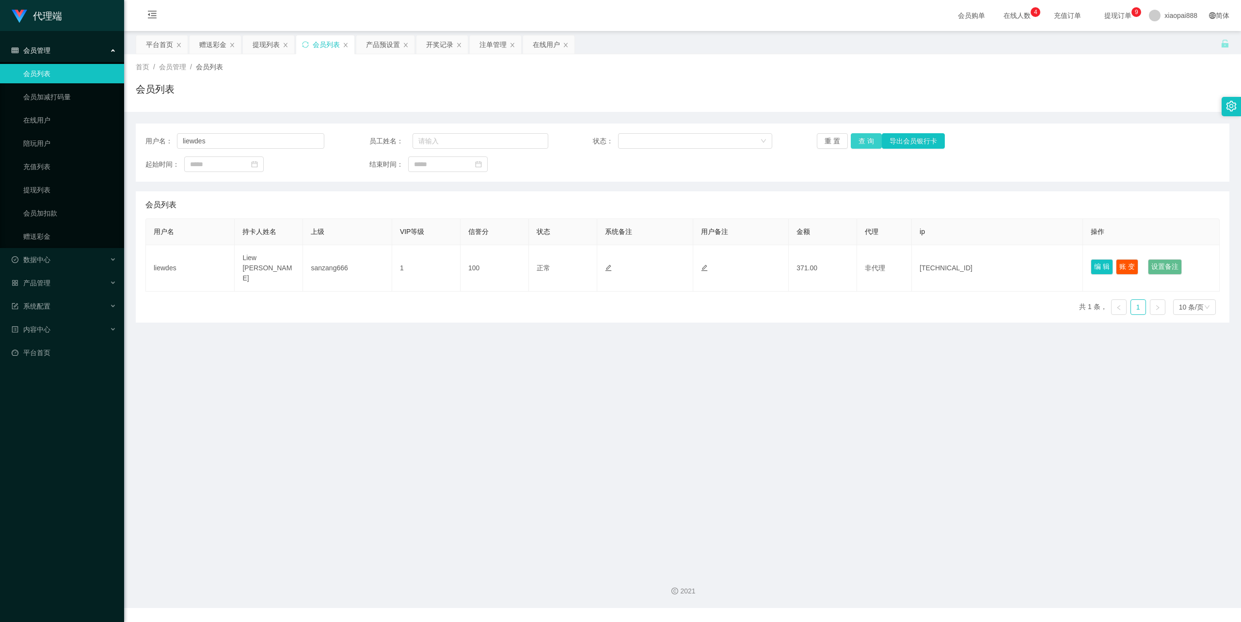
click at [863, 141] on button "查 询" at bounding box center [866, 141] width 31 height 16
click at [197, 146] on input "liewdes" at bounding box center [250, 141] width 147 height 16
click at [858, 142] on button "查 询" at bounding box center [866, 141] width 31 height 16
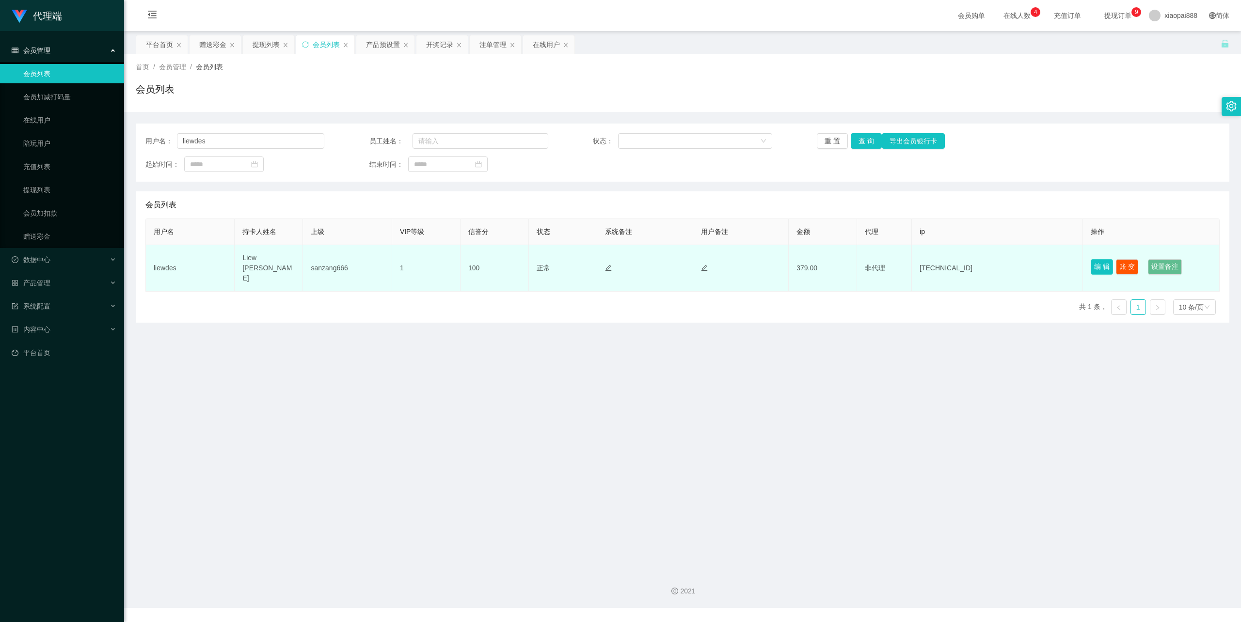
click at [1091, 264] on button "编 辑" at bounding box center [1101, 267] width 22 height 16
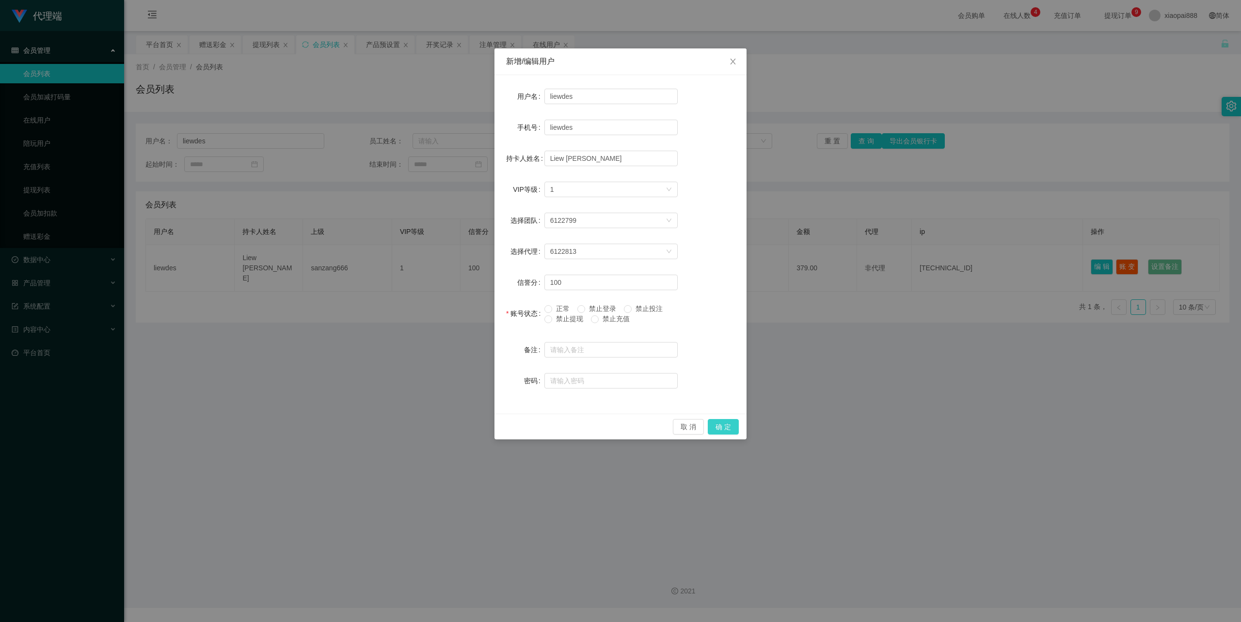
click at [724, 429] on button "确 定" at bounding box center [723, 427] width 31 height 16
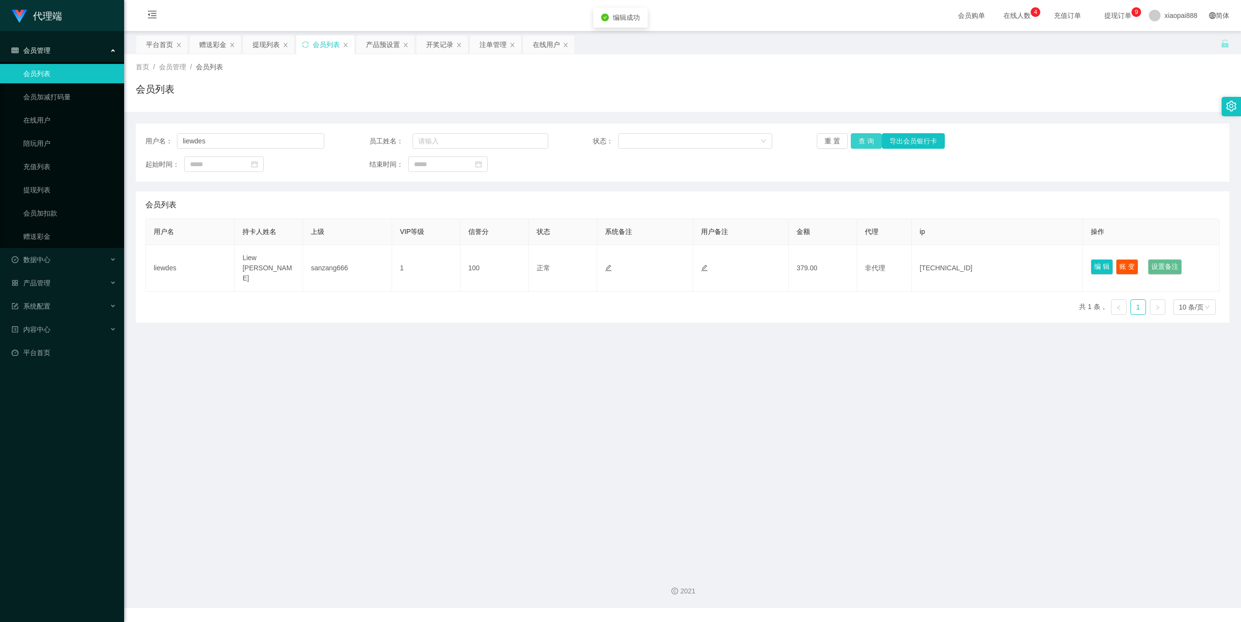
click at [865, 144] on button "查 询" at bounding box center [866, 141] width 31 height 16
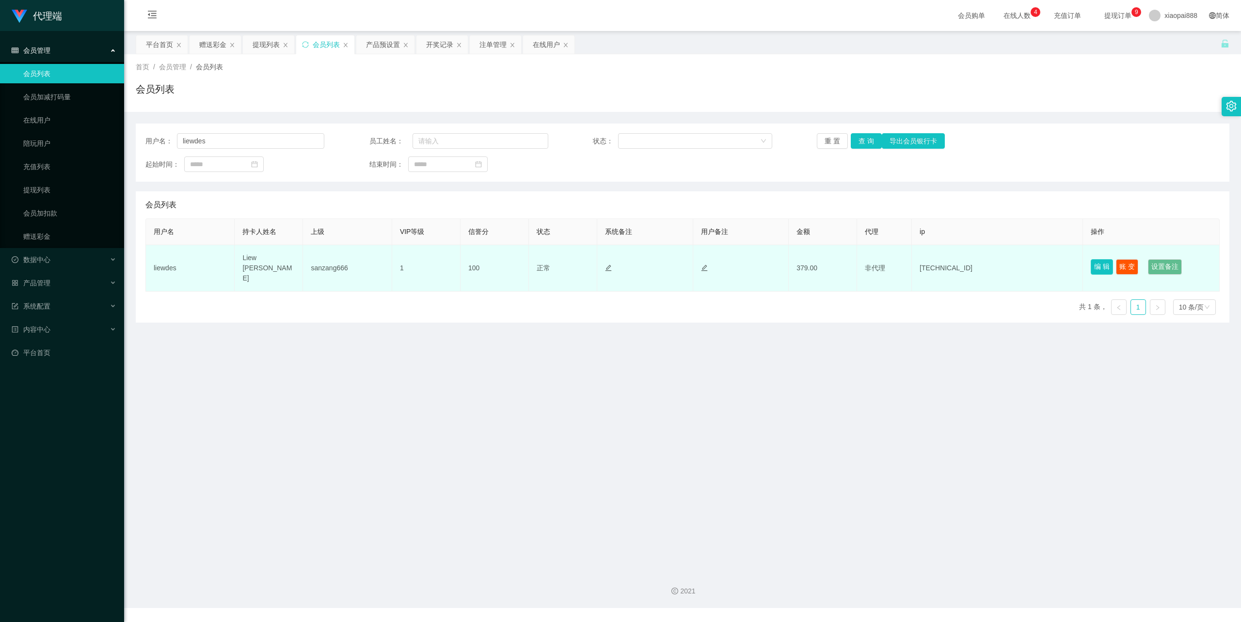
click at [1092, 263] on button "编 辑" at bounding box center [1101, 267] width 22 height 16
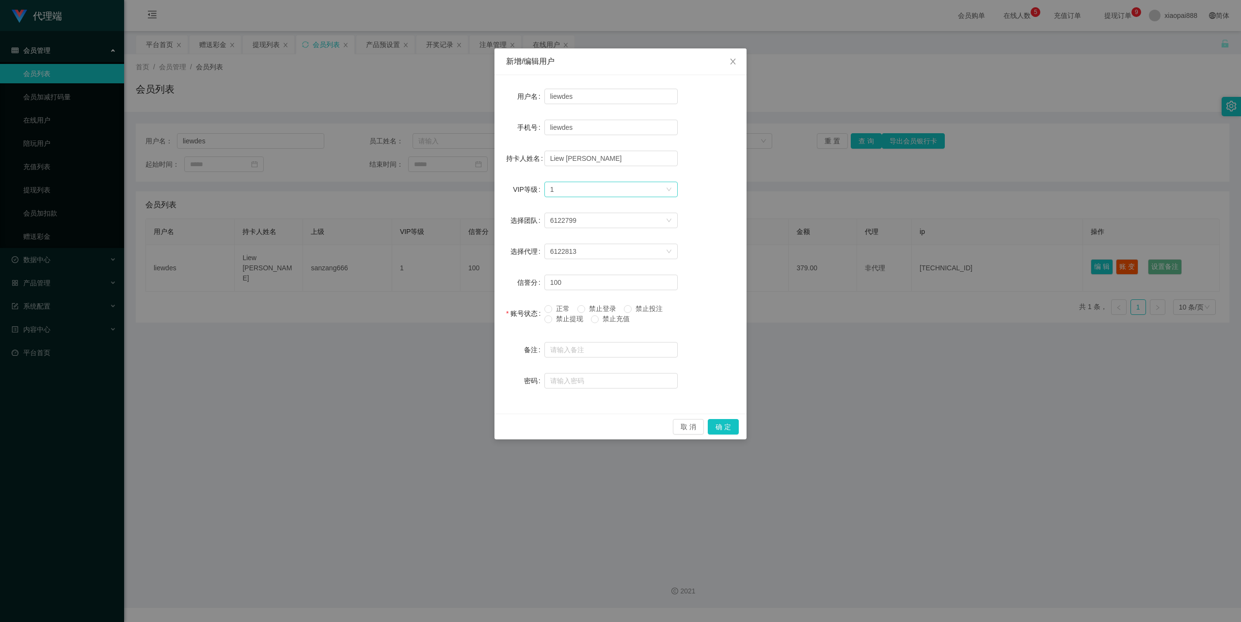
click at [565, 190] on div "选择VIP等级 1" at bounding box center [607, 189] width 115 height 15
click at [570, 221] on li "VIP2" at bounding box center [610, 225] width 133 height 16
click at [731, 63] on icon "图标: close" at bounding box center [733, 62] width 8 height 8
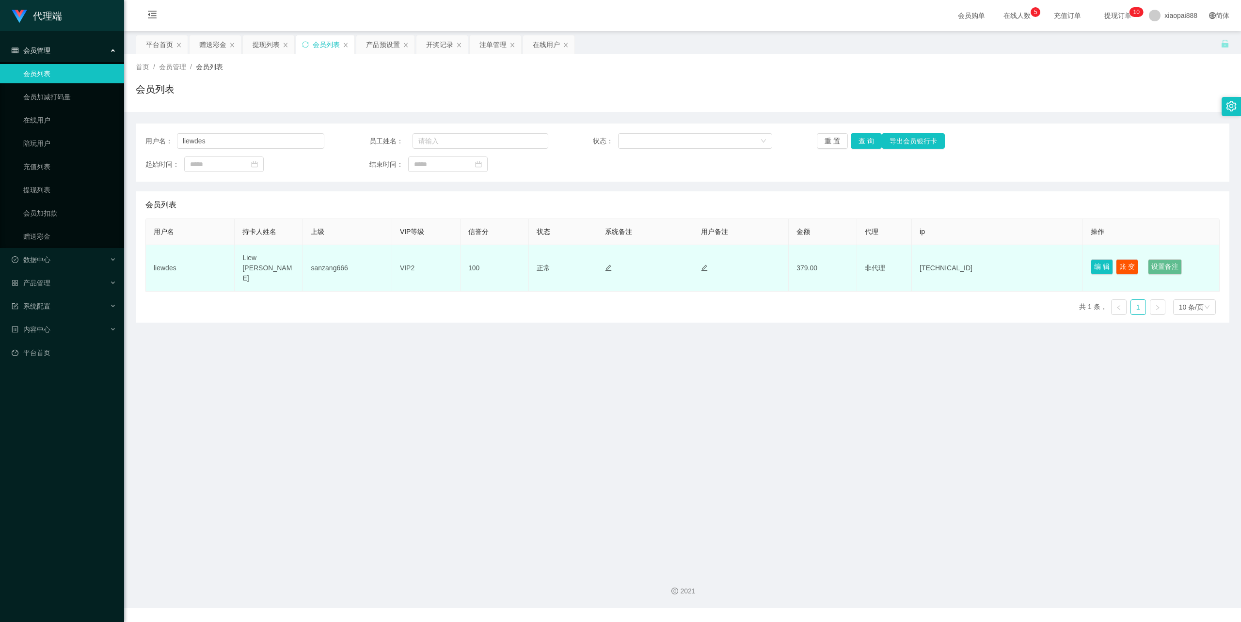
click at [1083, 264] on td "编 辑 账 变 设置备注" at bounding box center [1151, 268] width 137 height 47
click at [1091, 260] on button "编 辑" at bounding box center [1101, 267] width 22 height 16
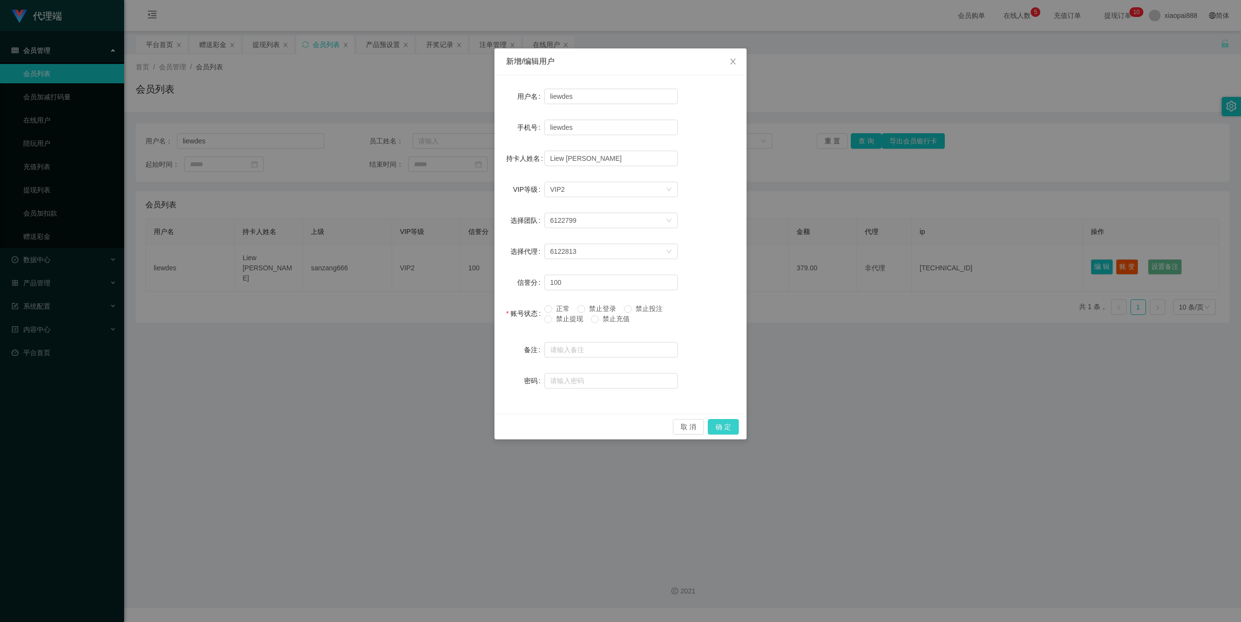
click at [729, 431] on button "确 定" at bounding box center [723, 427] width 31 height 16
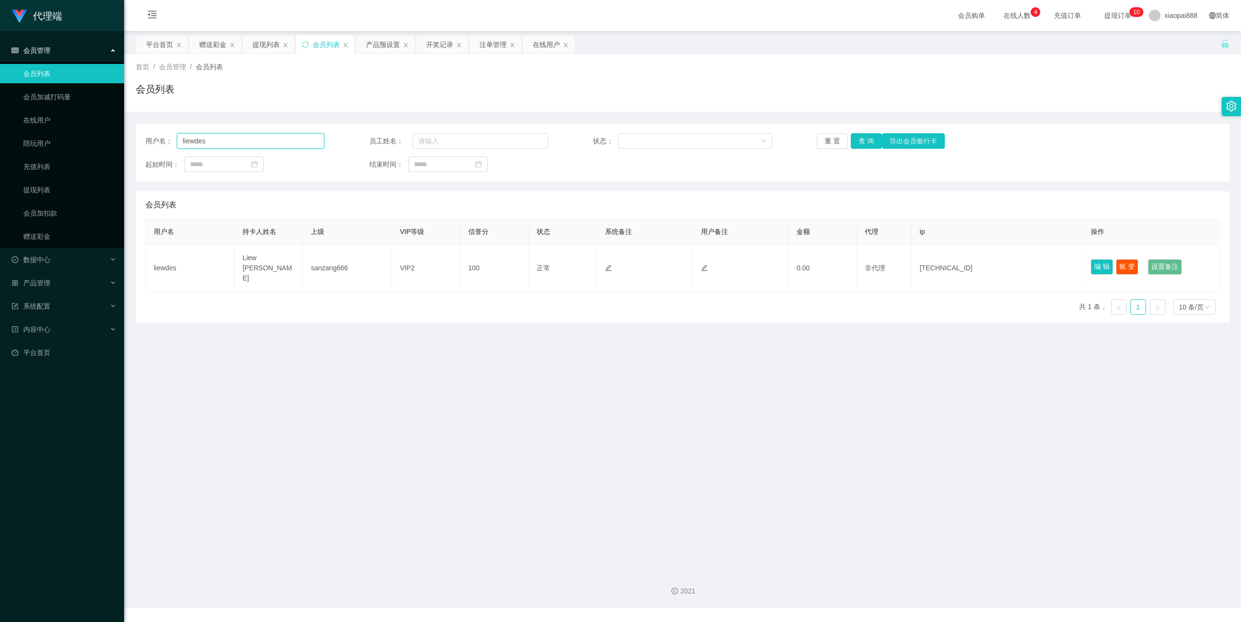
click at [279, 145] on input "liewdes" at bounding box center [250, 141] width 147 height 16
paste input "Aa888000"
type input "Aa888000"
click at [858, 142] on button "查 询" at bounding box center [866, 141] width 31 height 16
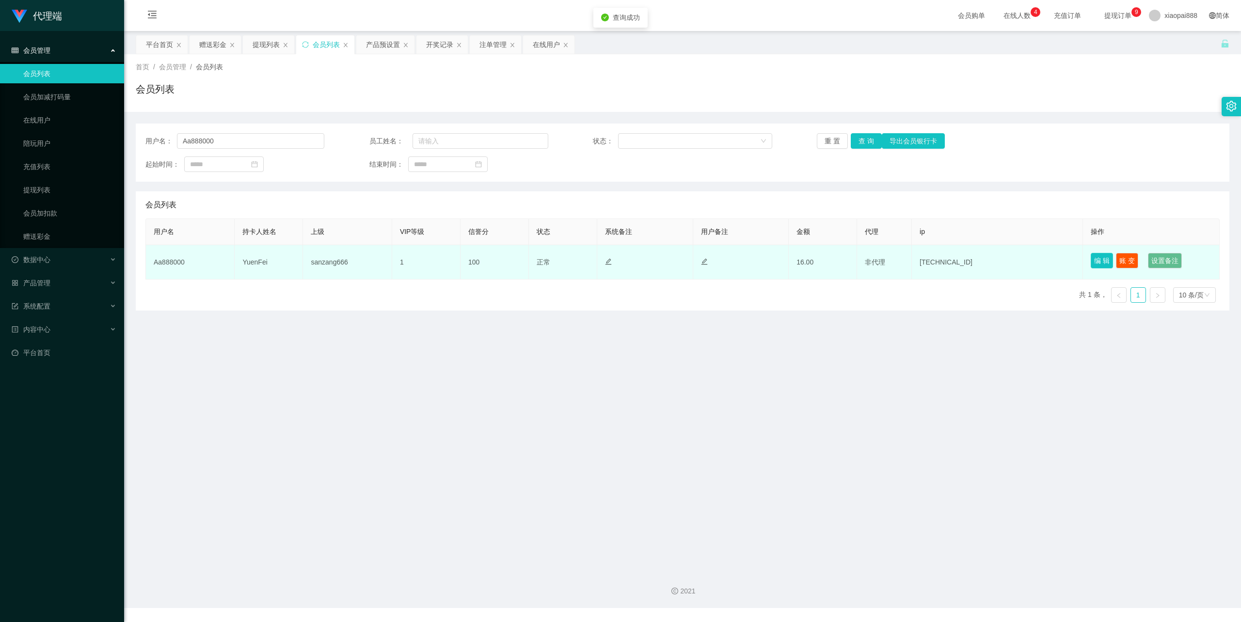
click at [1096, 258] on button "编 辑" at bounding box center [1101, 261] width 22 height 16
type input "Aa888000"
type input "YuenFei"
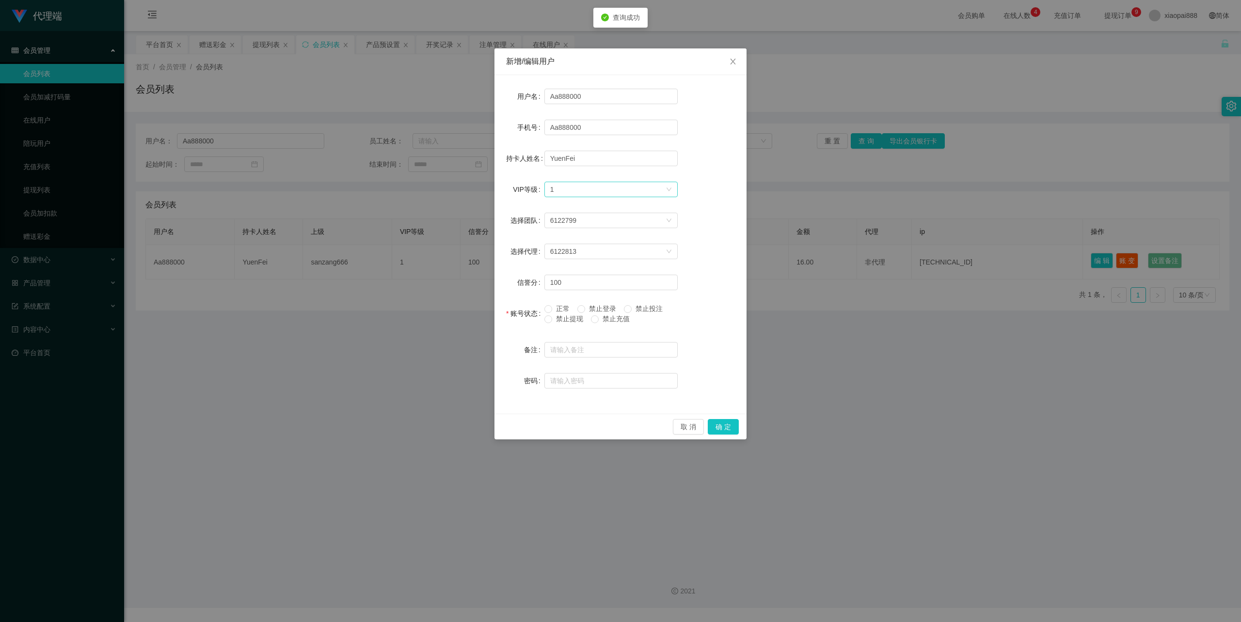
click at [580, 196] on div "选择VIP等级 1" at bounding box center [607, 189] width 115 height 15
click at [577, 221] on li "VIP2" at bounding box center [610, 225] width 133 height 16
click at [731, 429] on button "确 定" at bounding box center [723, 427] width 31 height 16
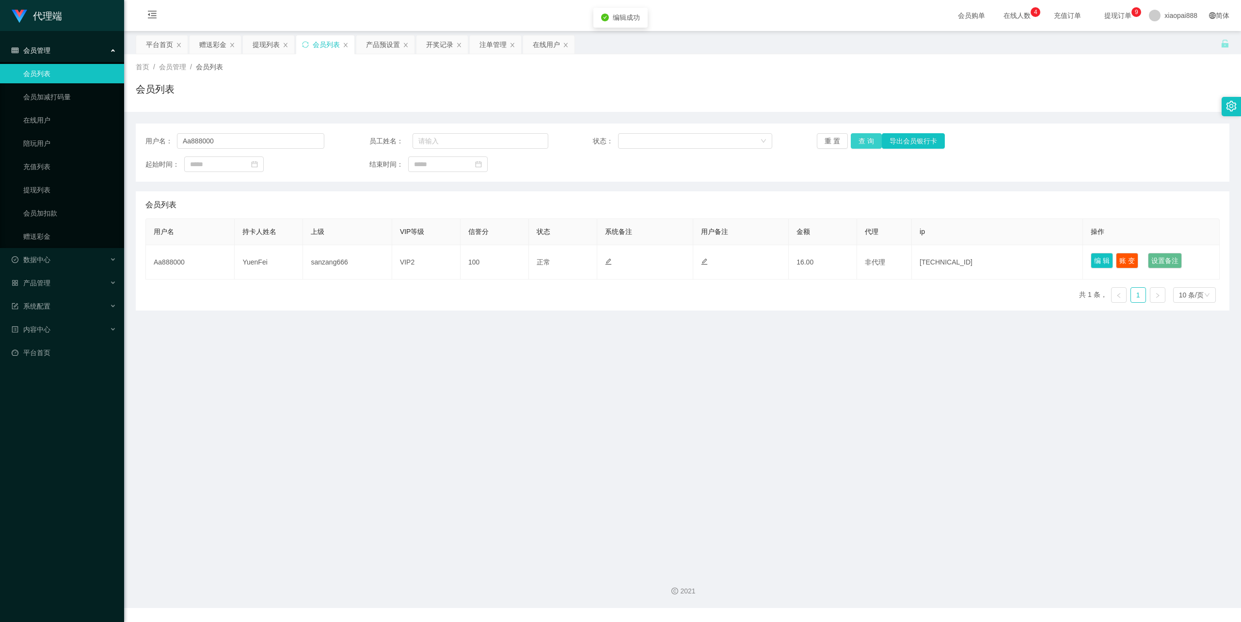
click at [870, 139] on button "查 询" at bounding box center [866, 141] width 31 height 16
click at [254, 141] on input "Aa888000" at bounding box center [250, 141] width 147 height 16
type input "AnnieBBe1"
click at [874, 141] on button "查 询" at bounding box center [866, 141] width 31 height 16
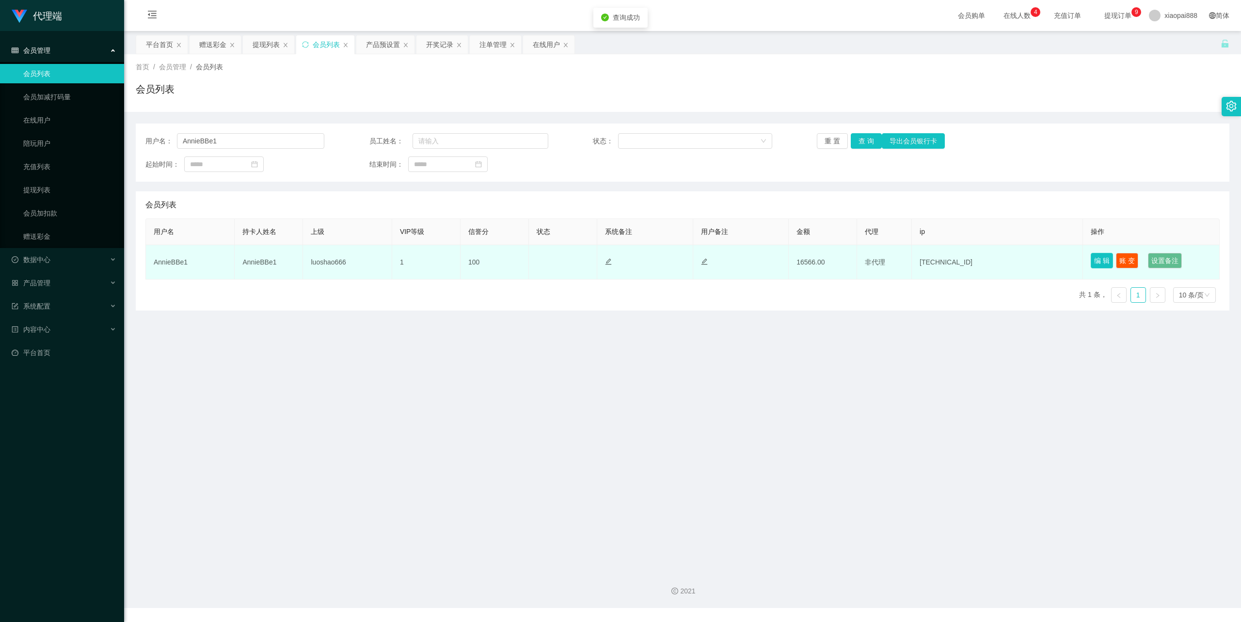
click at [1090, 258] on button "编 辑" at bounding box center [1101, 261] width 22 height 16
type input "AnnieBBe1"
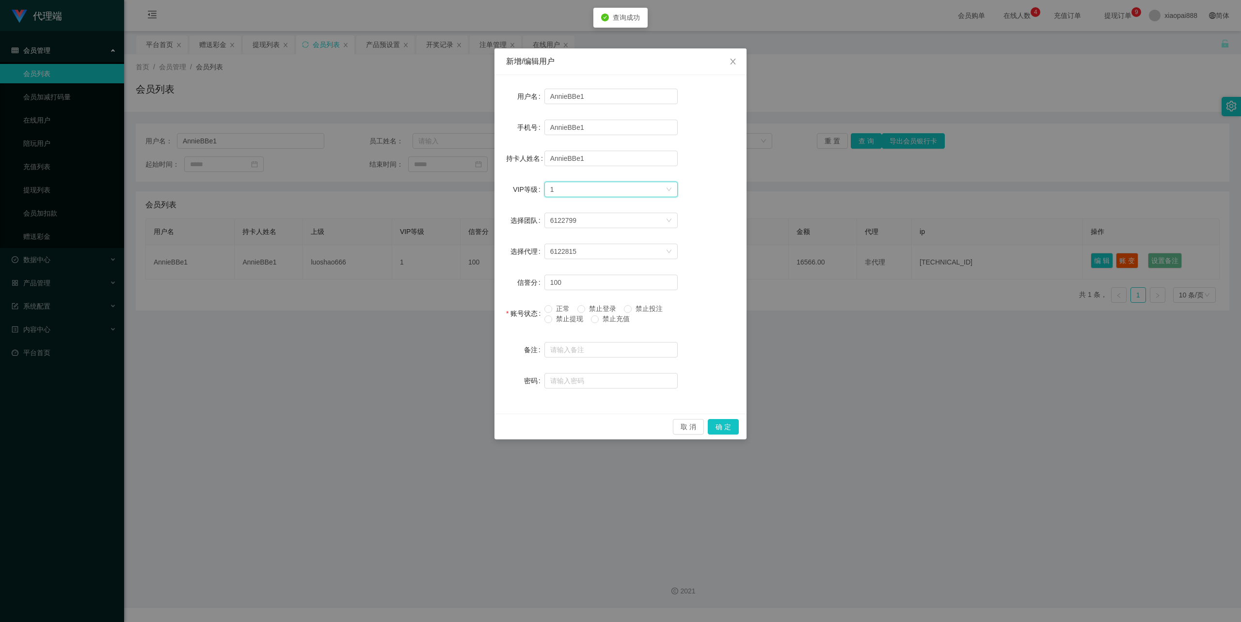
click at [597, 187] on div "选择VIP等级 1" at bounding box center [607, 189] width 115 height 15
click at [584, 221] on li "VIP2" at bounding box center [610, 225] width 133 height 16
click at [722, 427] on button "确 定" at bounding box center [723, 427] width 31 height 16
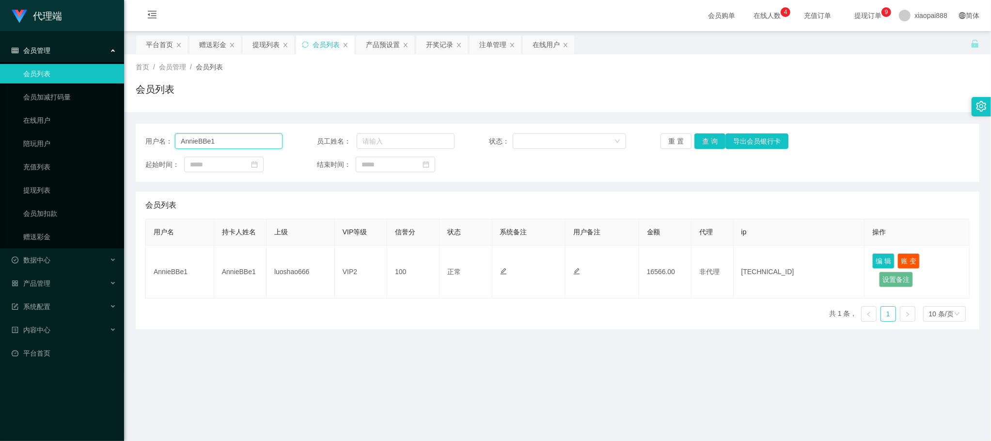
click at [260, 140] on input "AnnieBBe1" at bounding box center [229, 141] width 108 height 16
paste input "a888000"
type input "Aa888000"
click at [710, 140] on button "查 询" at bounding box center [710, 141] width 31 height 16
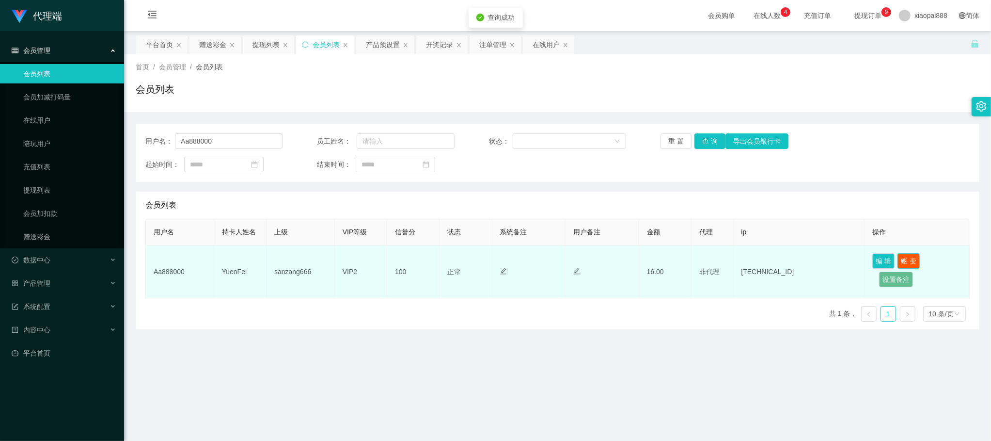
click at [905, 256] on button "账 变" at bounding box center [909, 261] width 22 height 16
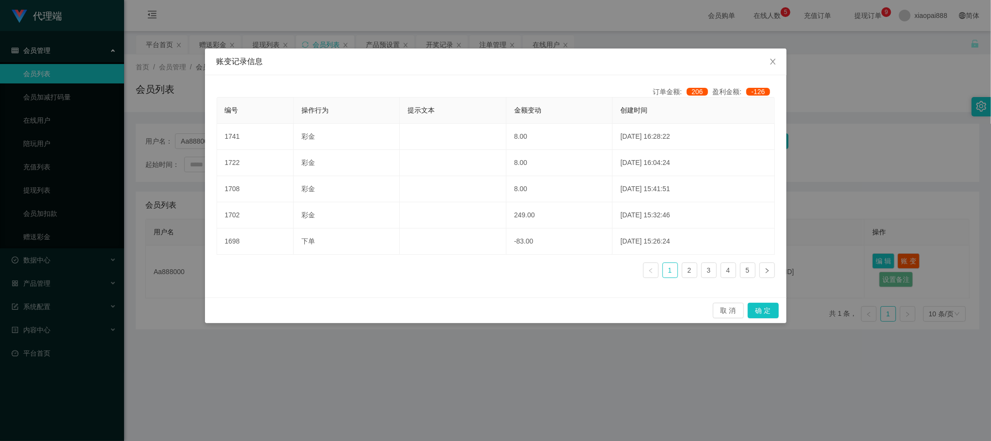
click at [864, 107] on div "账变记录信息 订单金额: 206 盈利金额: -126 编号 操作行为 提示文本 金额变动 创建时间 1741 彩金 8.00 2025-09-20 16:2…" at bounding box center [495, 220] width 991 height 441
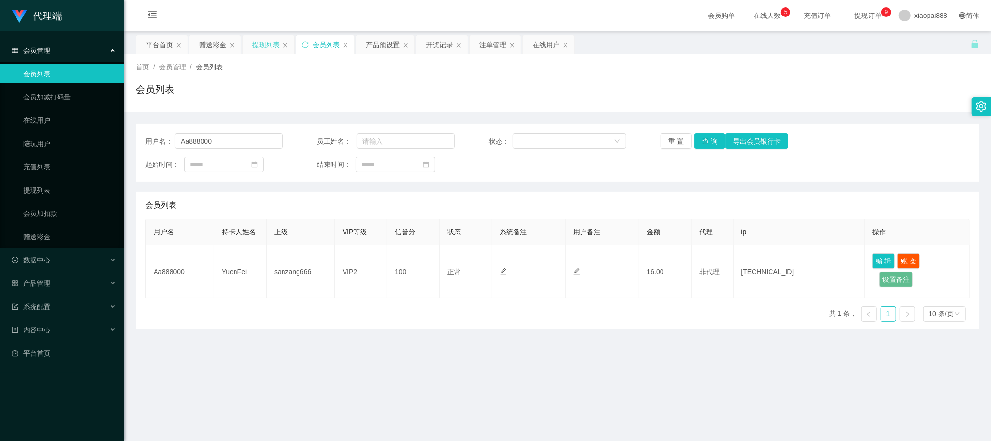
click at [259, 47] on div "提现列表" at bounding box center [266, 44] width 27 height 18
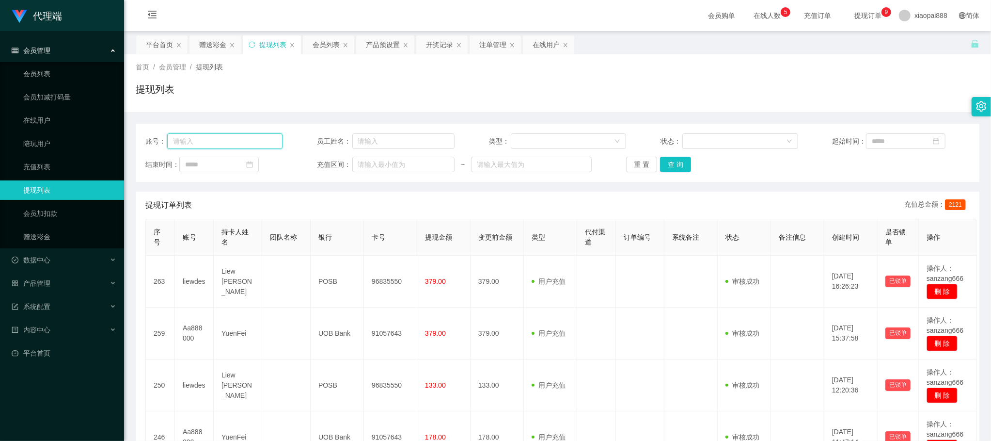
click at [262, 144] on input "text" at bounding box center [225, 141] width 116 height 16
paste input "Aa888000"
click at [673, 169] on button "查 询" at bounding box center [675, 165] width 31 height 16
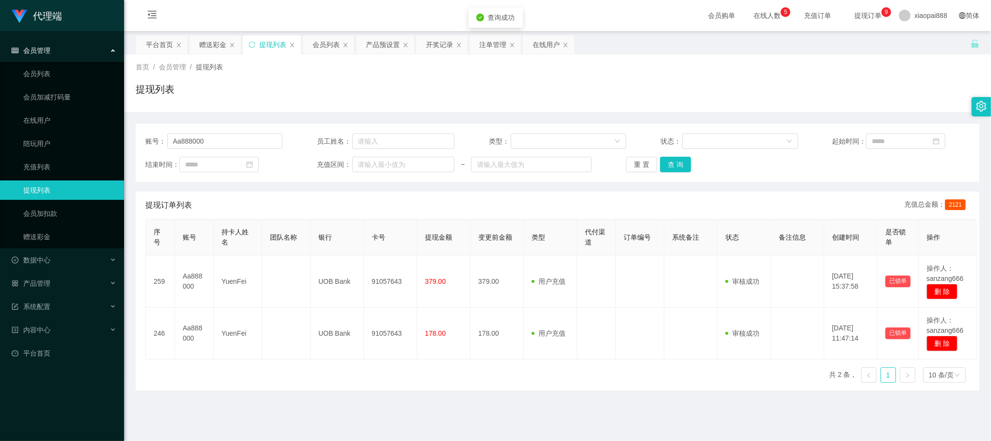
click at [752, 196] on div "提现订单列表 充值总金额： 2121" at bounding box center [557, 204] width 824 height 27
click at [237, 138] on input "Aa888000" at bounding box center [225, 141] width 116 height 16
paste input "liewdes"
click at [665, 163] on button "查 询" at bounding box center [675, 165] width 31 height 16
click at [239, 152] on div "账号： liewdes 员工姓名： 类型： 状态： 起始时间： 结束时间： 充值区间： ~ 重 置 查 询" at bounding box center [558, 153] width 844 height 58
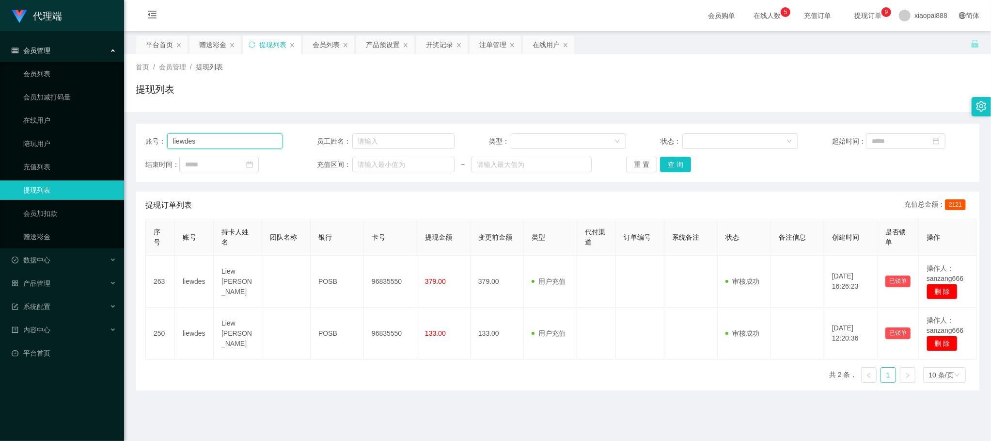
drag, startPoint x: 250, startPoint y: 140, endPoint x: 257, endPoint y: 140, distance: 6.8
click at [250, 140] on input "liewdes" at bounding box center [225, 141] width 116 height 16
paste input "Aa888000"
click at [681, 161] on button "查 询" at bounding box center [675, 165] width 31 height 16
click at [718, 96] on div "提现列表" at bounding box center [558, 93] width 844 height 22
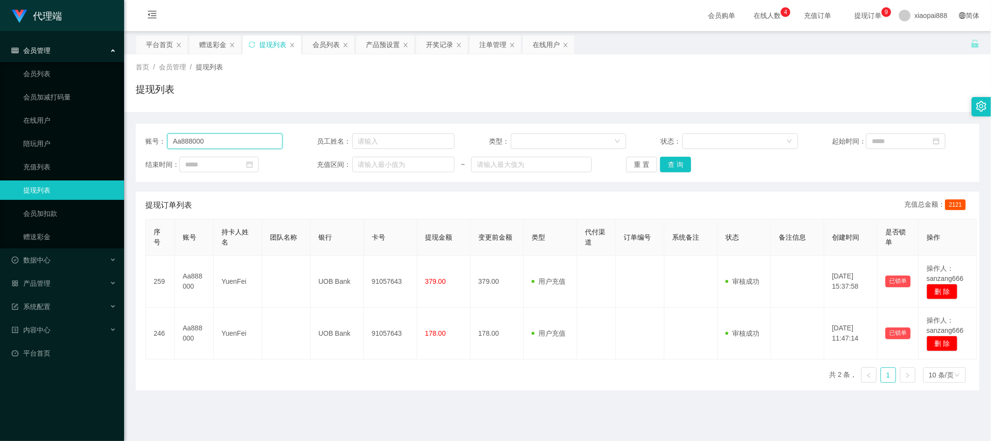
click at [237, 142] on input "Aa888000" at bounding box center [225, 141] width 116 height 16
paste input "liewdes"
type input "liewdes"
click at [674, 167] on button "查 询" at bounding box center [675, 165] width 31 height 16
click at [203, 45] on div "赠送彩金" at bounding box center [212, 44] width 27 height 18
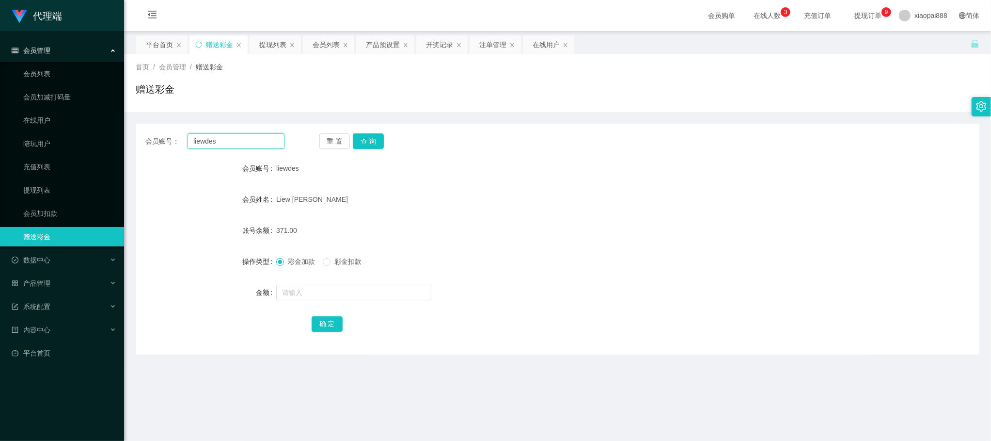
click at [243, 139] on input "liewdes" at bounding box center [236, 141] width 97 height 16
paste input "Aa888000"
click at [367, 132] on div "会员账号： Aa888000 重 置 查 询 会员账号 liewdes 会员姓名 Liew Kian Hwa 账号余额 371.00 操作类型 彩金加款 彩金…" at bounding box center [558, 239] width 844 height 231
click at [367, 136] on button "查 询" at bounding box center [368, 141] width 31 height 16
click at [344, 258] on span "彩金扣款" at bounding box center [348, 261] width 35 height 8
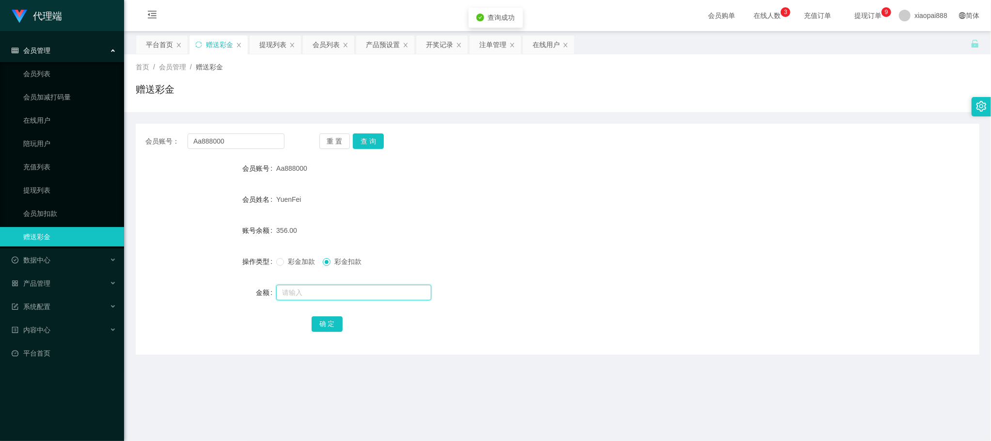
click at [342, 295] on input "text" at bounding box center [353, 292] width 155 height 16
click at [741, 138] on div "会员账号： Aa888000 重 置 查 询" at bounding box center [558, 141] width 844 height 16
click at [258, 139] on input "Aa888000" at bounding box center [236, 141] width 97 height 16
paste input "liewdes"
type input "liewdes"
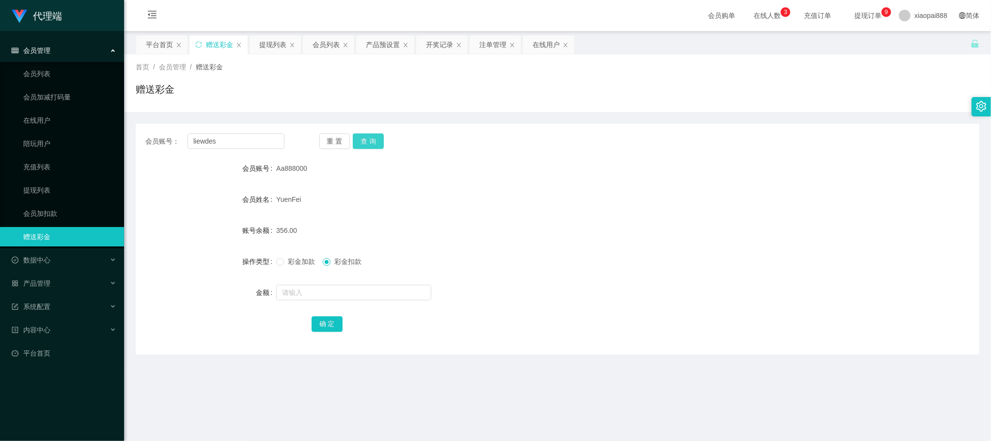
click at [377, 138] on button "查 询" at bounding box center [368, 141] width 31 height 16
click at [490, 45] on div "注单管理" at bounding box center [492, 44] width 27 height 18
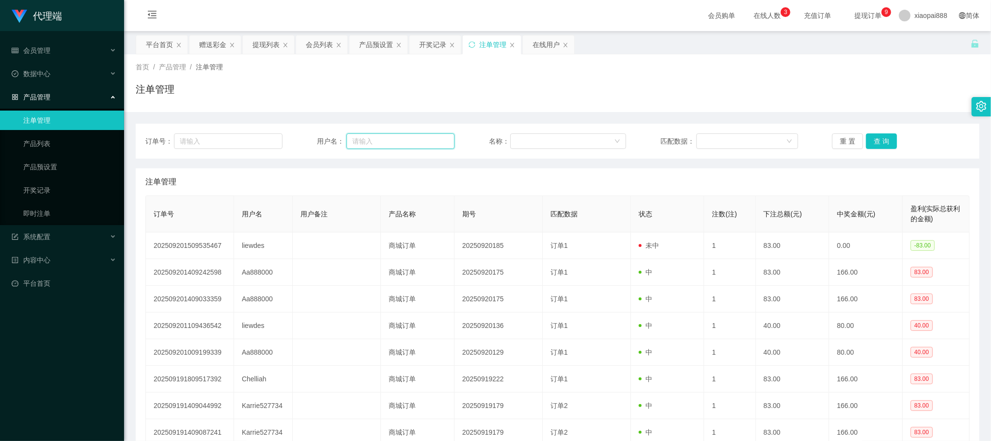
click at [369, 143] on input "text" at bounding box center [401, 141] width 108 height 16
paste input "liewdes"
click at [874, 144] on button "查 询" at bounding box center [881, 141] width 31 height 16
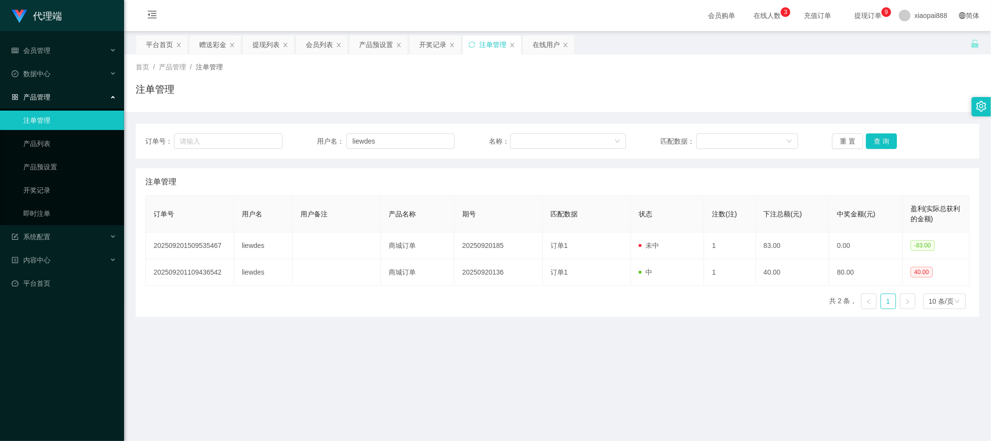
drag, startPoint x: 691, startPoint y: 89, endPoint x: 669, endPoint y: 94, distance: 21.8
click at [691, 88] on div "注单管理" at bounding box center [558, 93] width 844 height 22
drag, startPoint x: 383, startPoint y: 142, endPoint x: 427, endPoint y: 148, distance: 44.6
click at [383, 142] on input "liewdes" at bounding box center [401, 141] width 108 height 16
paste input "Aa888000"
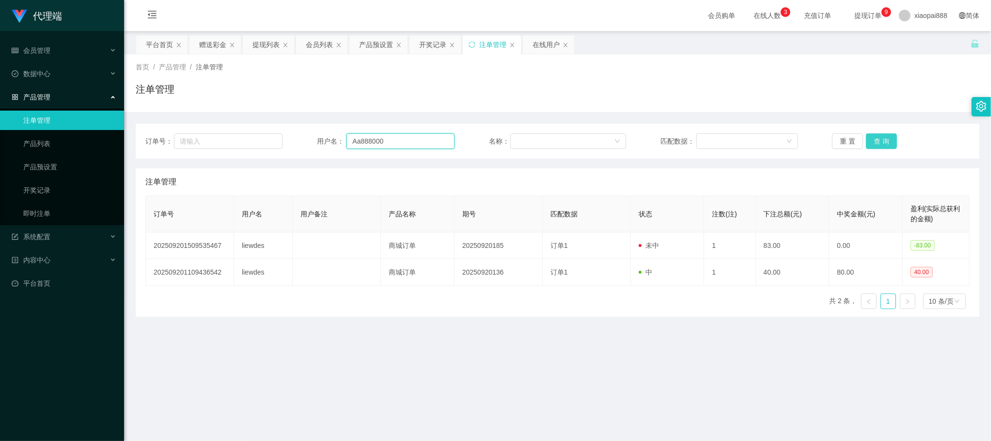
type input "Aa888000"
click at [882, 146] on button "查 询" at bounding box center [881, 141] width 31 height 16
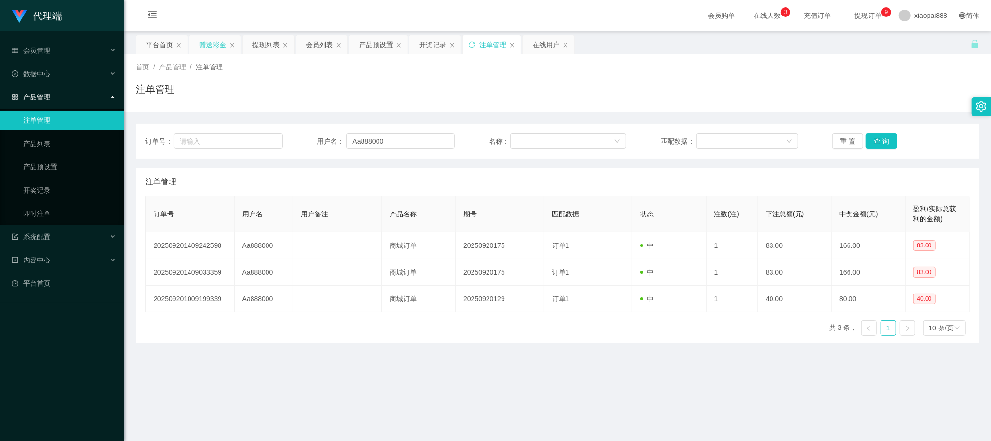
click at [214, 47] on div "赠送彩金" at bounding box center [212, 44] width 27 height 18
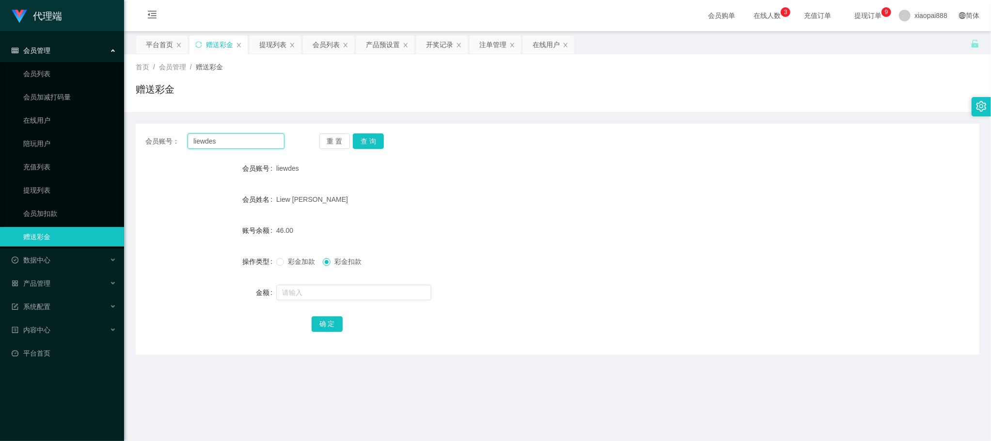
click at [223, 136] on input "liewdes" at bounding box center [236, 141] width 97 height 16
paste input "Aa888000"
type input "Aa888000"
click at [379, 140] on button "查 询" at bounding box center [368, 141] width 31 height 16
